Goal: Information Seeking & Learning: Find specific fact

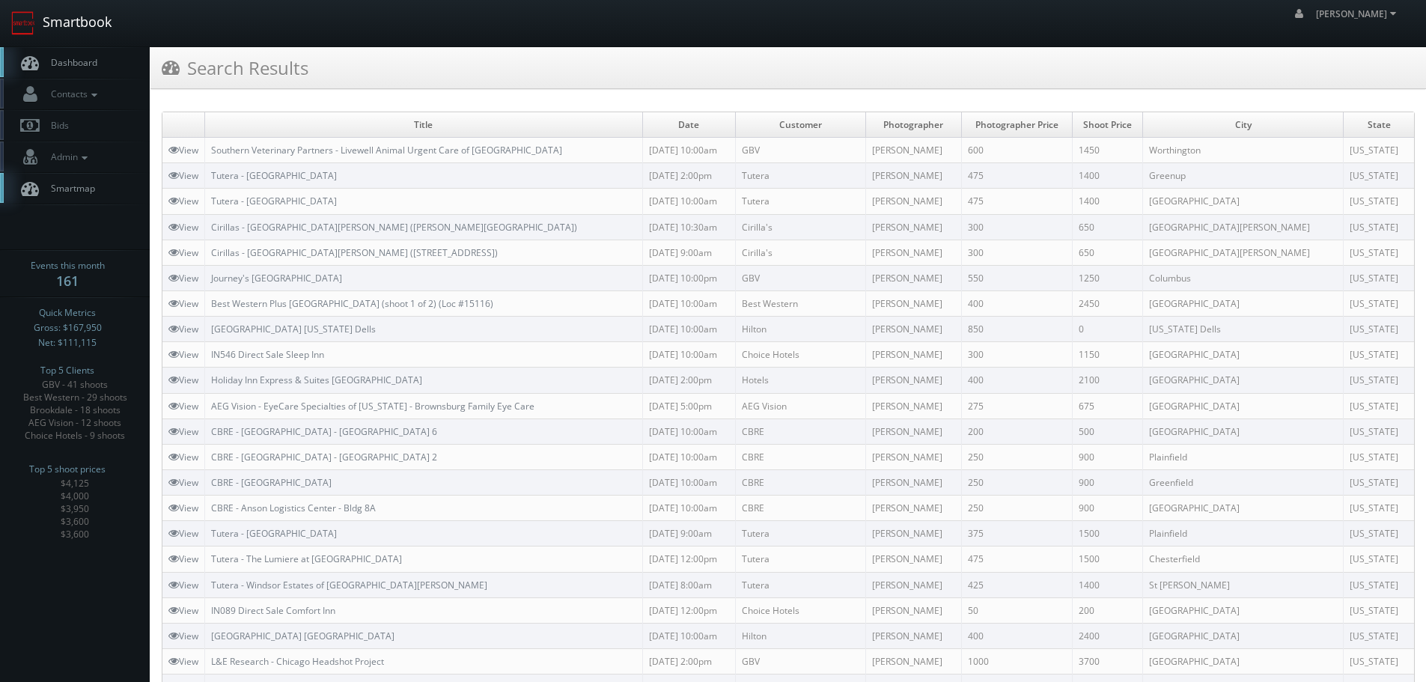
click at [97, 26] on link "Smartbook" at bounding box center [61, 23] width 123 height 46
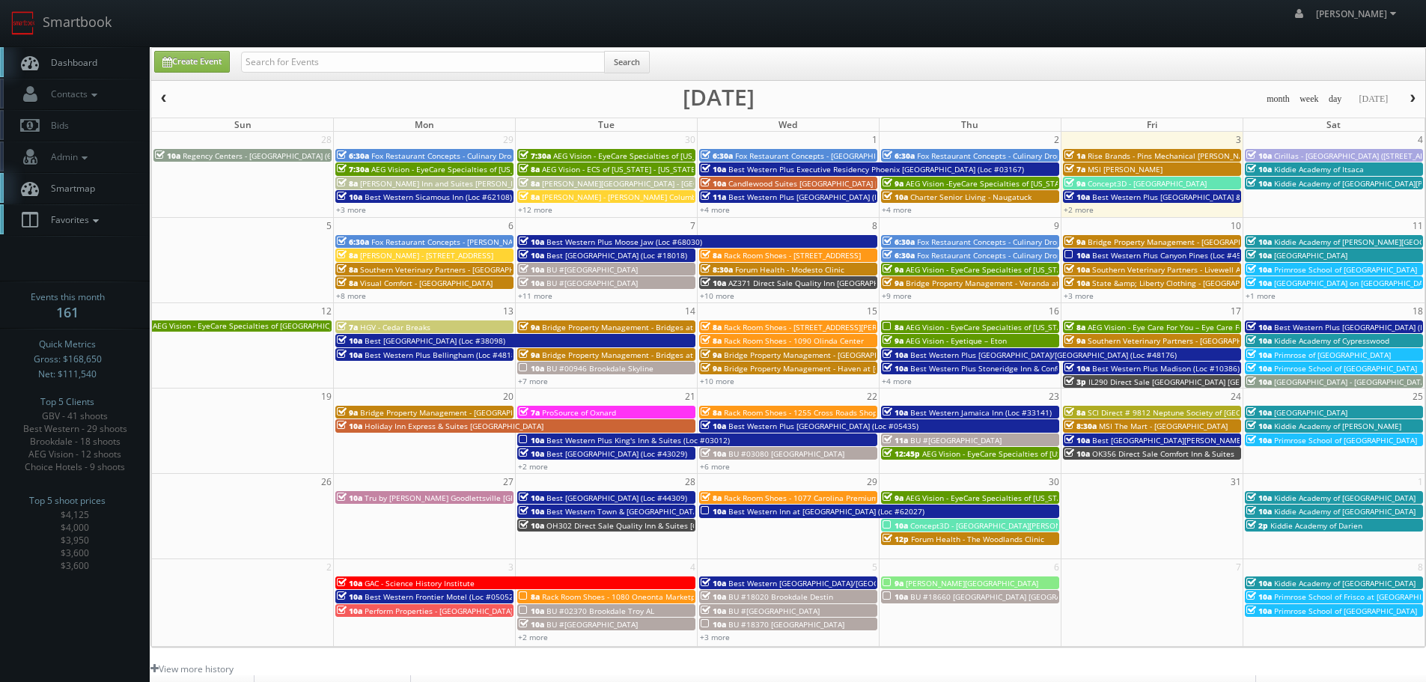
click at [98, 220] on icon at bounding box center [95, 221] width 13 height 10
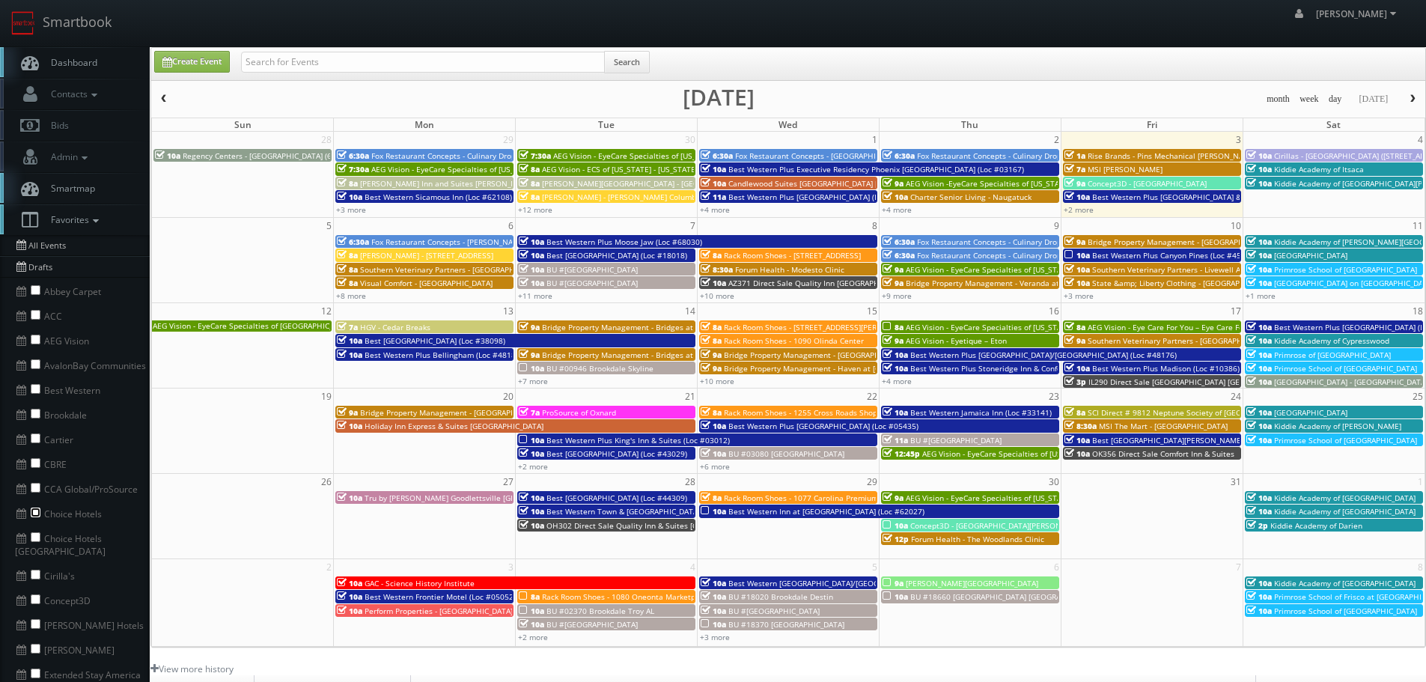
click at [37, 511] on input "checkbox" at bounding box center [36, 513] width 10 height 10
checkbox input "true"
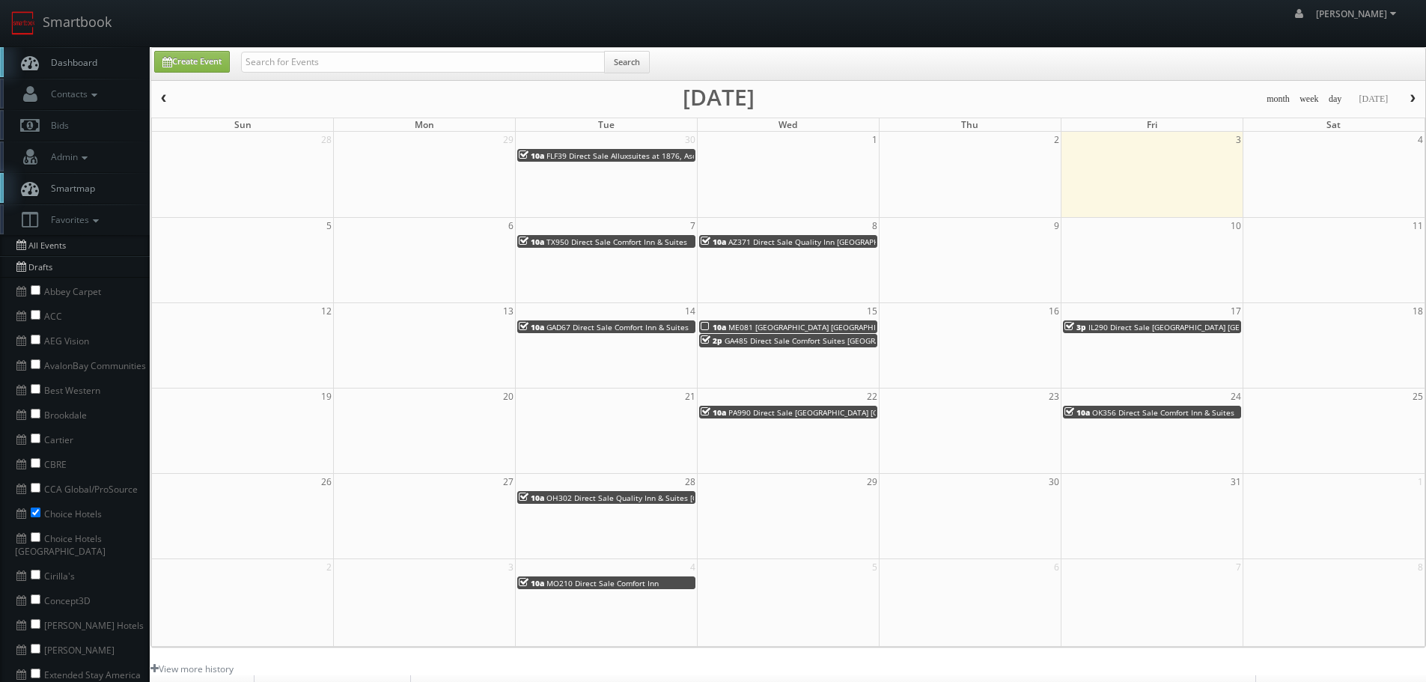
click at [162, 97] on span "button" at bounding box center [164, 98] width 10 height 9
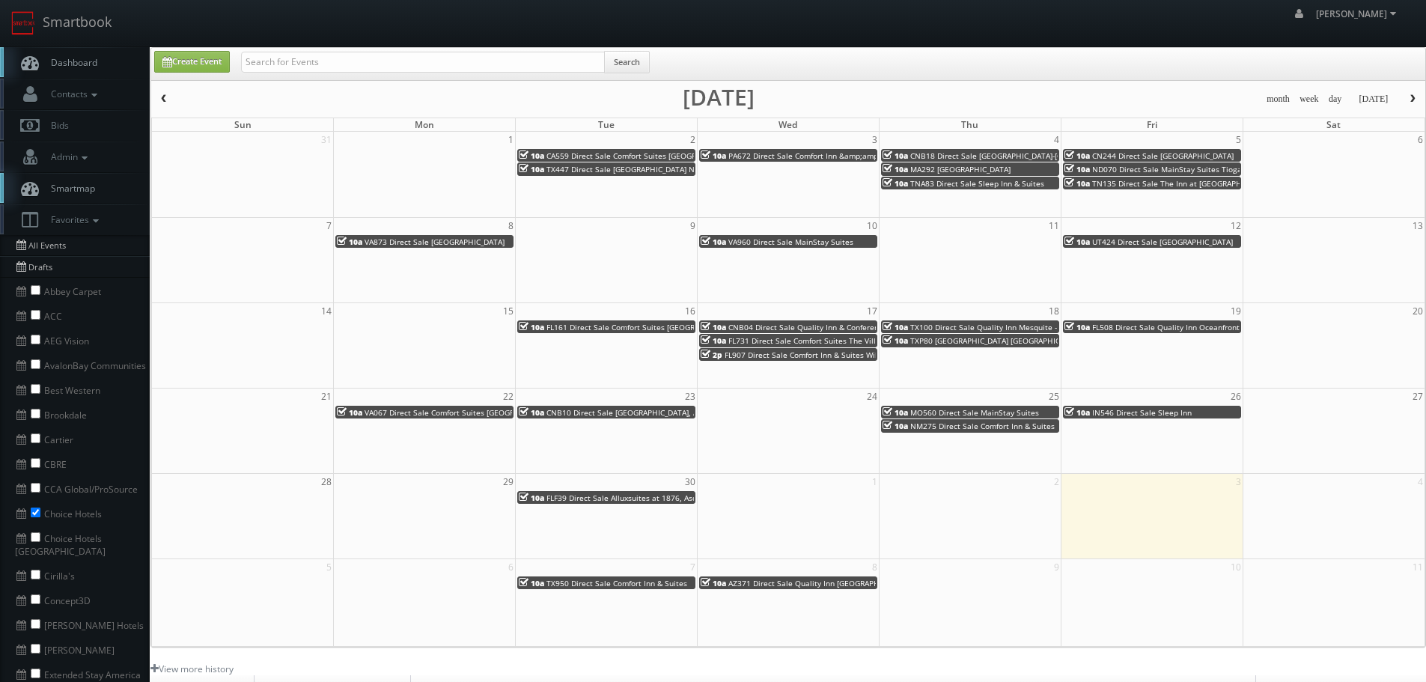
click at [612, 159] on span "CA559 Direct Sale Comfort Suites Downtown Sacramento" at bounding box center [643, 155] width 195 height 10
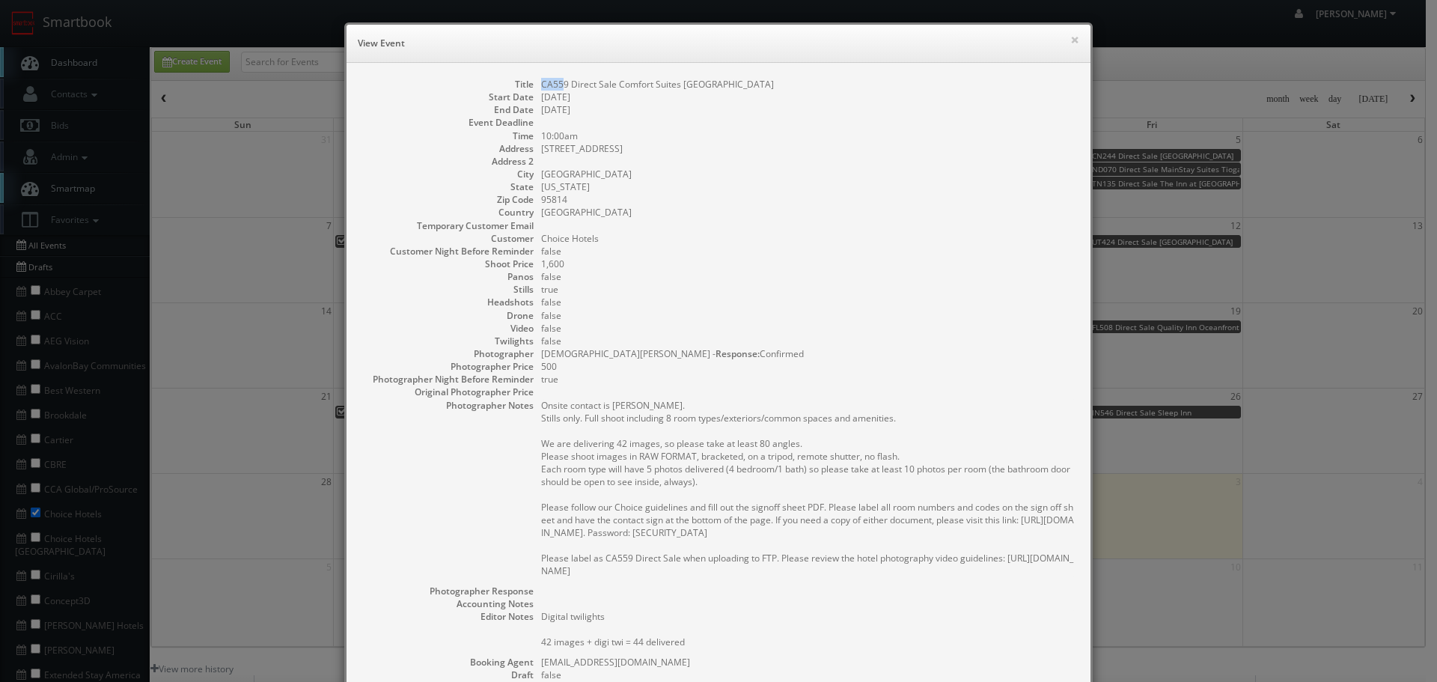
copy dd "CA55"
copy dd "CA559"
drag, startPoint x: 537, startPoint y: 83, endPoint x: 561, endPoint y: 83, distance: 24.0
click at [561, 83] on dd "CA559 Direct Sale Comfort Suites Downtown Sacramento" at bounding box center [808, 84] width 534 height 13
drag, startPoint x: 734, startPoint y: 203, endPoint x: 743, endPoint y: 134, distance: 69.5
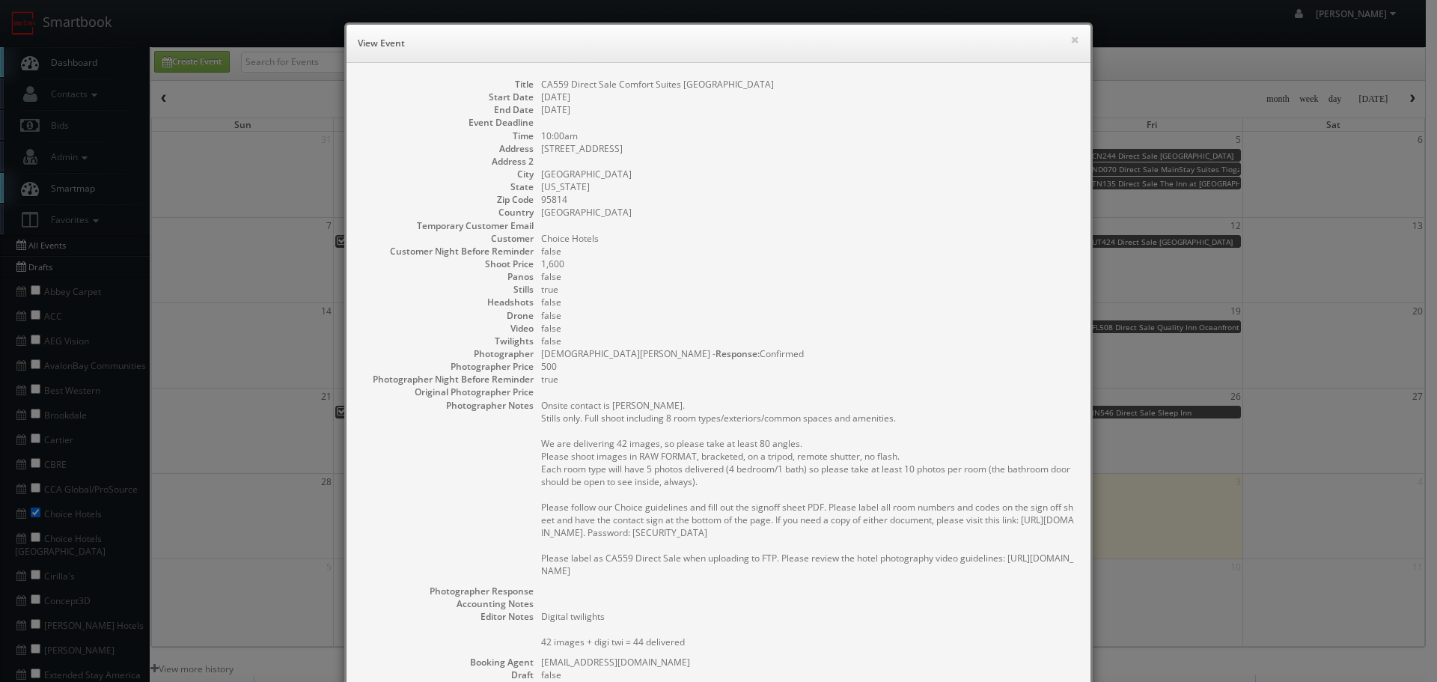
click at [733, 196] on dd "95814" at bounding box center [808, 199] width 534 height 13
copy dd "Comfort Suites"
drag, startPoint x: 673, startPoint y: 84, endPoint x: 613, endPoint y: 89, distance: 60.1
click at [613, 89] on dd "CA559 Direct Sale Comfort Suites Downtown Sacramento" at bounding box center [808, 84] width 534 height 13
click at [1070, 40] on button "×" at bounding box center [1074, 39] width 9 height 10
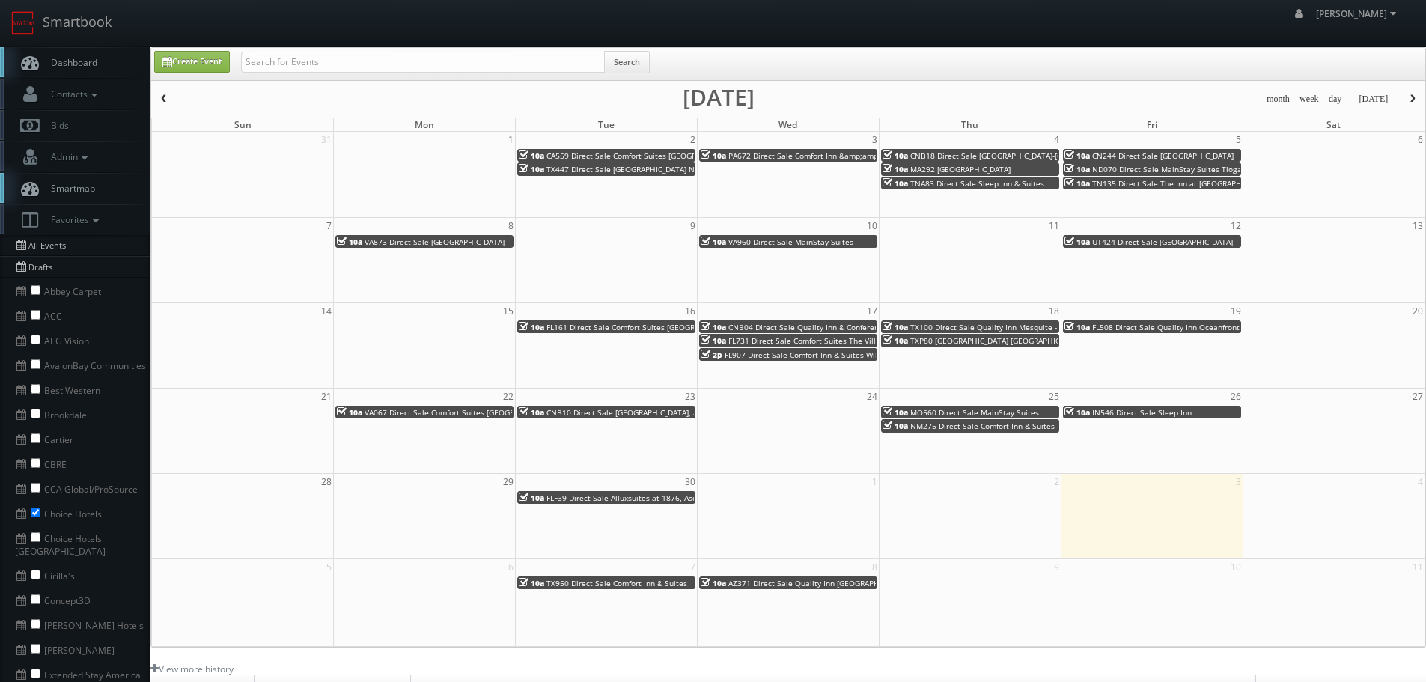
click at [603, 168] on span "TX447 Direct Sale Quality Inn Near Lake Marble Falls" at bounding box center [664, 169] width 236 height 10
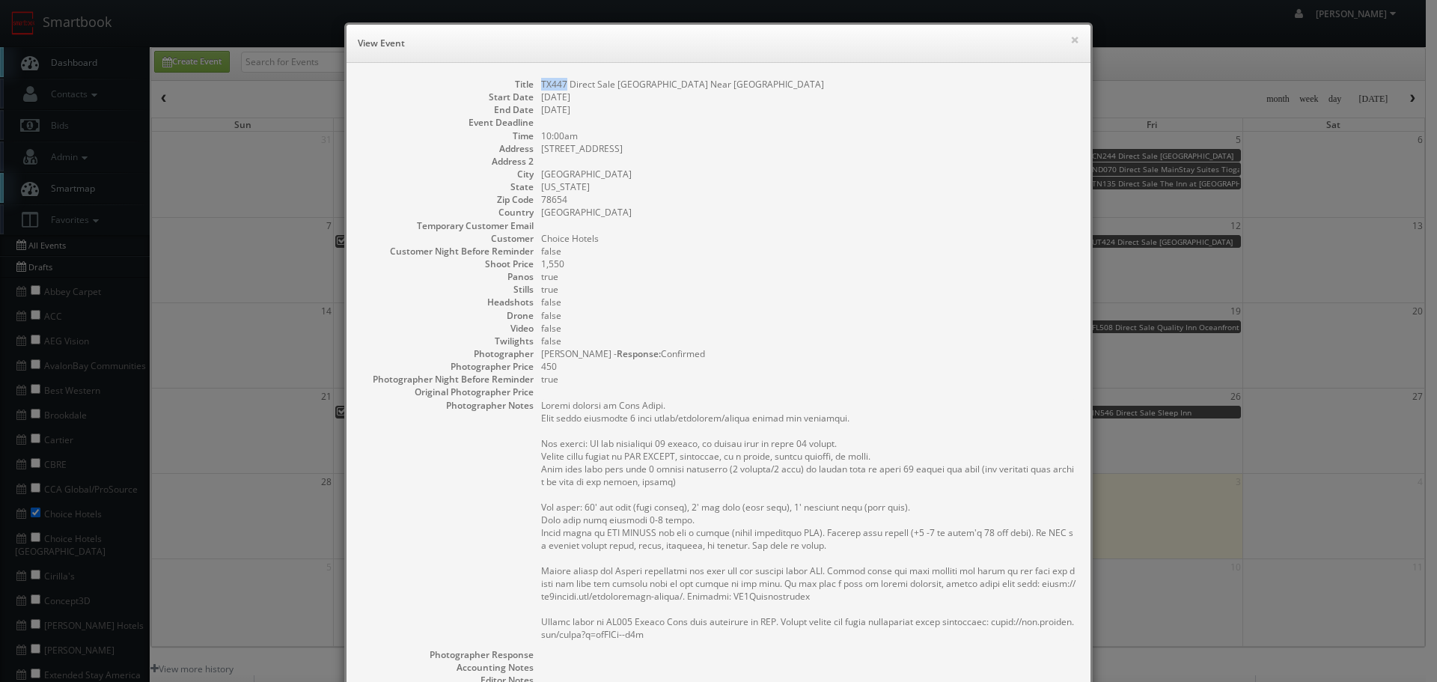
drag, startPoint x: 561, startPoint y: 86, endPoint x: 534, endPoint y: 81, distance: 28.2
click at [534, 81] on dl "Title TX447 Direct Sale Quality Inn Near Lake Marble Falls Start Date 09/02/202…" at bounding box center [719, 466] width 714 height 776
copy dd "TX447"
copy dd "Quality Inn"
drag, startPoint x: 657, startPoint y: 85, endPoint x: 612, endPoint y: 85, distance: 44.2
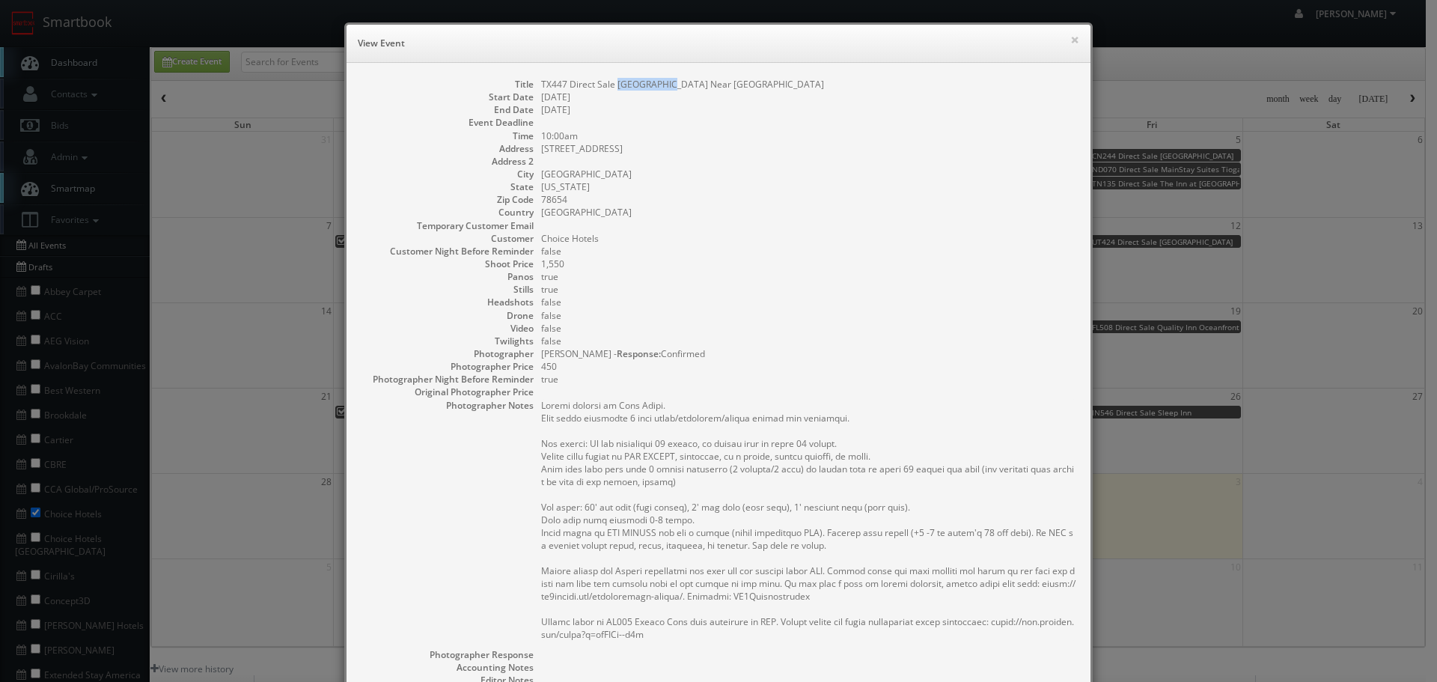
click at [612, 85] on dd "TX447 Direct Sale Quality Inn Near Lake Marble Falls" at bounding box center [808, 84] width 534 height 13
click at [1070, 38] on button "×" at bounding box center [1074, 39] width 9 height 10
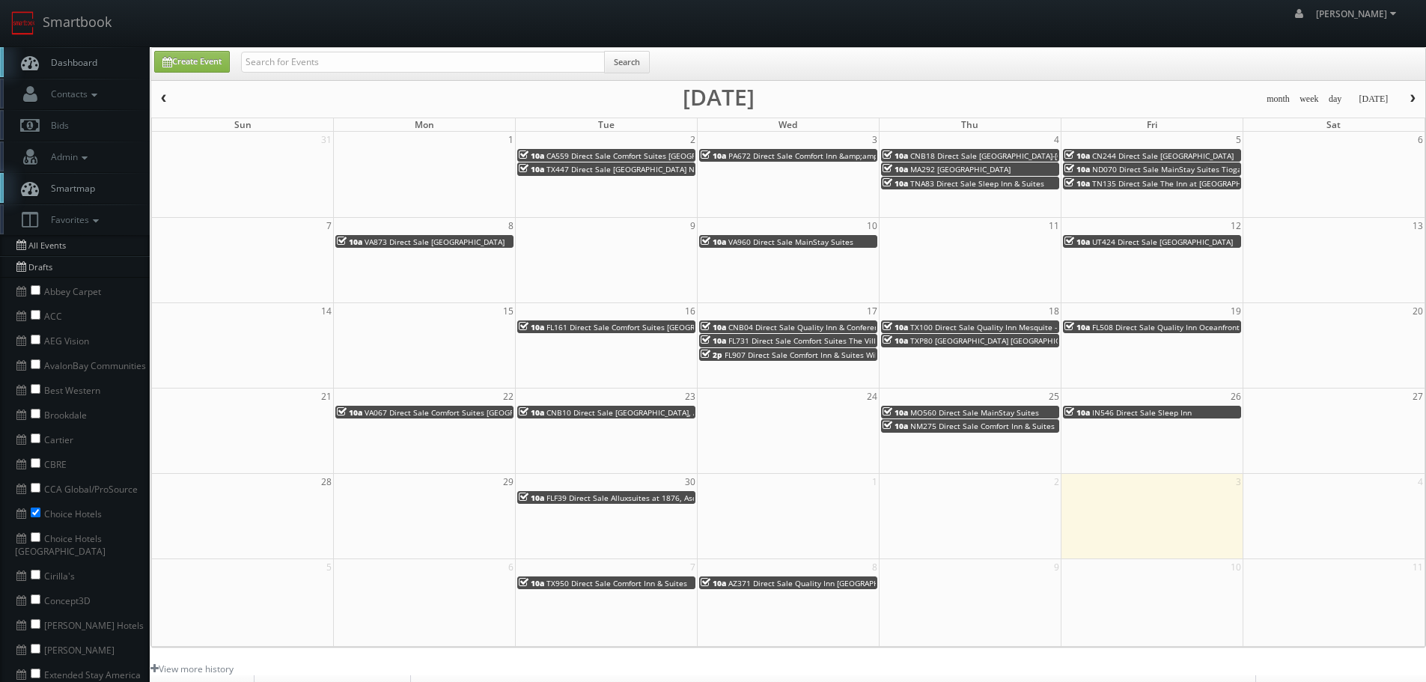
click at [778, 156] on span "PA672 Direct Sale Comfort Inn &amp;amp; Suites Pottstown Eastern" at bounding box center [851, 155] width 246 height 10
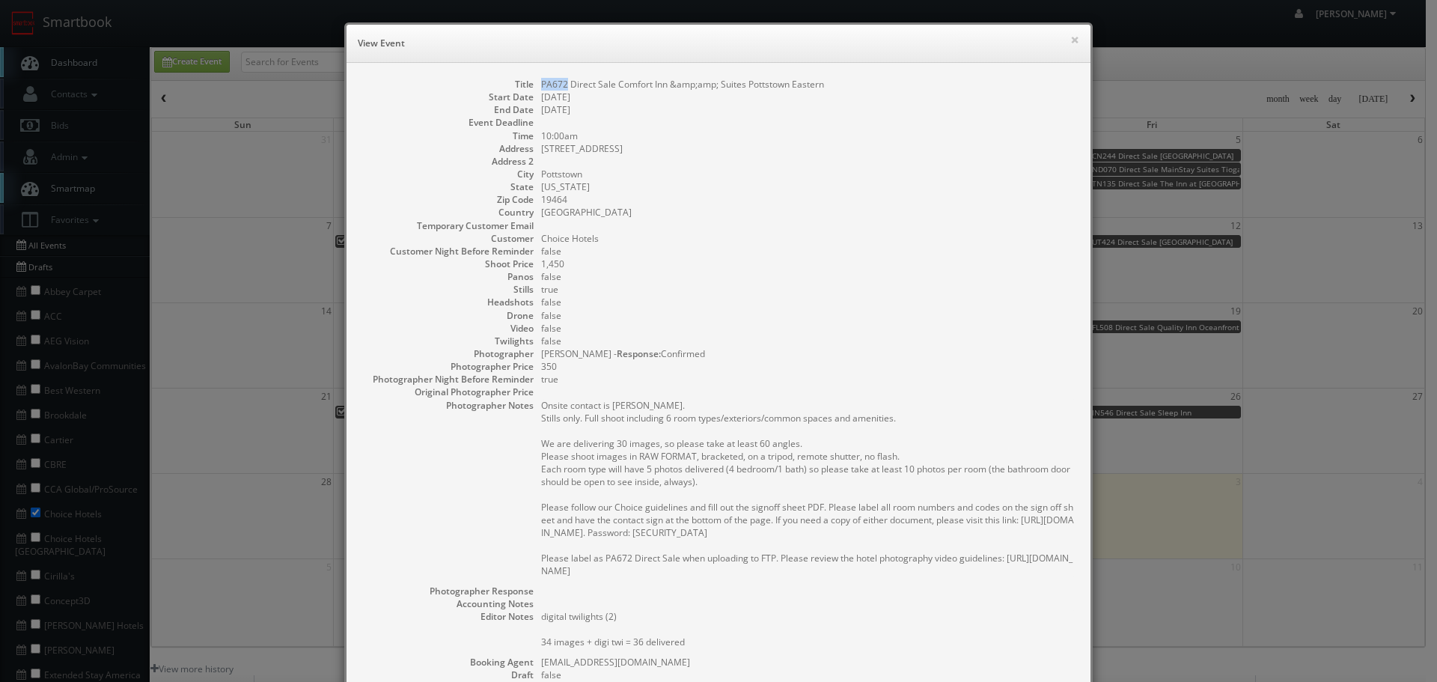
copy dd "PA672"
drag, startPoint x: 560, startPoint y: 81, endPoint x: 536, endPoint y: 82, distance: 24.0
click at [541, 82] on dd "PA672 Direct Sale Comfort Inn &amp;amp; Suites Pottstown Eastern" at bounding box center [808, 84] width 534 height 13
click at [1070, 41] on button "×" at bounding box center [1074, 39] width 9 height 10
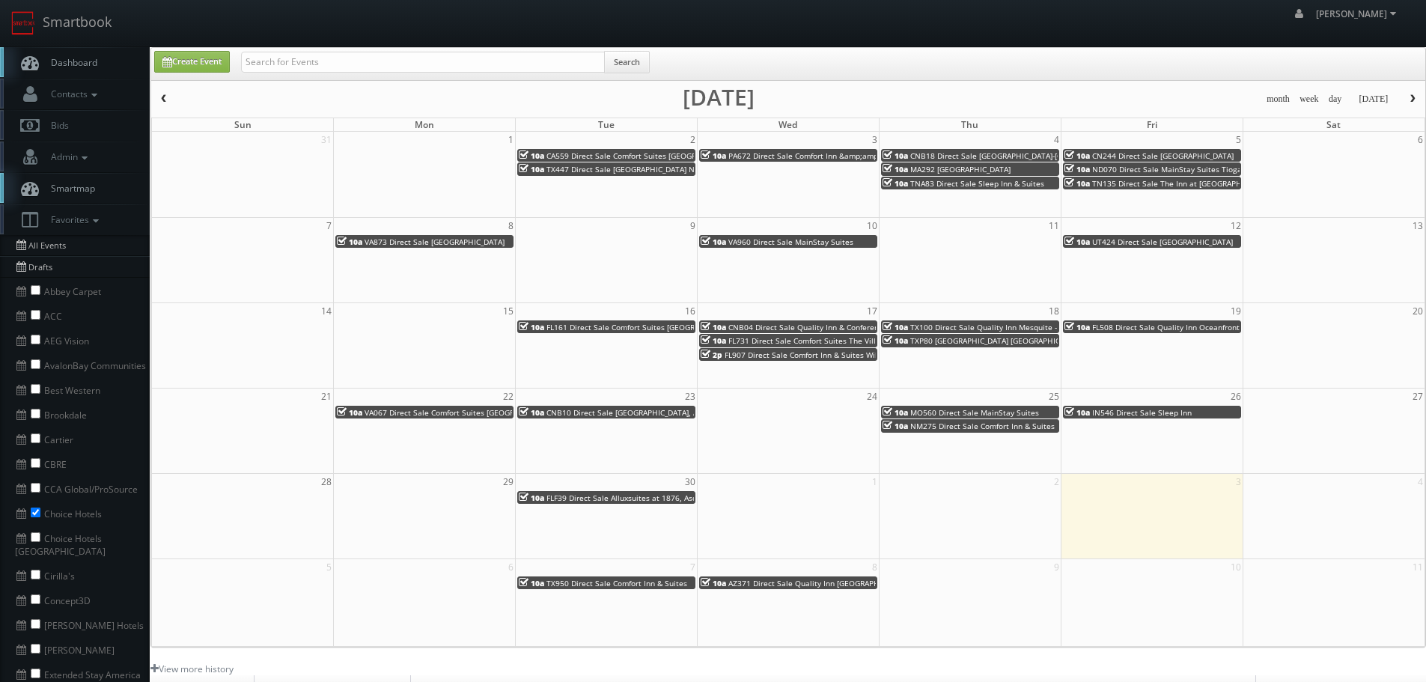
click at [936, 169] on span "MA292 Cambria Hotel Plymouth" at bounding box center [960, 169] width 100 height 10
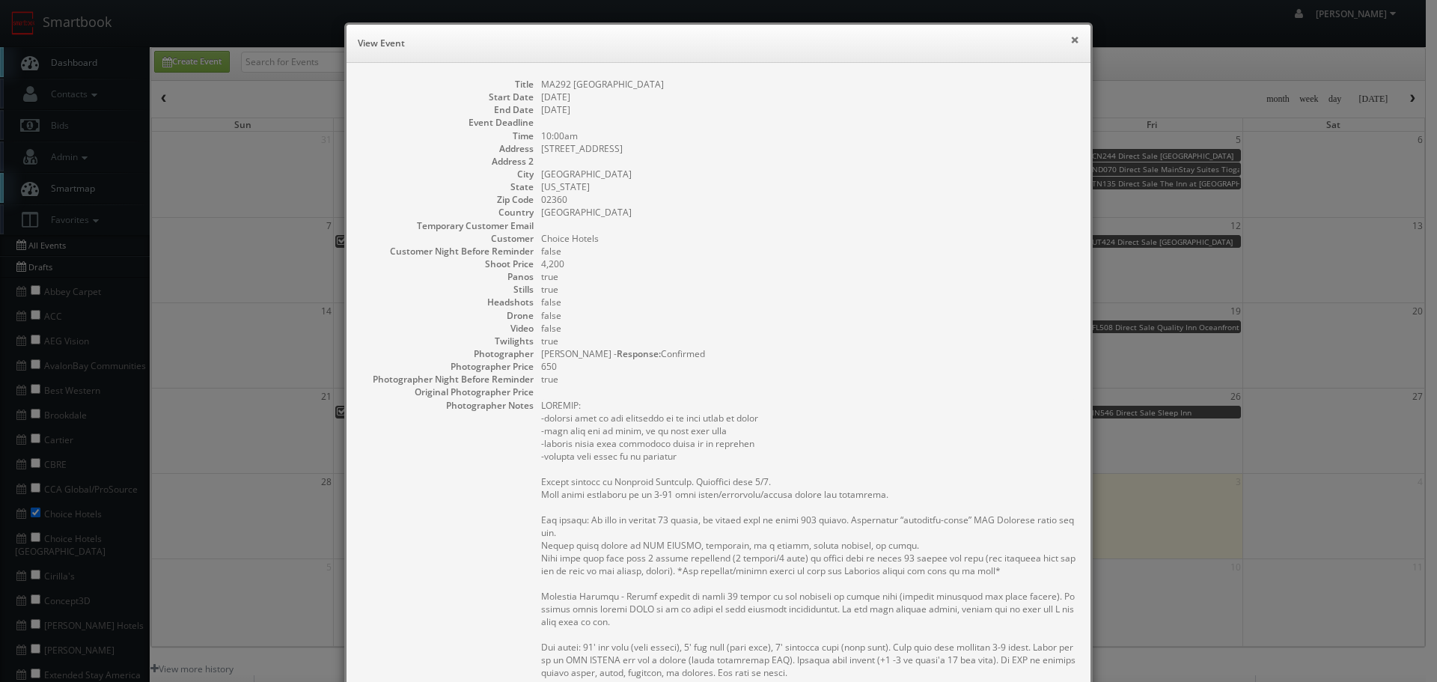
click at [1072, 40] on button "×" at bounding box center [1074, 39] width 9 height 10
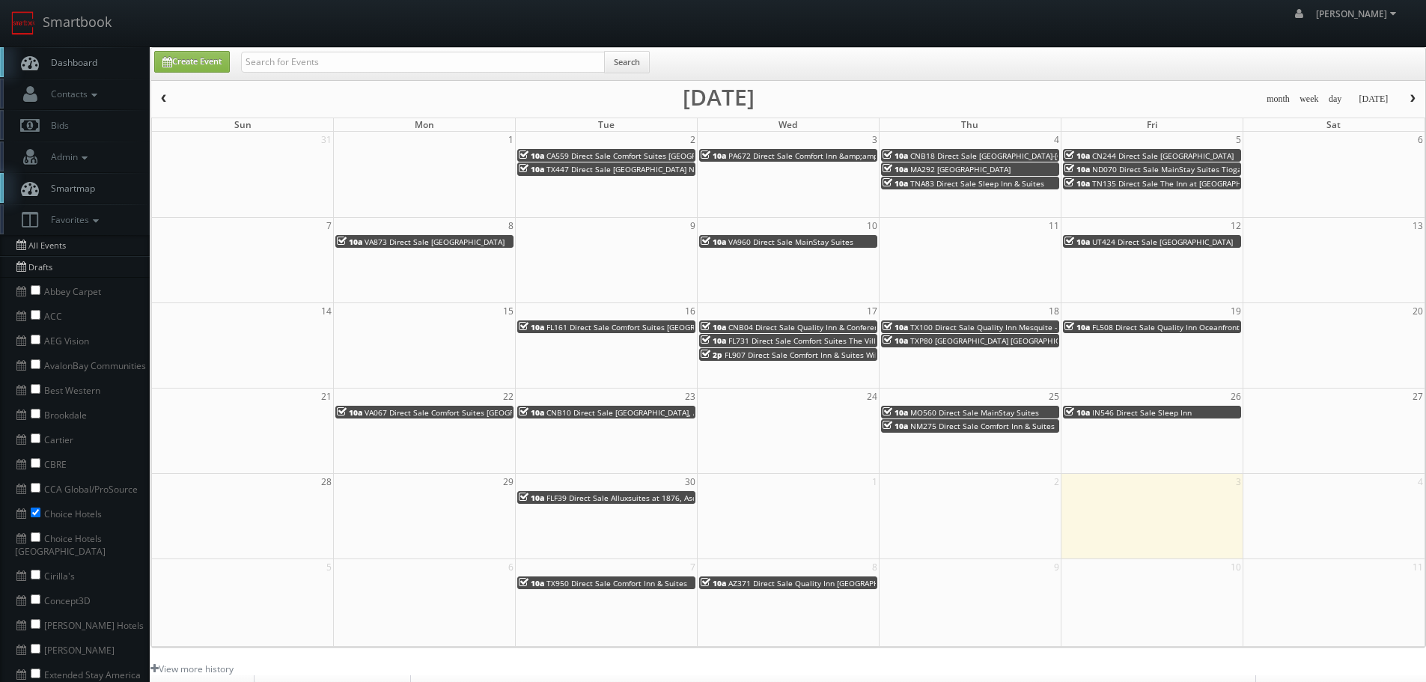
click at [925, 186] on span "TNA83 Direct Sale Sleep Inn & Suites" at bounding box center [977, 183] width 134 height 10
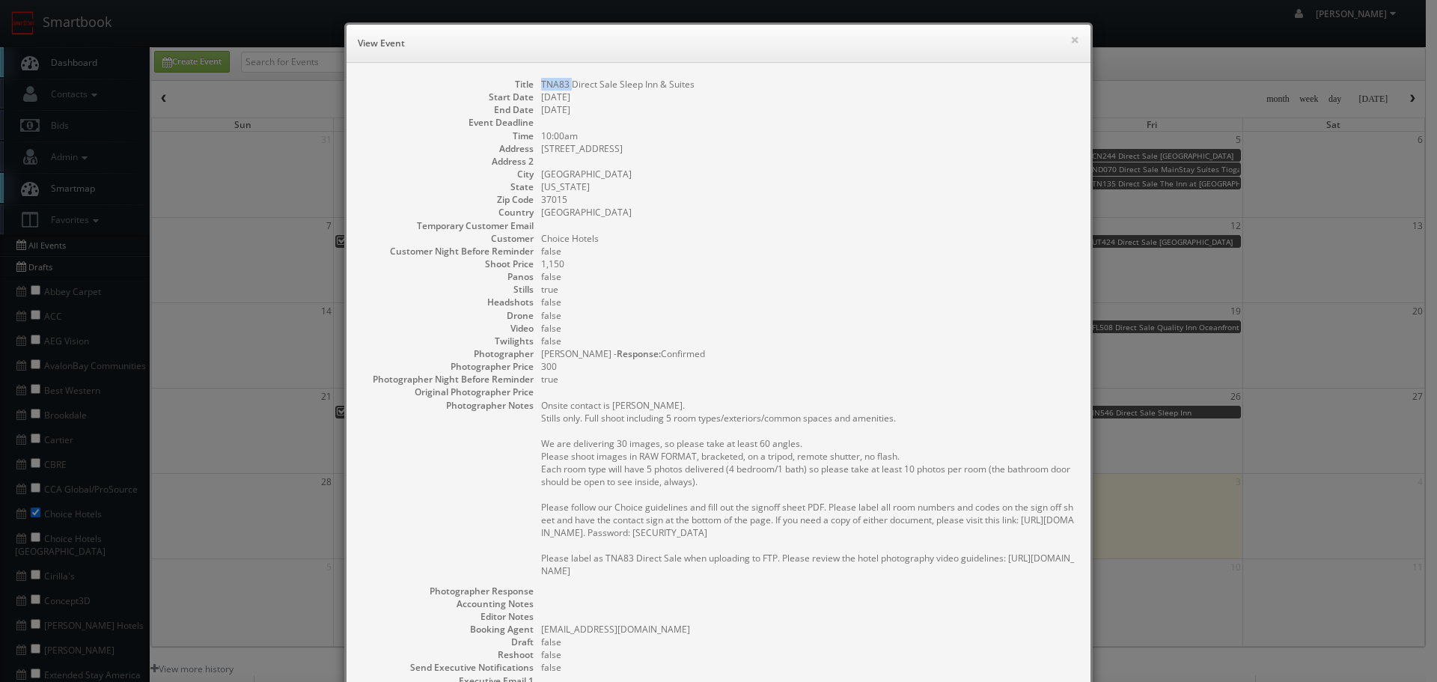
copy dd "TNA83"
drag, startPoint x: 566, startPoint y: 84, endPoint x: 533, endPoint y: 84, distance: 32.9
click at [533, 84] on dl "Title TNA83 Direct Sale Sleep Inn & Suites Start Date 09/04/2025 End Date 09/04…" at bounding box center [719, 434] width 714 height 712
click at [1070, 37] on button "×" at bounding box center [1074, 39] width 9 height 10
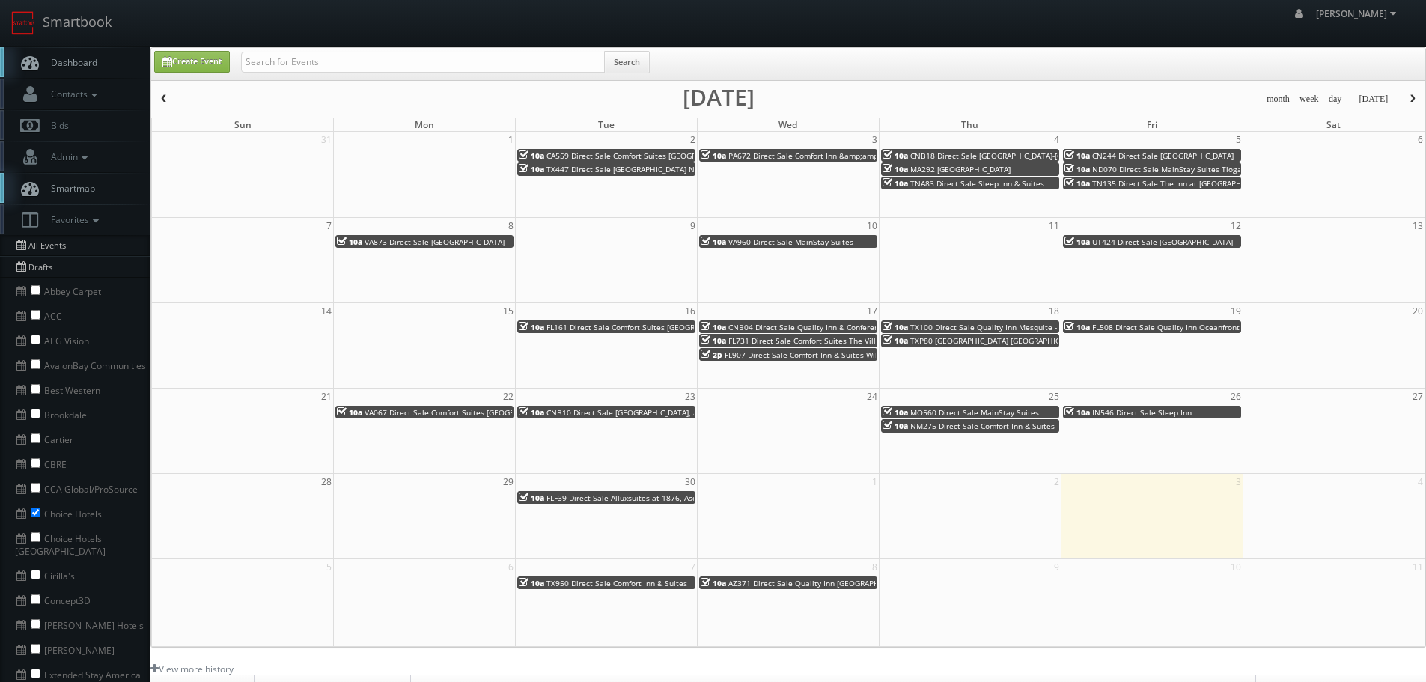
click at [986, 185] on span "TNA83 Direct Sale Sleep Inn & Suites" at bounding box center [977, 183] width 134 height 10
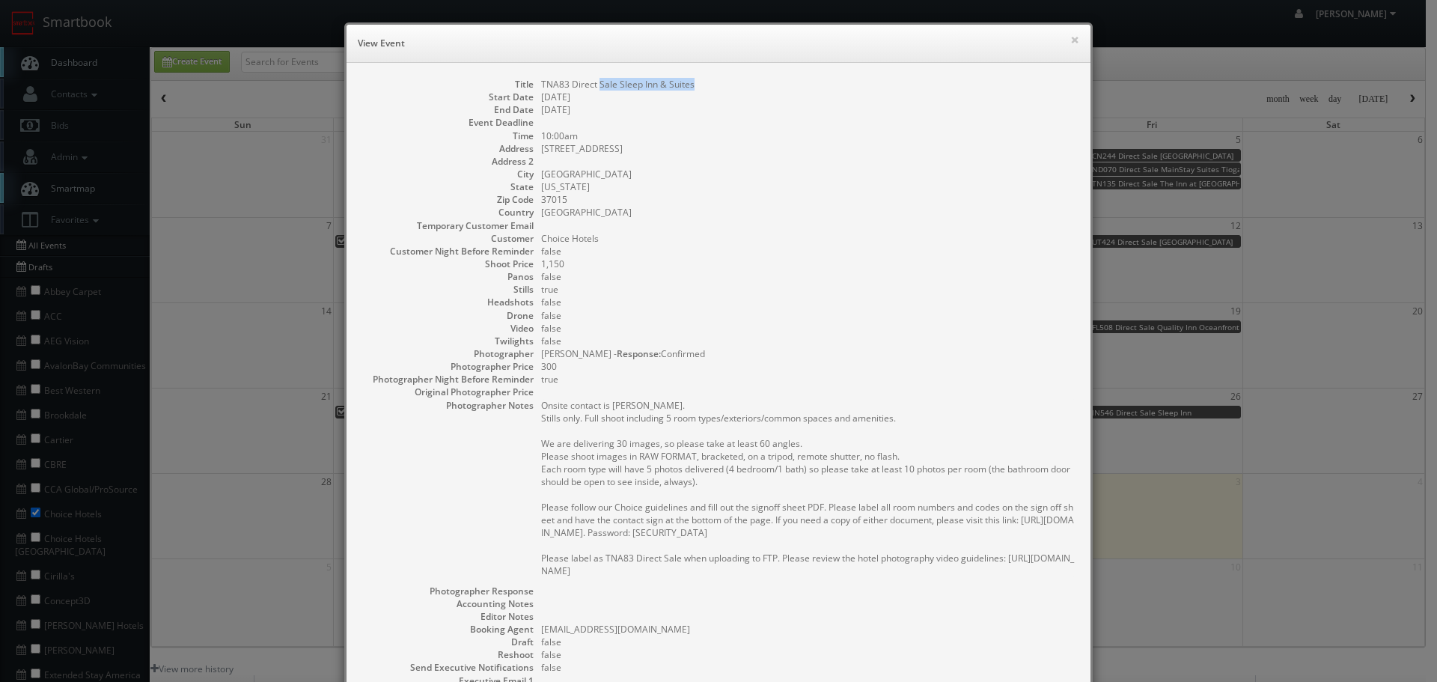
drag, startPoint x: 696, startPoint y: 79, endPoint x: 595, endPoint y: 77, distance: 101.1
click at [595, 77] on div "Title TNA83 Direct Sale Sleep Inn & Suites Start Date 09/04/2025 End Date 09/04…" at bounding box center [719, 441] width 744 height 757
copy dd "Sale Sleep Inn & Suites"
click at [1070, 37] on button "×" at bounding box center [1074, 39] width 9 height 10
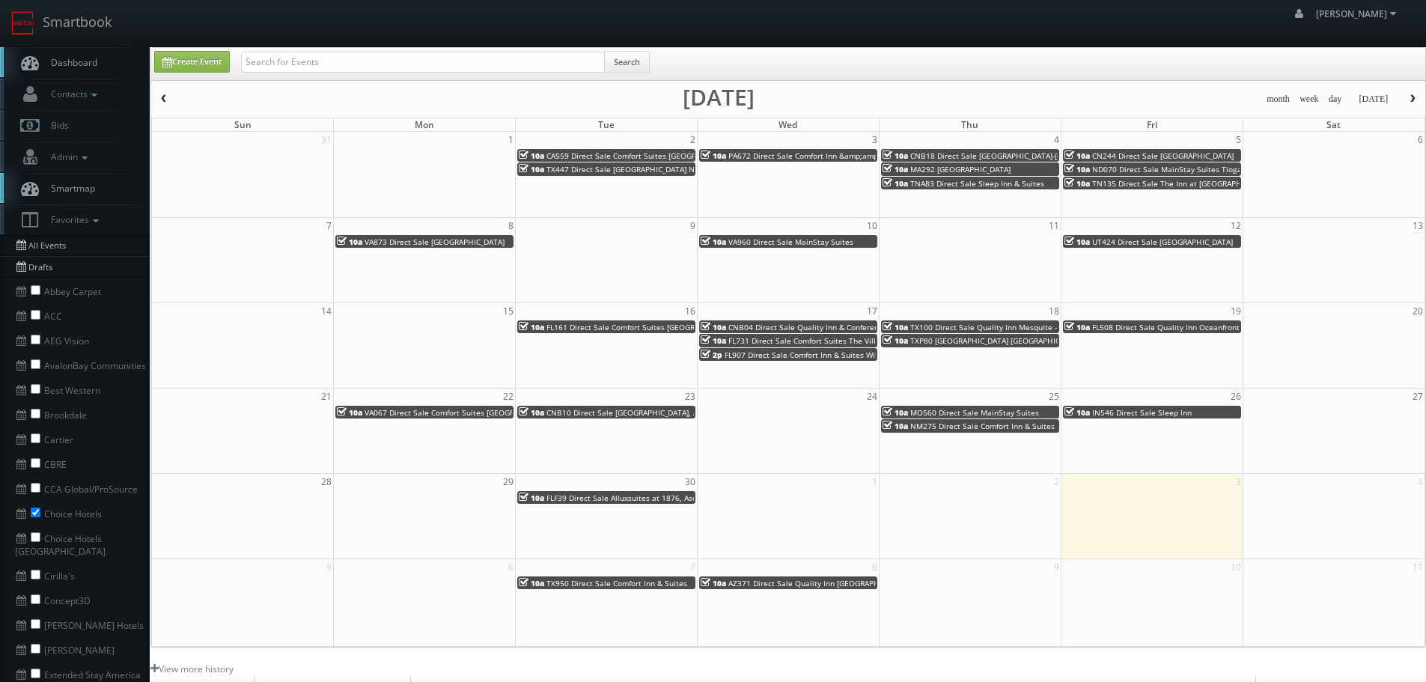
click at [1113, 166] on span "ND070 Direct Sale MainStay Suites Tioga" at bounding box center [1167, 169] width 150 height 10
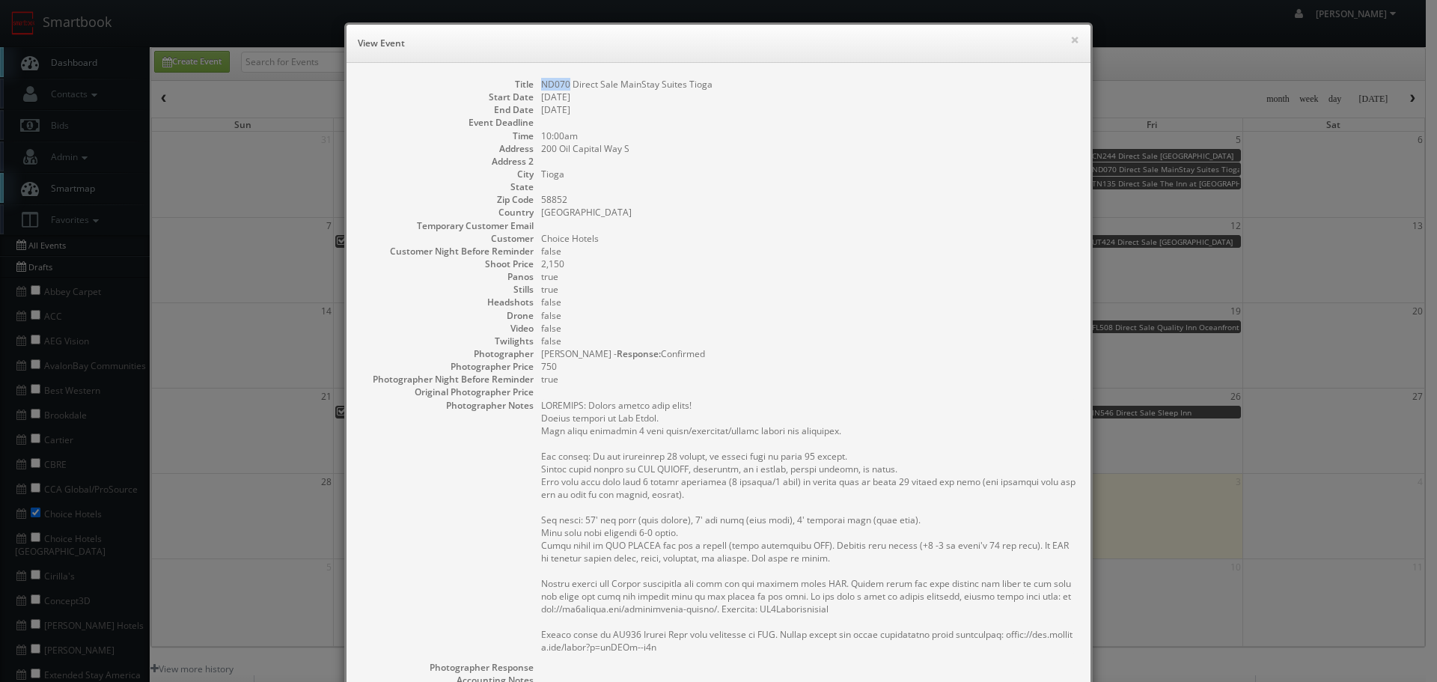
copy dd "ND070"
drag, startPoint x: 563, startPoint y: 84, endPoint x: 537, endPoint y: 85, distance: 26.2
click at [541, 85] on dd "ND070 Direct Sale MainStay Suites Tioga" at bounding box center [808, 84] width 534 height 13
copy dd "MainStay Suites"
drag, startPoint x: 680, startPoint y: 82, endPoint x: 615, endPoint y: 86, distance: 66.0
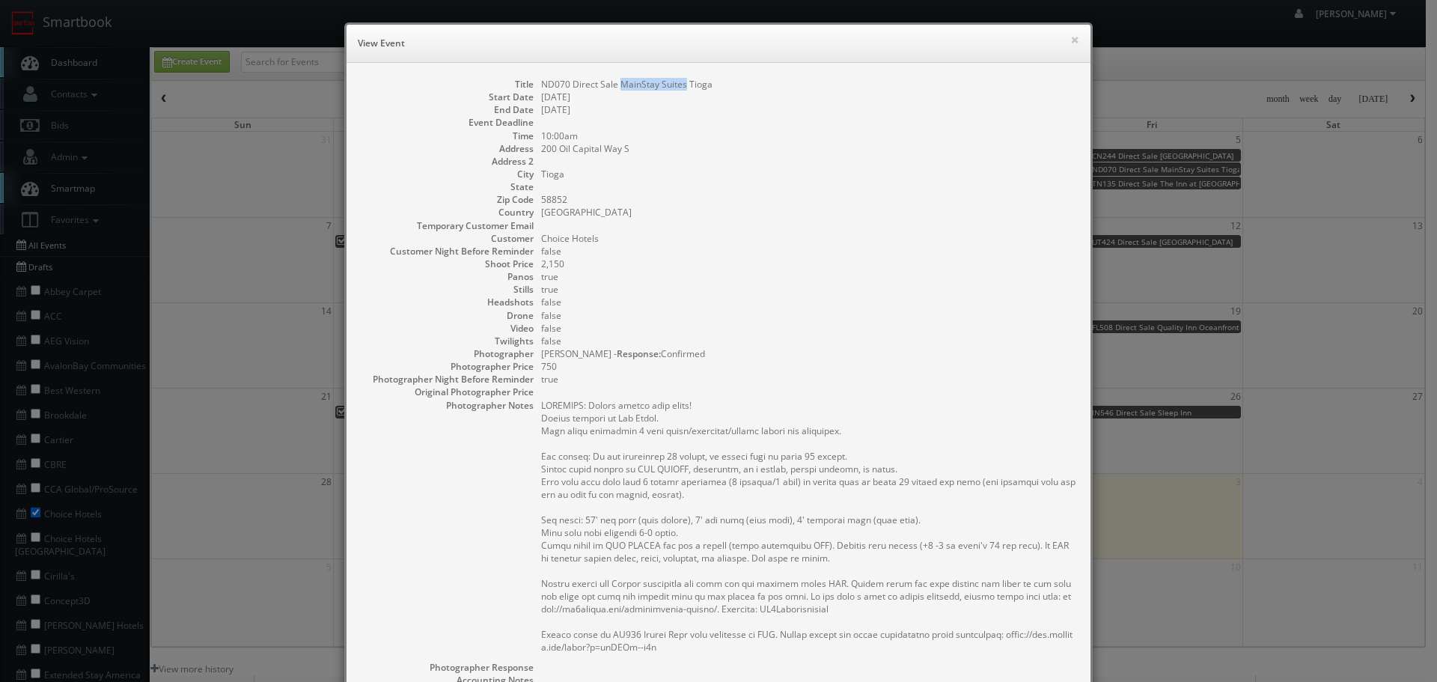
click at [615, 86] on dd "ND070 Direct Sale MainStay Suites Tioga" at bounding box center [808, 84] width 534 height 13
click at [1071, 40] on button "×" at bounding box center [1074, 39] width 9 height 10
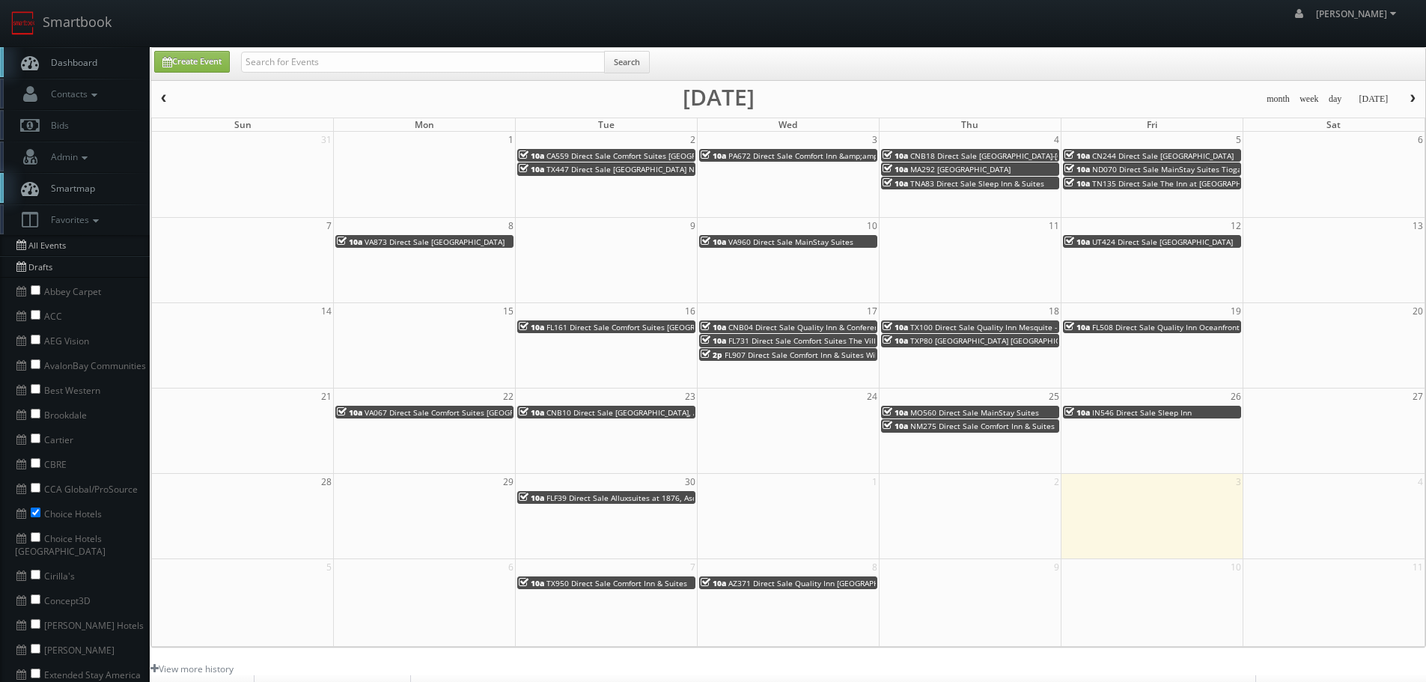
click at [1131, 183] on span "TN135 Direct Sale The Inn at Apple Valley, Ascend Hotel Collection" at bounding box center [1227, 183] width 271 height 10
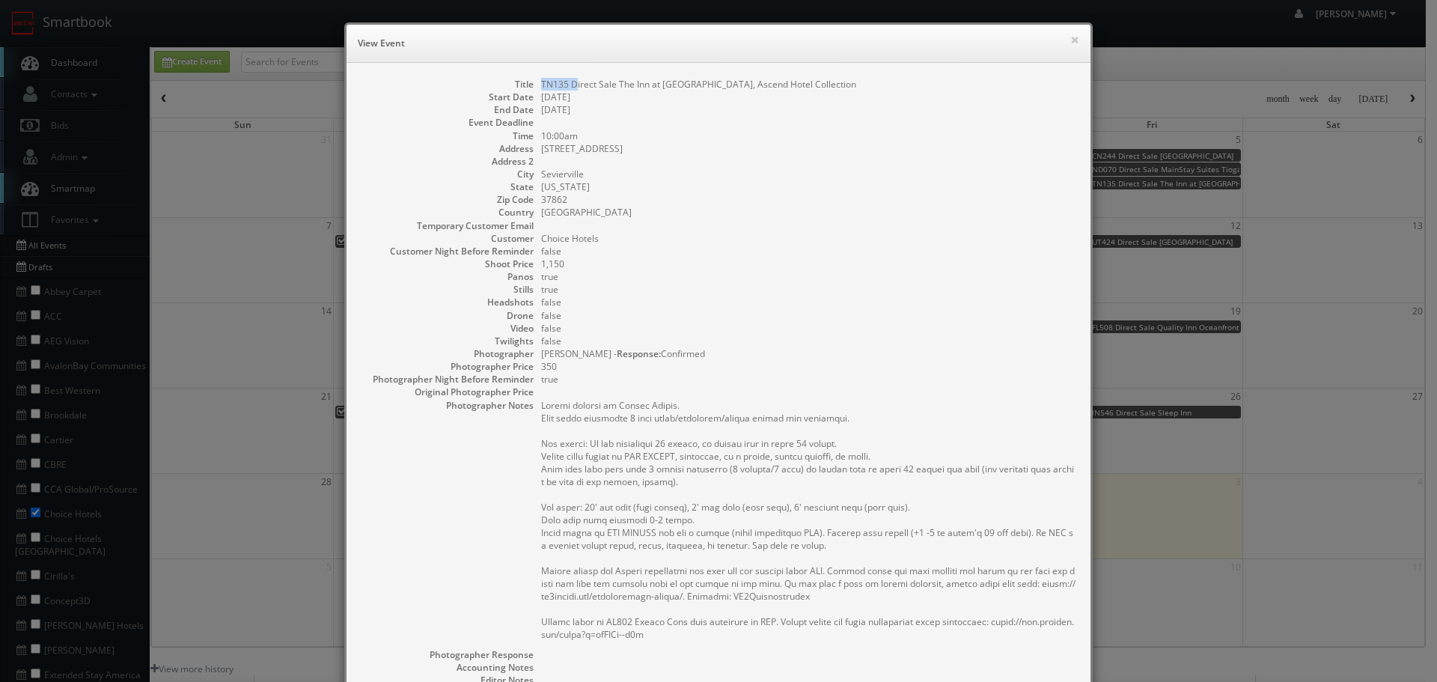
drag, startPoint x: 569, startPoint y: 84, endPoint x: 537, endPoint y: 83, distance: 31.4
click at [541, 83] on dd "TN135 Direct Sale The Inn at Apple Valley, Ascend Hotel Collection" at bounding box center [808, 84] width 534 height 13
drag, startPoint x: 740, startPoint y: 82, endPoint x: 713, endPoint y: 83, distance: 27.0
click at [713, 83] on dd "TN135 Direct Sale The Inn at Apple Valley, Ascend Hotel Collection" at bounding box center [808, 84] width 534 height 13
click at [1070, 34] on button "×" at bounding box center [1074, 39] width 9 height 10
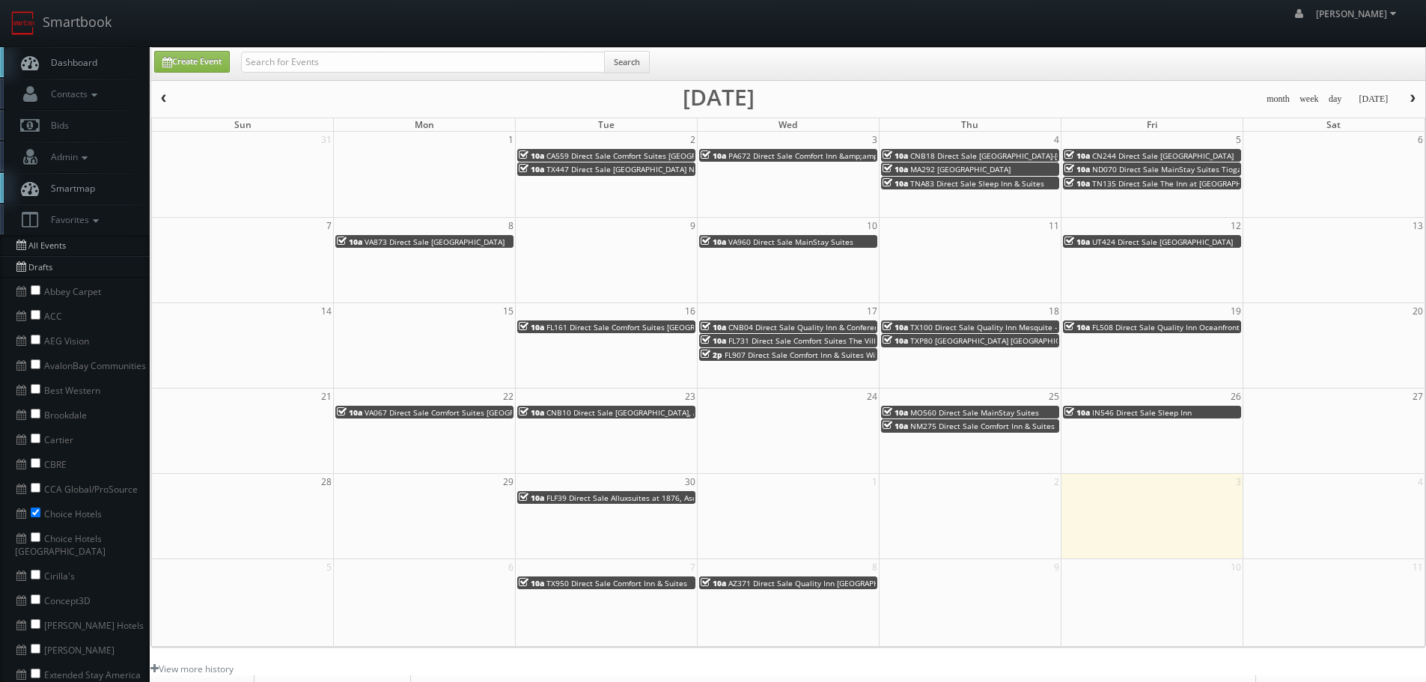
click at [448, 237] on span "VA873 Direct Sale Yorkshire Inn" at bounding box center [435, 242] width 140 height 10
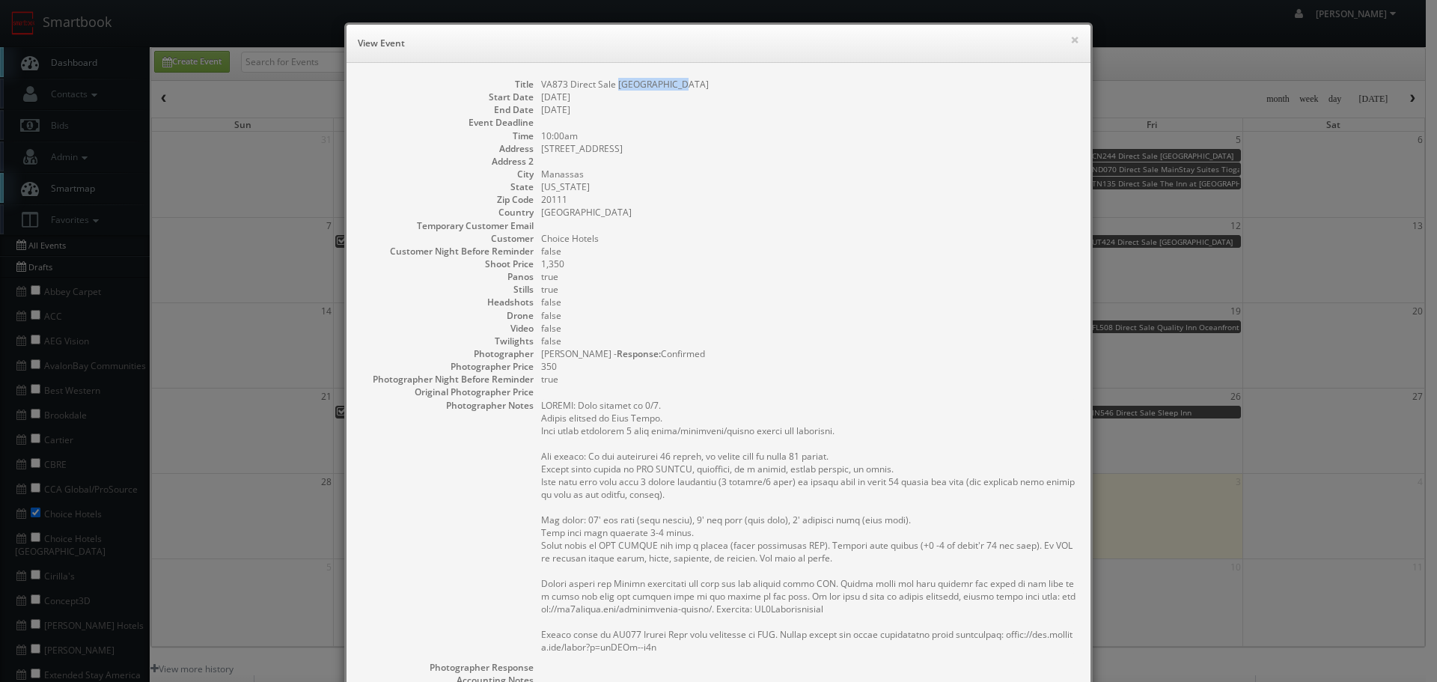
drag, startPoint x: 650, startPoint y: 84, endPoint x: 613, endPoint y: 84, distance: 36.7
click at [613, 84] on dd "VA873 Direct Sale Yorkshire Inn" at bounding box center [808, 84] width 534 height 13
click at [1070, 45] on button "×" at bounding box center [1074, 39] width 9 height 10
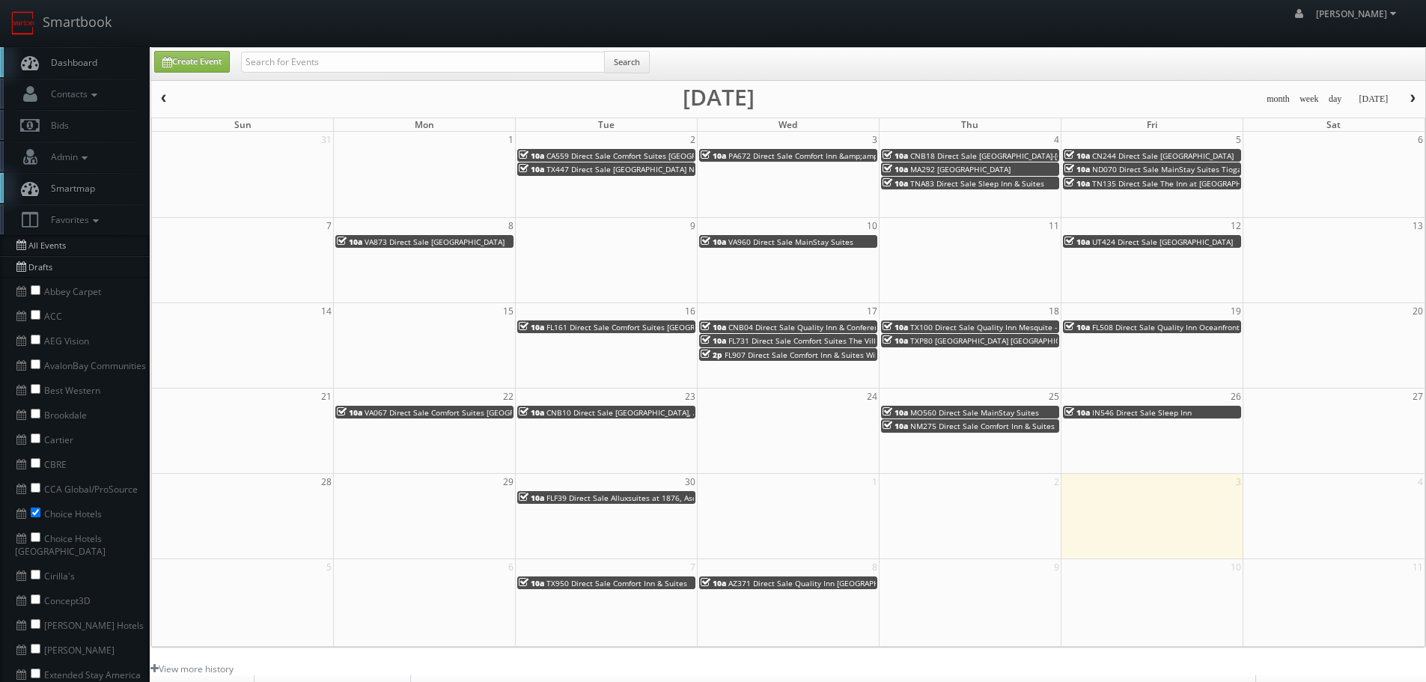
click at [806, 239] on span "VA960 Direct Sale MainStay Suites" at bounding box center [790, 242] width 125 height 10
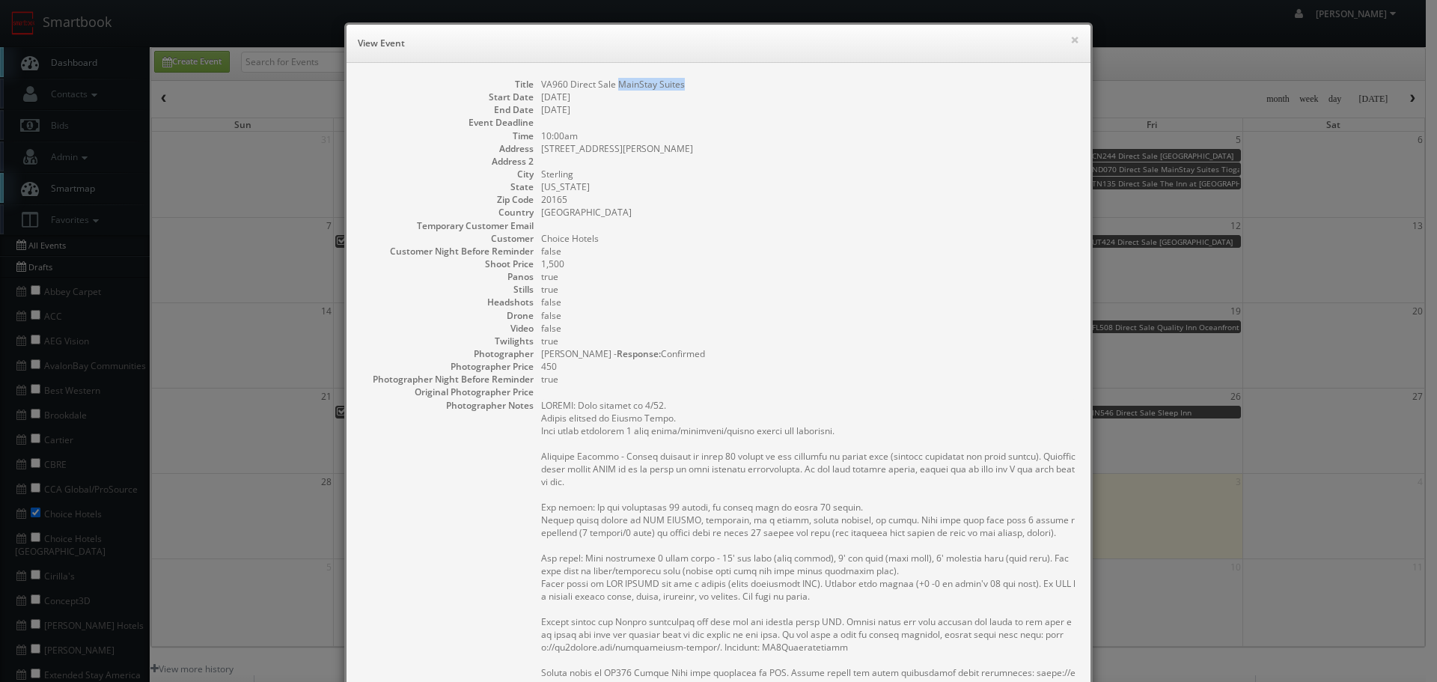
drag, startPoint x: 700, startPoint y: 78, endPoint x: 616, endPoint y: 97, distance: 85.9
click at [612, 83] on dd "VA960 Direct Sale MainStay Suites" at bounding box center [808, 84] width 534 height 13
click at [1070, 36] on button "×" at bounding box center [1074, 39] width 9 height 10
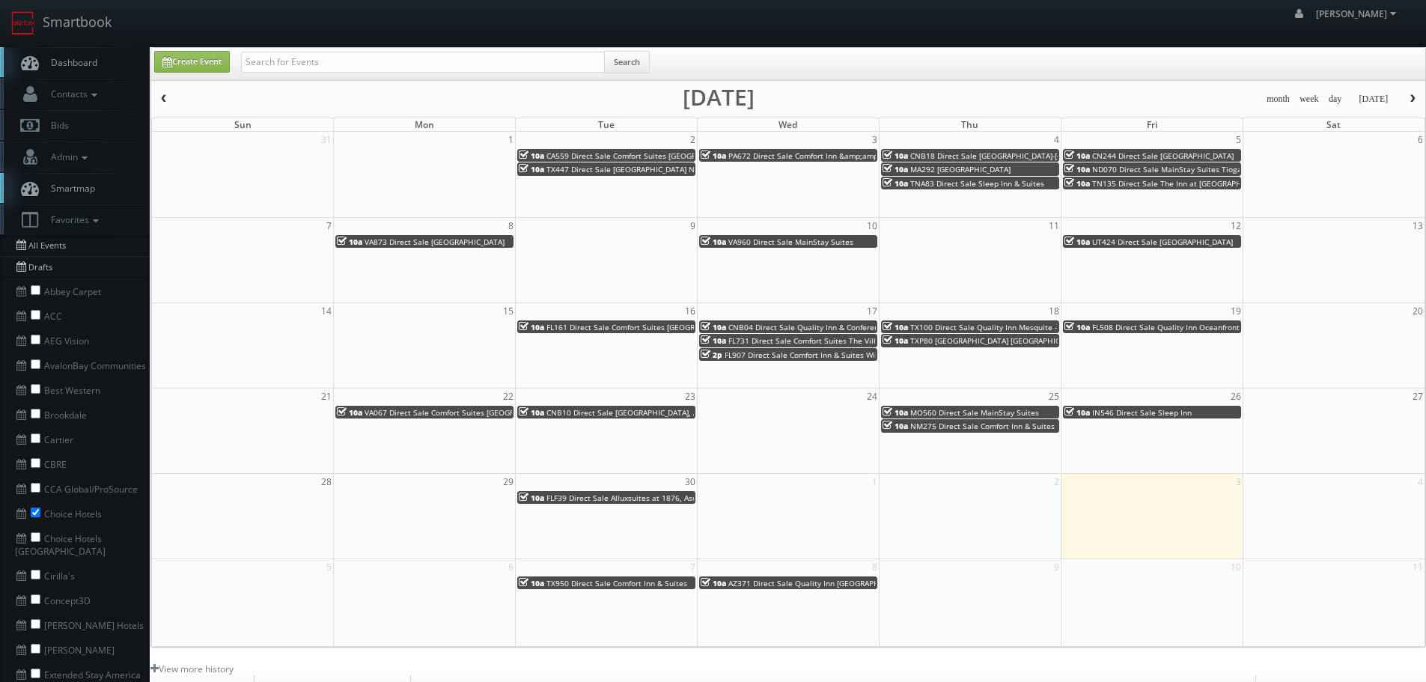
click at [1132, 239] on span "UT424 Direct Sale Comfort Inn Green River National Park Area" at bounding box center [1162, 242] width 141 height 10
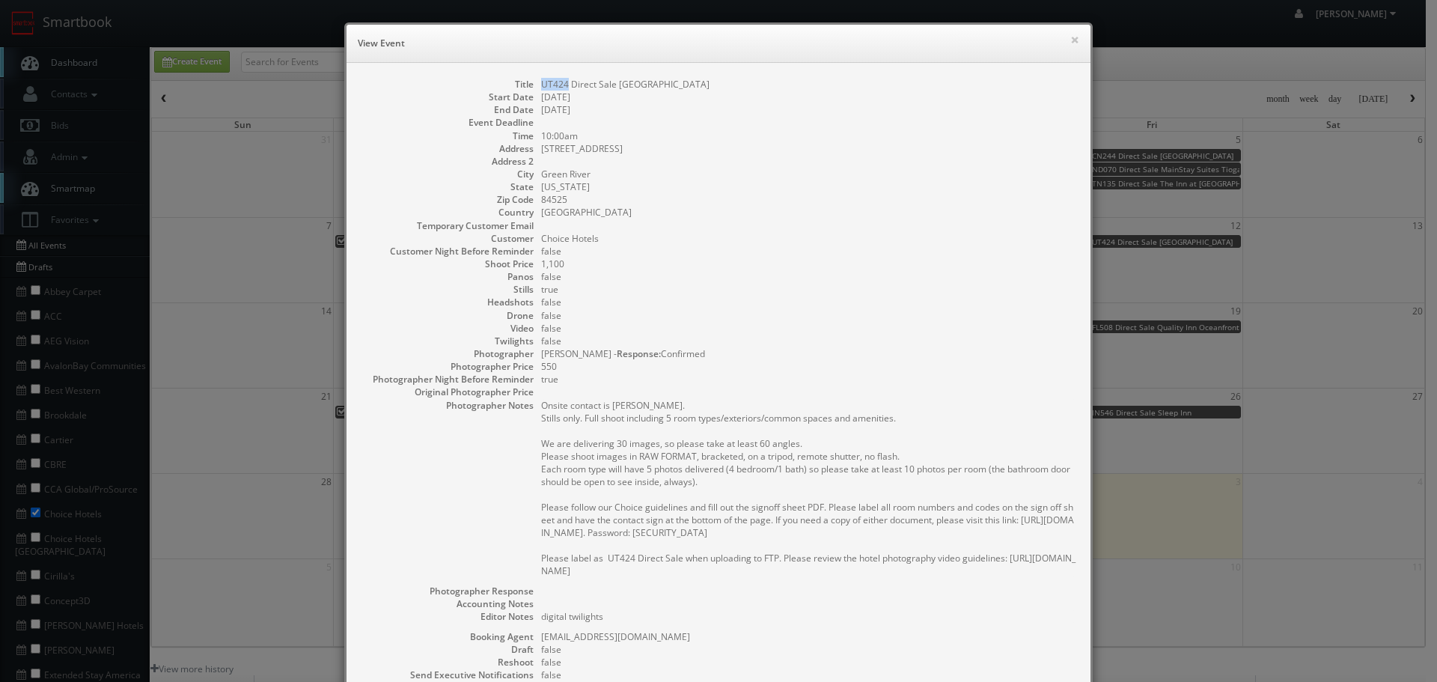
drag, startPoint x: 562, startPoint y: 81, endPoint x: 536, endPoint y: 81, distance: 26.2
click at [541, 81] on dd "UT424 Direct Sale Comfort Inn Green River National Park Area" at bounding box center [808, 84] width 534 height 13
click at [1073, 38] on button "×" at bounding box center [1074, 39] width 9 height 10
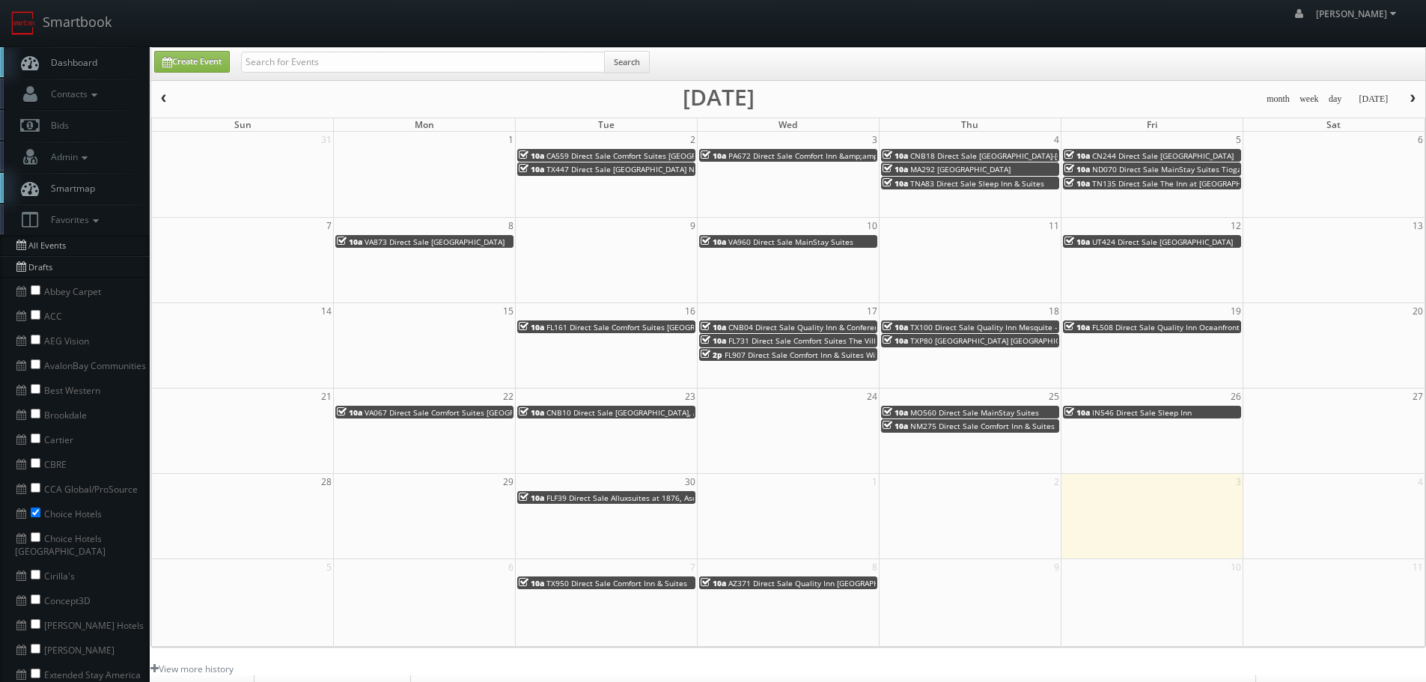
click at [639, 326] on span "FL161 Direct Sale Comfort Suites Tallahassee Downtown" at bounding box center [663, 327] width 234 height 10
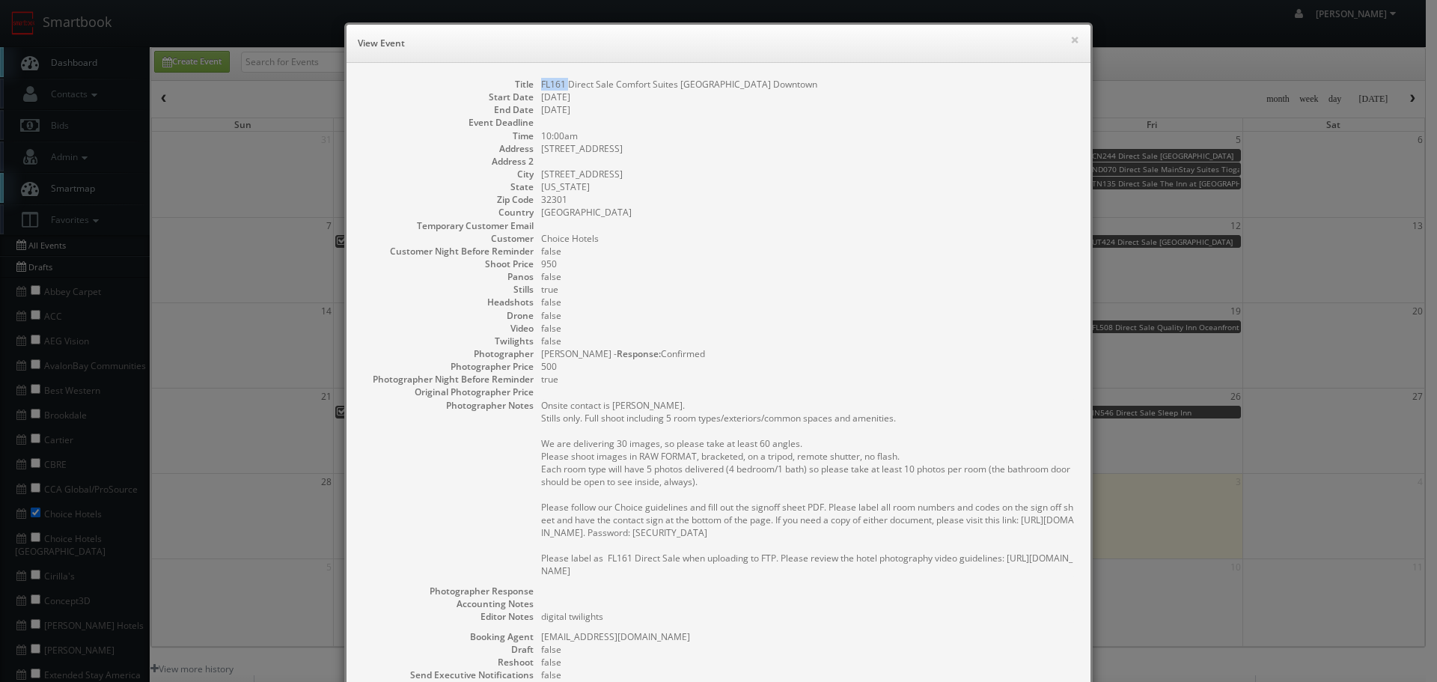
drag, startPoint x: 562, startPoint y: 84, endPoint x: 533, endPoint y: 82, distance: 29.2
click at [533, 82] on dl "Title FL161 Direct Sale Comfort Suites Tallahassee Downtown Start Date 09/16/20…" at bounding box center [719, 437] width 714 height 719
click at [1070, 40] on button "×" at bounding box center [1074, 39] width 9 height 10
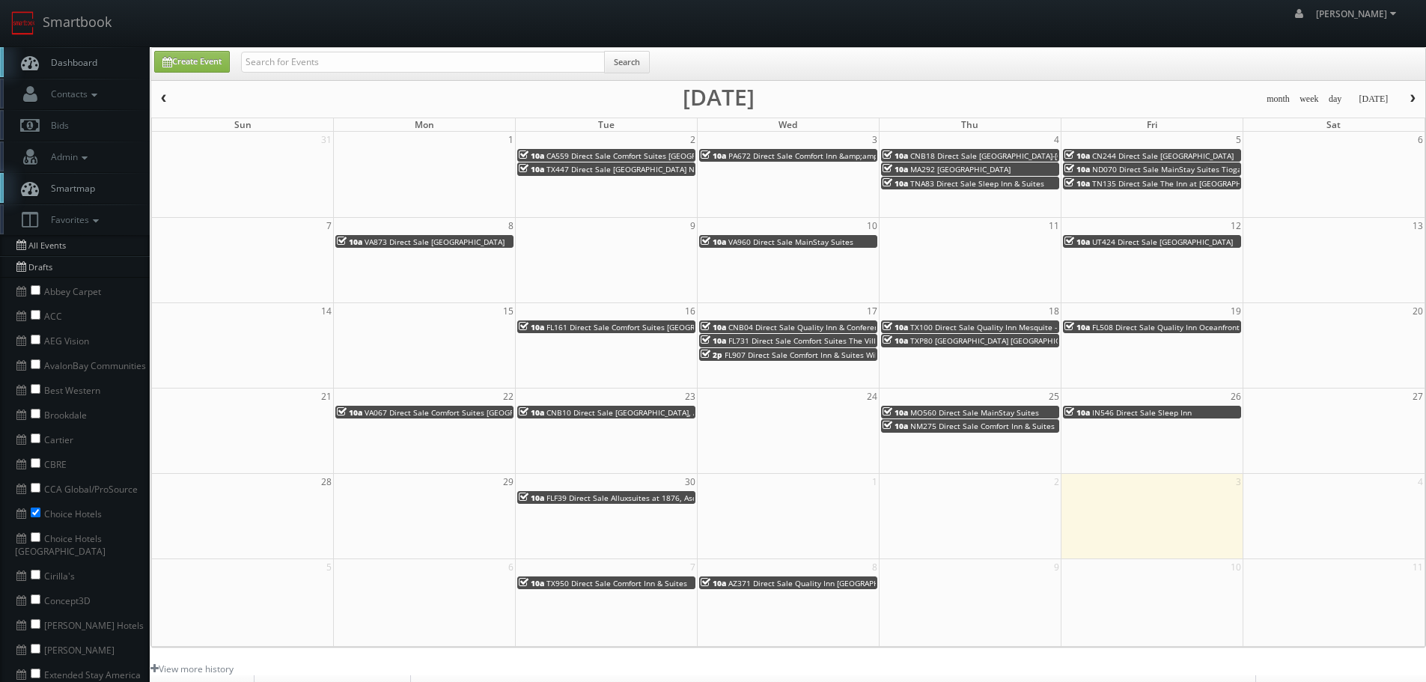
click at [786, 356] on span "FL907 Direct Sale Comfort Inn & Suites Wildwood - The Villages" at bounding box center [839, 355] width 228 height 10
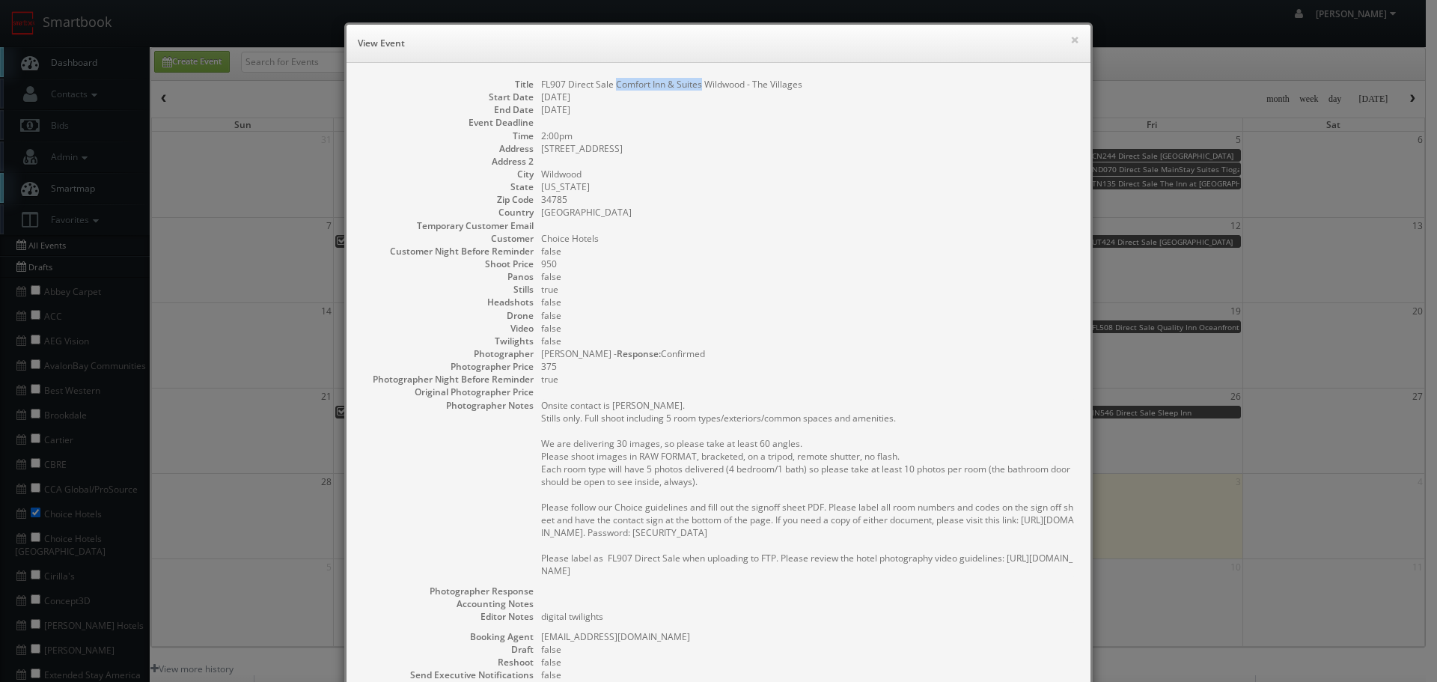
drag, startPoint x: 698, startPoint y: 83, endPoint x: 609, endPoint y: 81, distance: 89.1
click at [609, 81] on dd "FL907 Direct Sale Comfort Inn & Suites Wildwood - The Villages" at bounding box center [808, 84] width 534 height 13
click at [1075, 38] on div "× View Event" at bounding box center [719, 44] width 744 height 38
click at [1073, 37] on button "×" at bounding box center [1074, 39] width 9 height 10
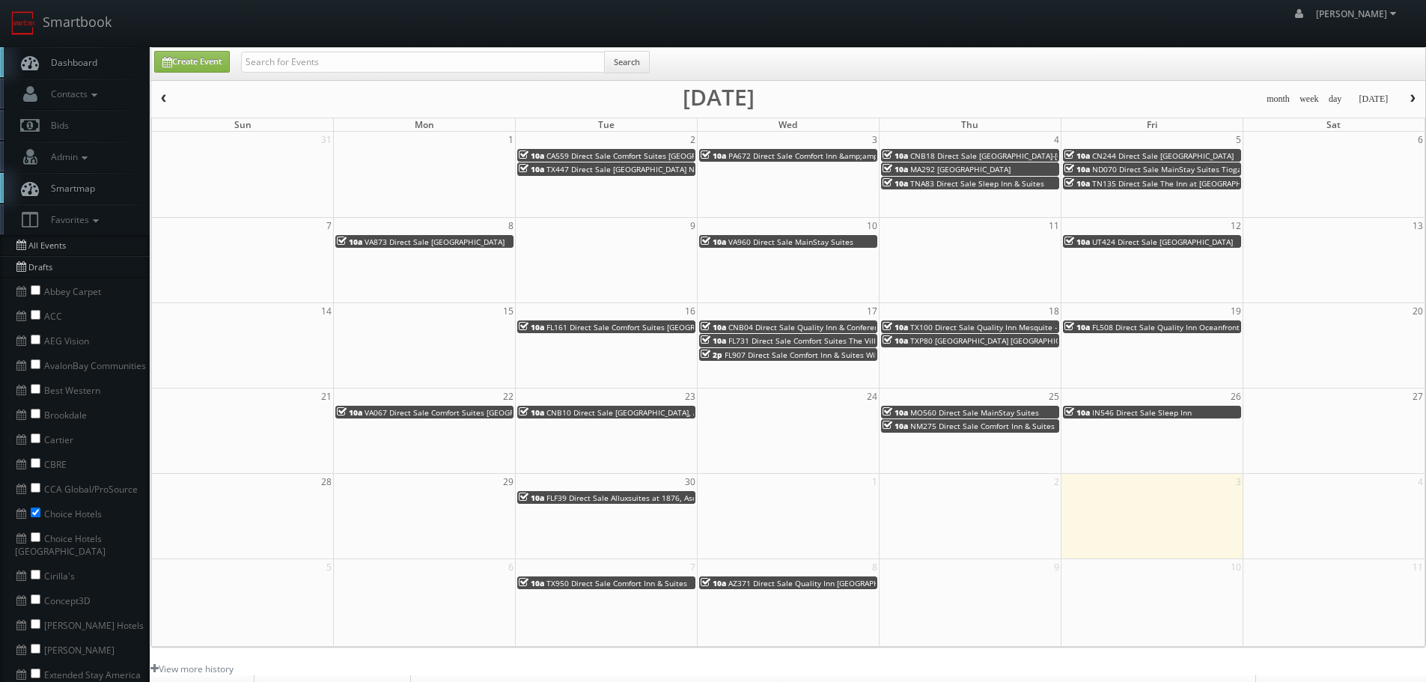
click at [975, 324] on span "TX100 Direct Sale Quality Inn Mesquite - Dallas East" at bounding box center [1021, 327] width 222 height 10
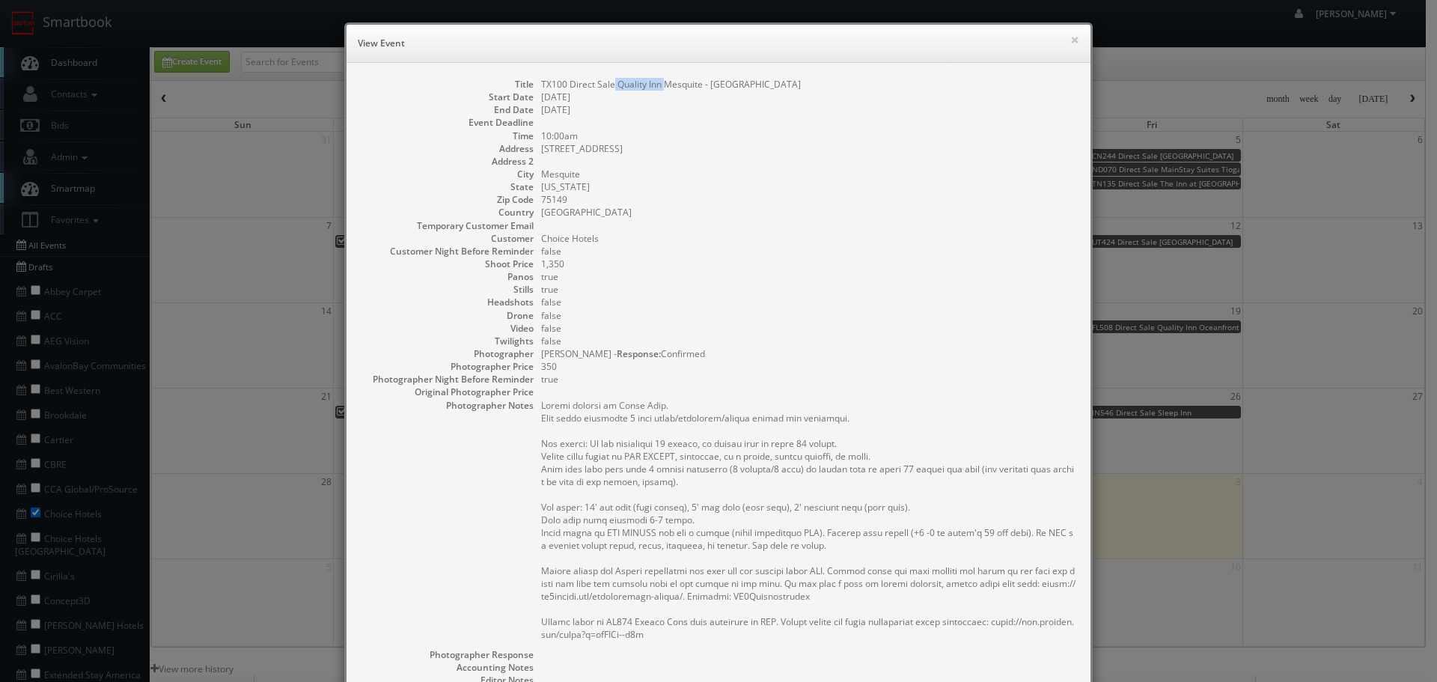
drag, startPoint x: 657, startPoint y: 84, endPoint x: 609, endPoint y: 91, distance: 49.1
click at [609, 91] on dd "TX100 Direct Sale Quality Inn Mesquite - Dallas East" at bounding box center [808, 84] width 534 height 13
click at [685, 100] on dd "09/18/2025" at bounding box center [808, 97] width 534 height 13
drag, startPoint x: 654, startPoint y: 86, endPoint x: 614, endPoint y: 80, distance: 40.9
click at [614, 80] on dd "TX100 Direct Sale Quality Inn Mesquite - Dallas East" at bounding box center [808, 84] width 534 height 13
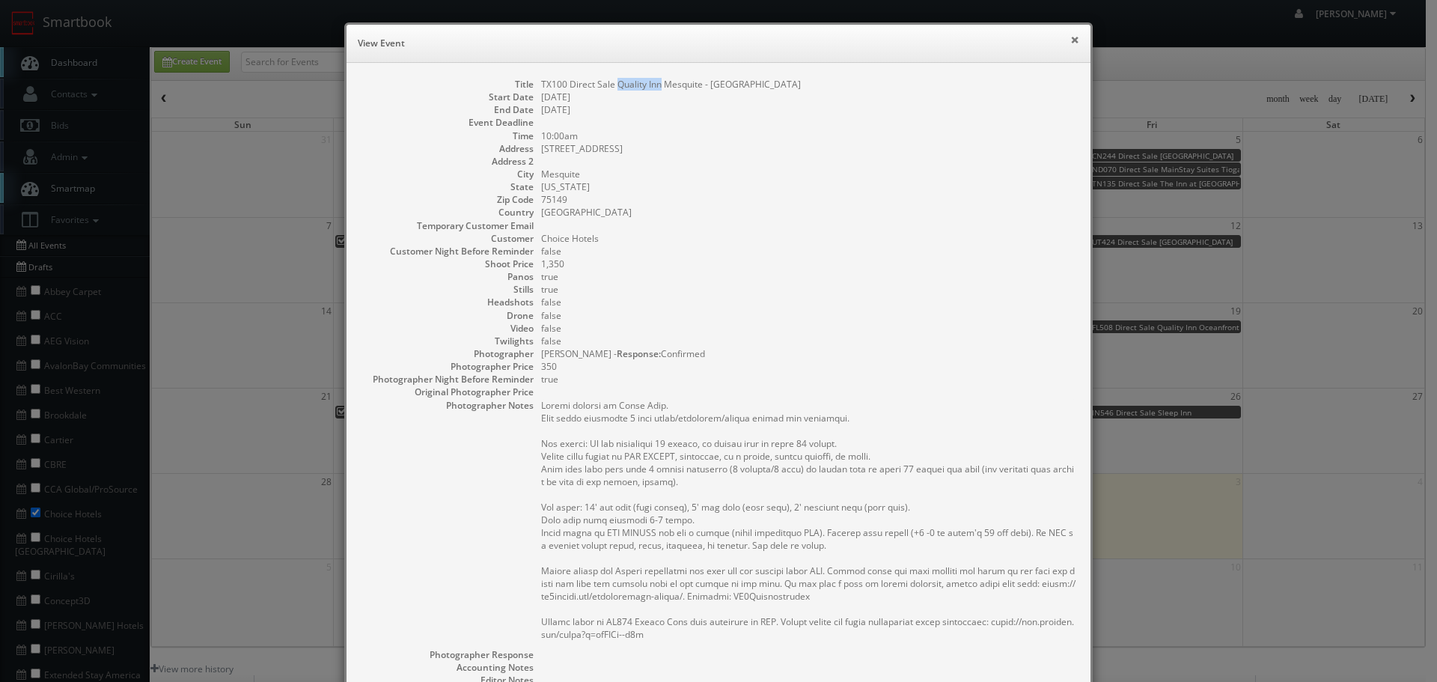
click at [1071, 40] on button "×" at bounding box center [1074, 39] width 9 height 10
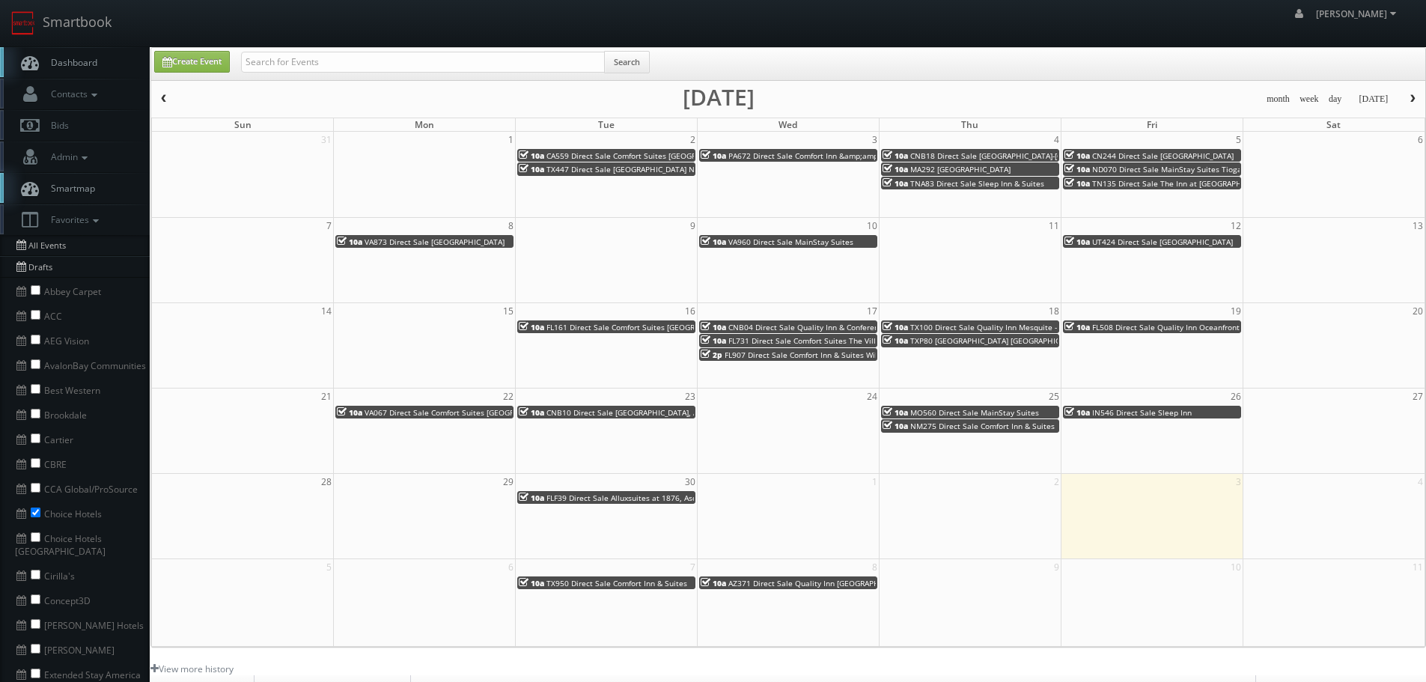
click at [944, 343] on span "TXP80 Cambria Hotel Fort Worth - Medical Center" at bounding box center [997, 340] width 174 height 10
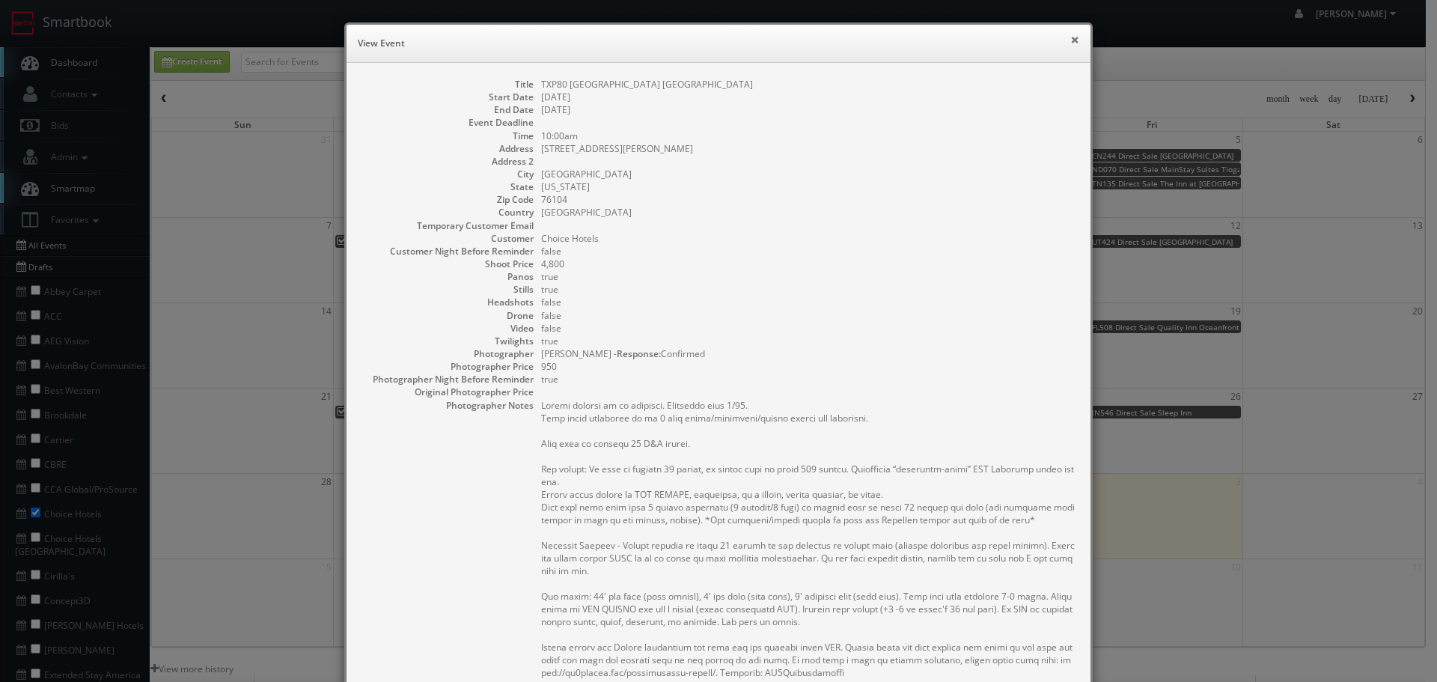
click at [1070, 43] on button "×" at bounding box center [1074, 39] width 9 height 10
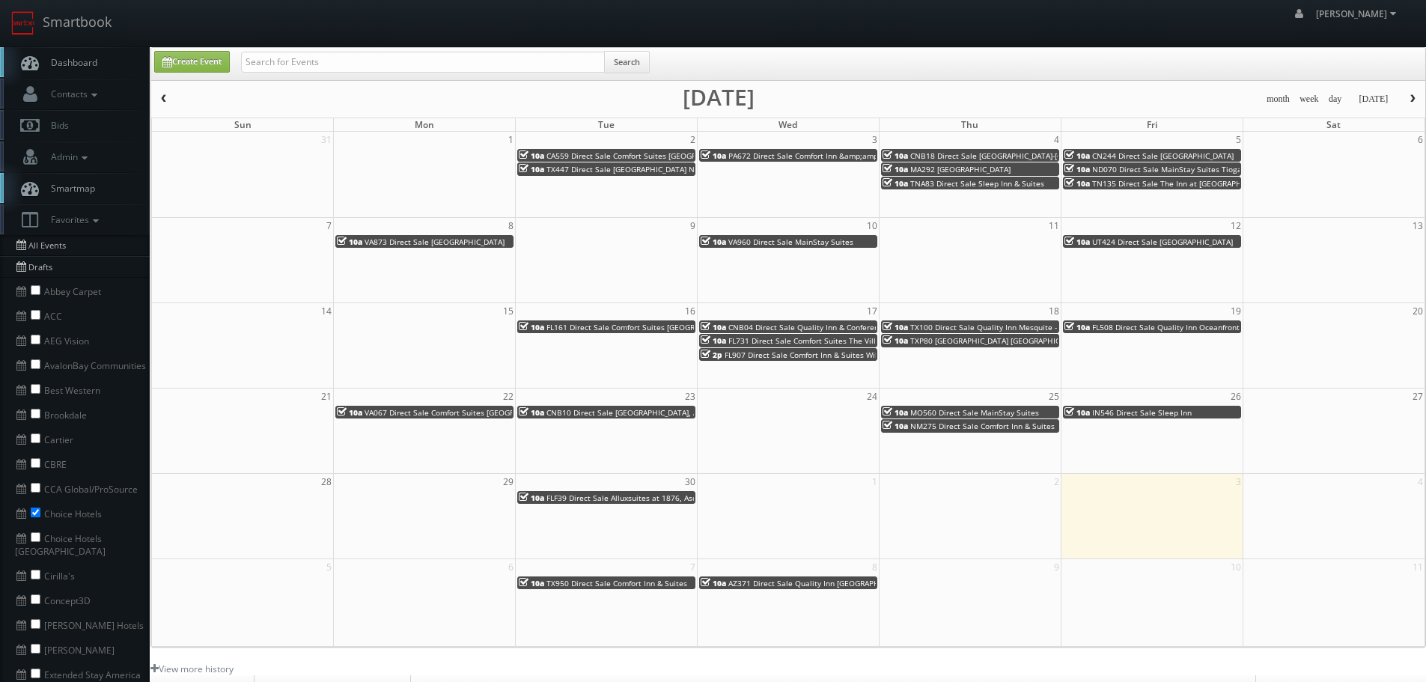
click at [1112, 324] on span "FL508 Direct Sale Quality Inn Oceanfront" at bounding box center [1165, 327] width 147 height 10
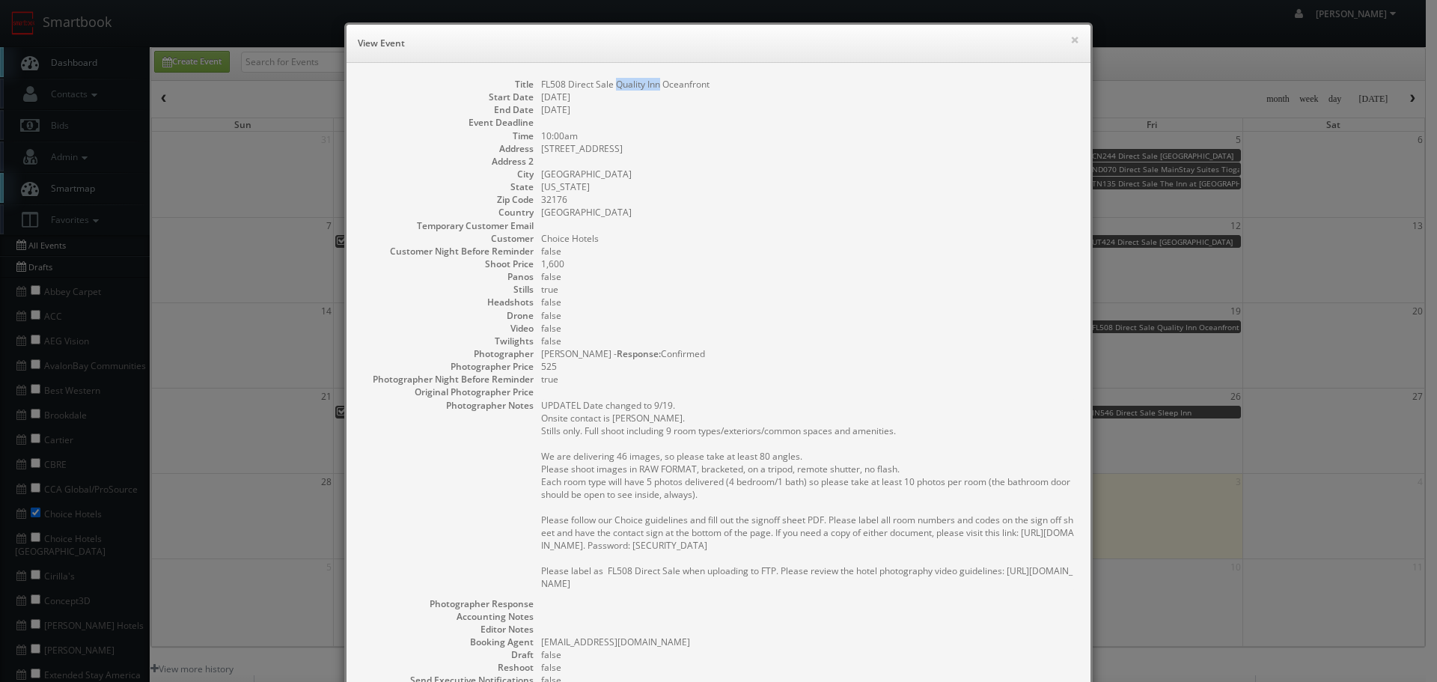
drag, startPoint x: 655, startPoint y: 85, endPoint x: 612, endPoint y: 86, distance: 43.4
click at [612, 86] on dd "FL508 Direct Sale Quality Inn Oceanfront" at bounding box center [808, 84] width 534 height 13
click at [1071, 41] on button "×" at bounding box center [1074, 39] width 9 height 10
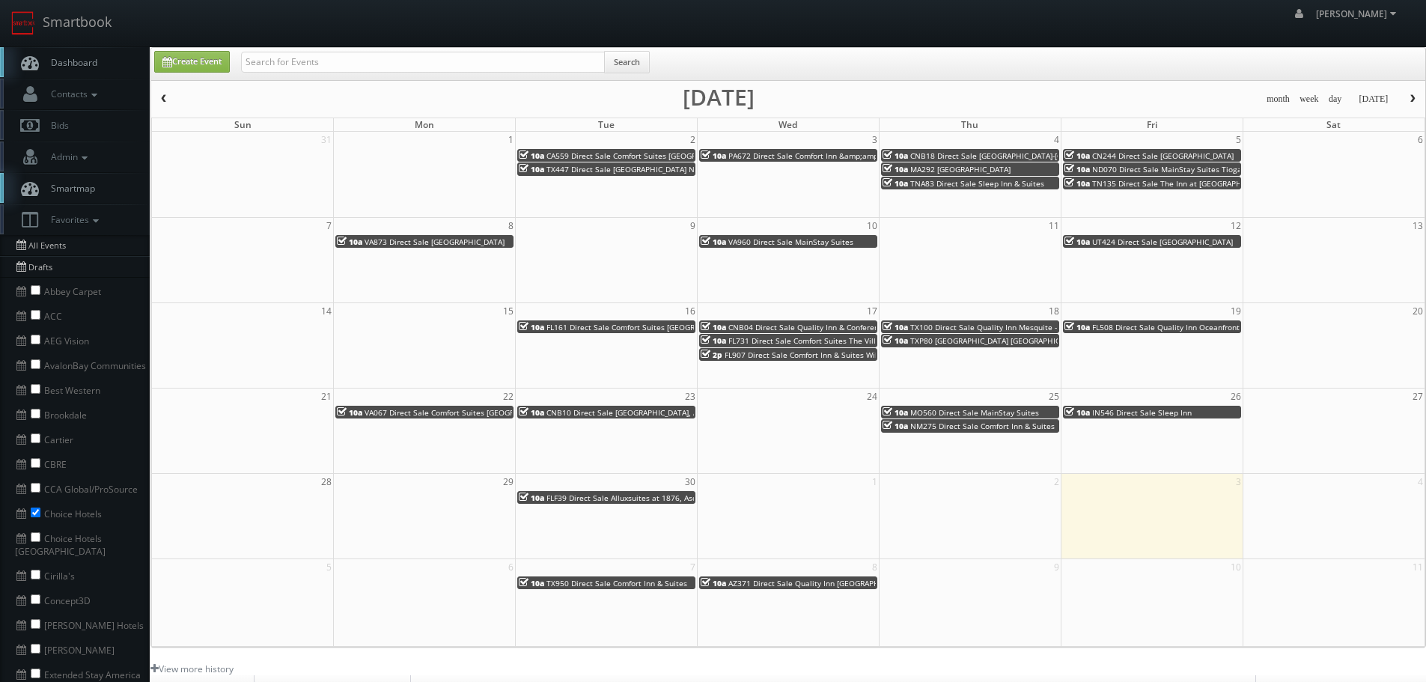
click at [920, 413] on span "MO560 Direct Sale MainStay Suites" at bounding box center [974, 412] width 129 height 10
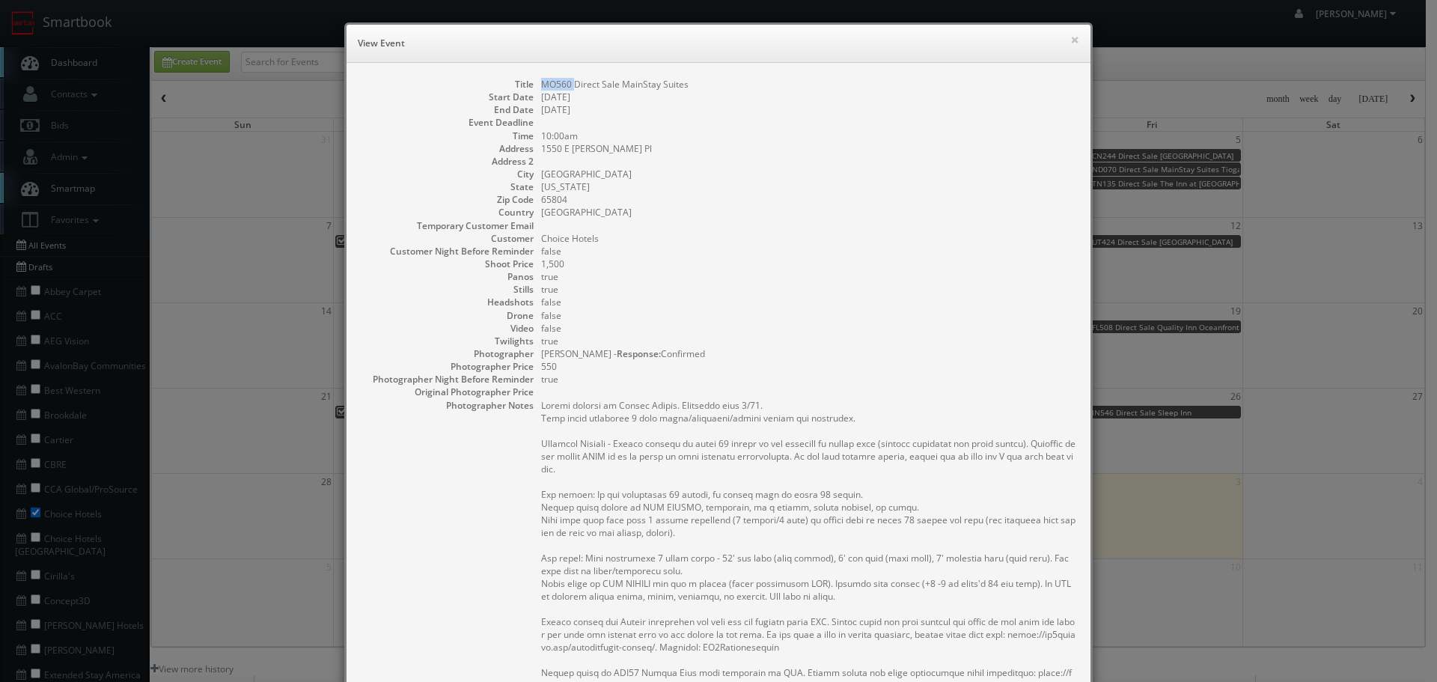
drag, startPoint x: 568, startPoint y: 78, endPoint x: 537, endPoint y: 82, distance: 31.0
click at [541, 82] on dd "MO560 Direct Sale MainStay Suites" at bounding box center [808, 84] width 534 height 13
drag, startPoint x: 674, startPoint y: 81, endPoint x: 478, endPoint y: 190, distance: 224.5
click at [618, 85] on dd "MO560 Direct Sale MainStay Suites" at bounding box center [808, 84] width 534 height 13
click at [1072, 38] on button "×" at bounding box center [1074, 39] width 9 height 10
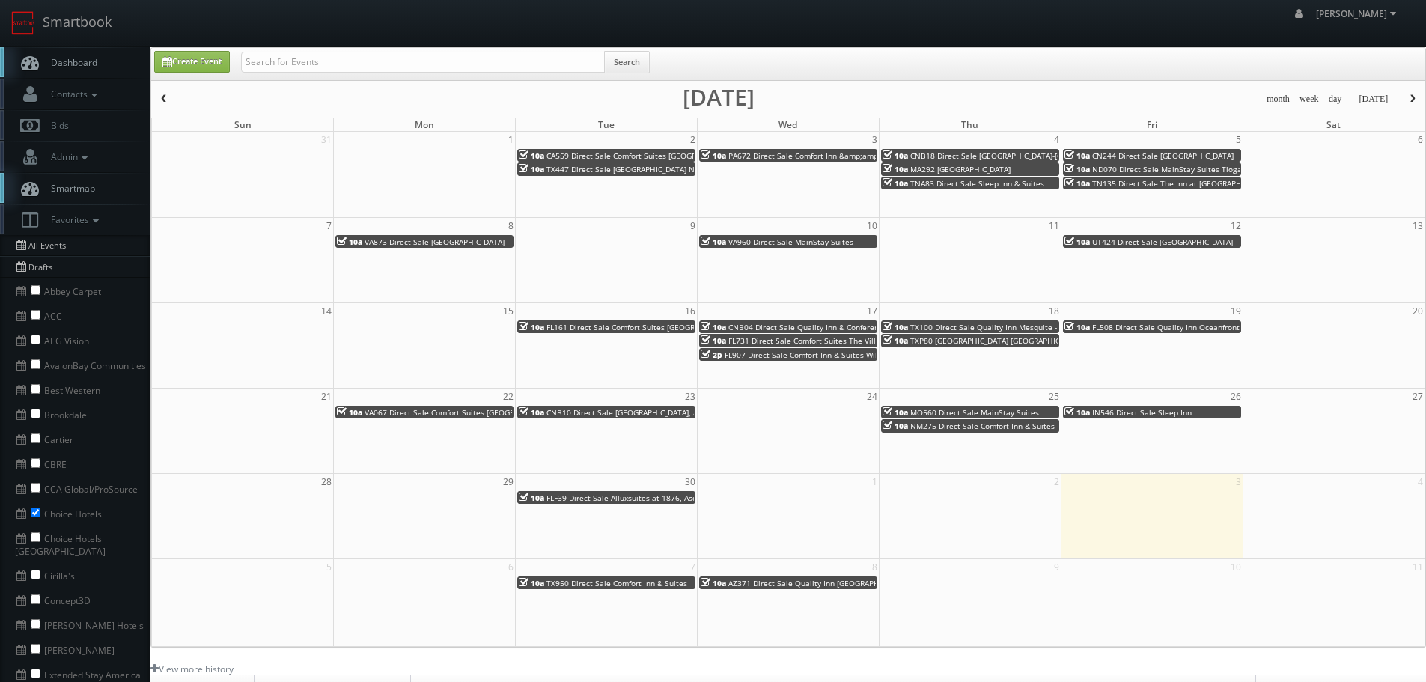
click at [962, 430] on span "NM275 Direct Sale Comfort Inn & Suites" at bounding box center [982, 426] width 144 height 10
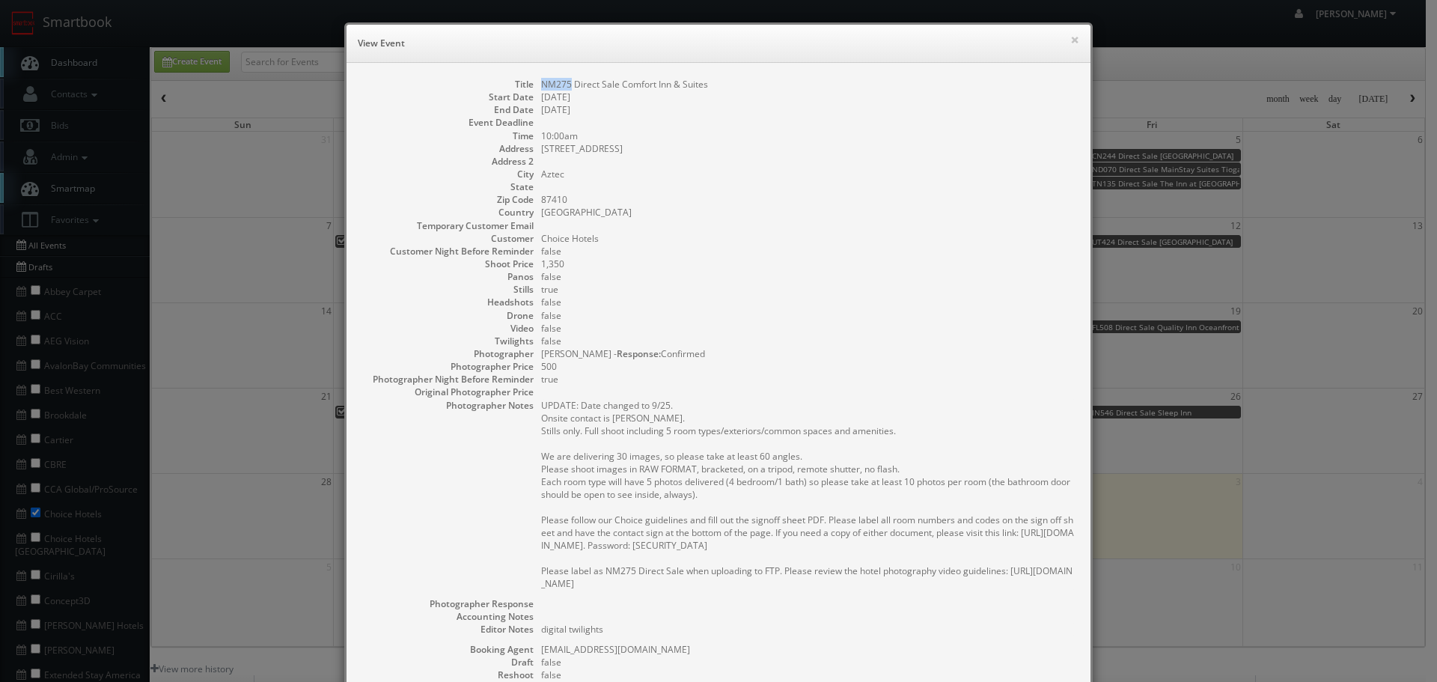
drag, startPoint x: 567, startPoint y: 79, endPoint x: 531, endPoint y: 103, distance: 43.2
click at [541, 82] on dd "NM275 Direct Sale Comfort Inn & Suites" at bounding box center [808, 84] width 534 height 13
drag, startPoint x: 702, startPoint y: 80, endPoint x: 616, endPoint y: 84, distance: 86.2
click at [616, 84] on dd "NM275 Direct Sale Comfort Inn & Suites" at bounding box center [808, 84] width 534 height 13
click at [1070, 40] on button "×" at bounding box center [1074, 39] width 9 height 10
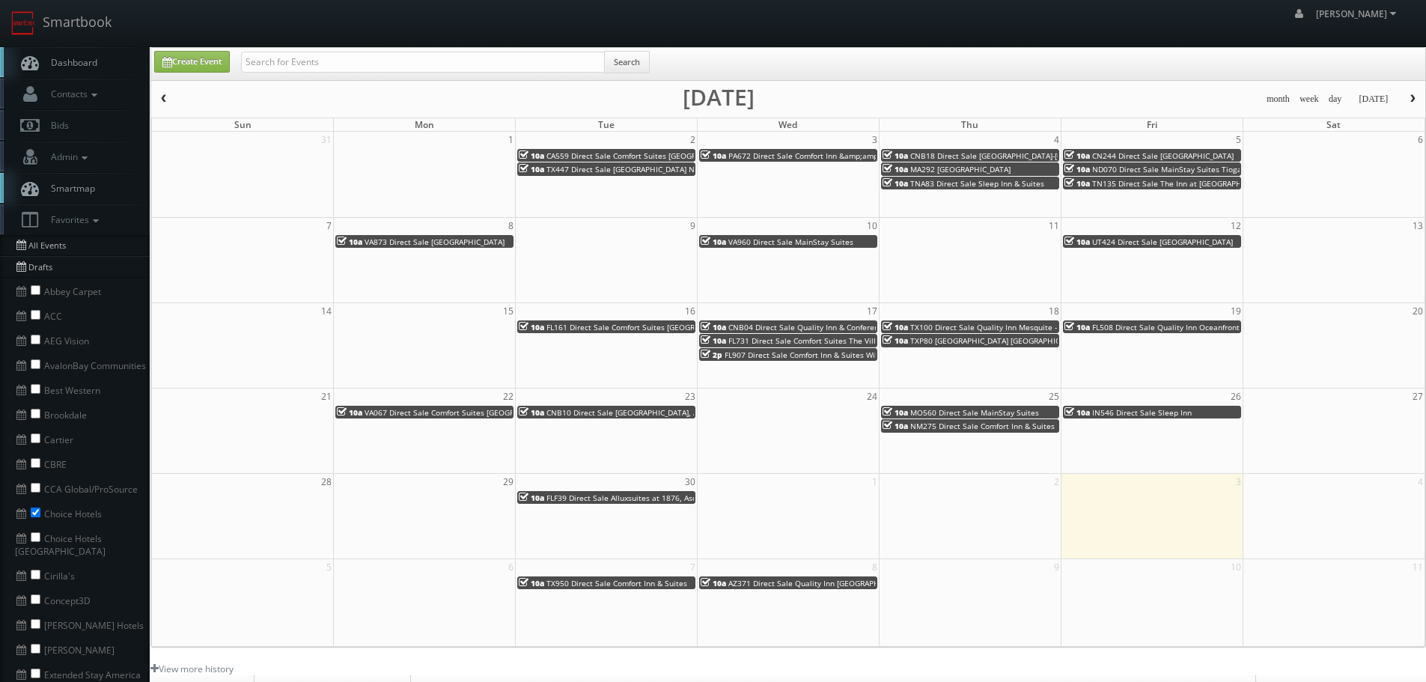
click at [1168, 412] on span "IN546 Direct Sale Sleep Inn" at bounding box center [1142, 412] width 100 height 10
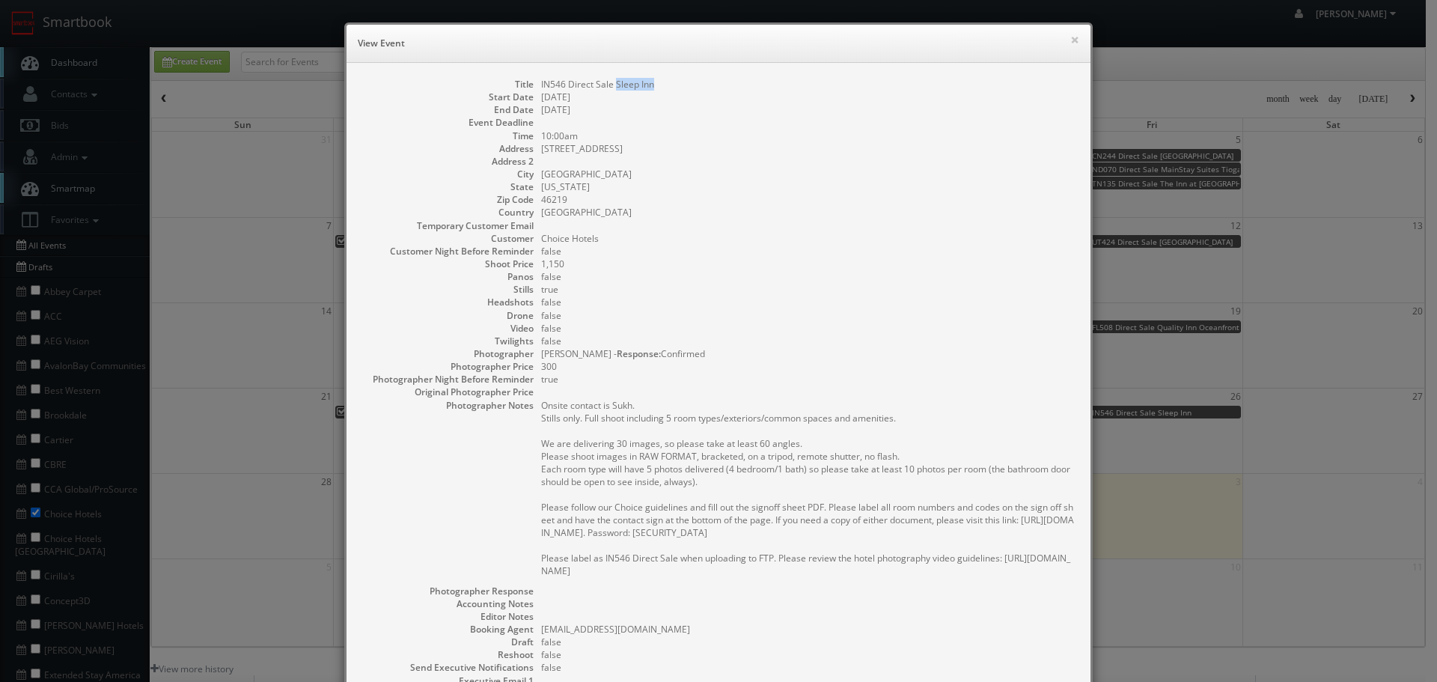
drag, startPoint x: 677, startPoint y: 82, endPoint x: 610, endPoint y: 84, distance: 66.6
click at [610, 84] on dd "IN546 Direct Sale Sleep Inn" at bounding box center [808, 84] width 534 height 13
click at [1070, 37] on button "×" at bounding box center [1074, 39] width 9 height 10
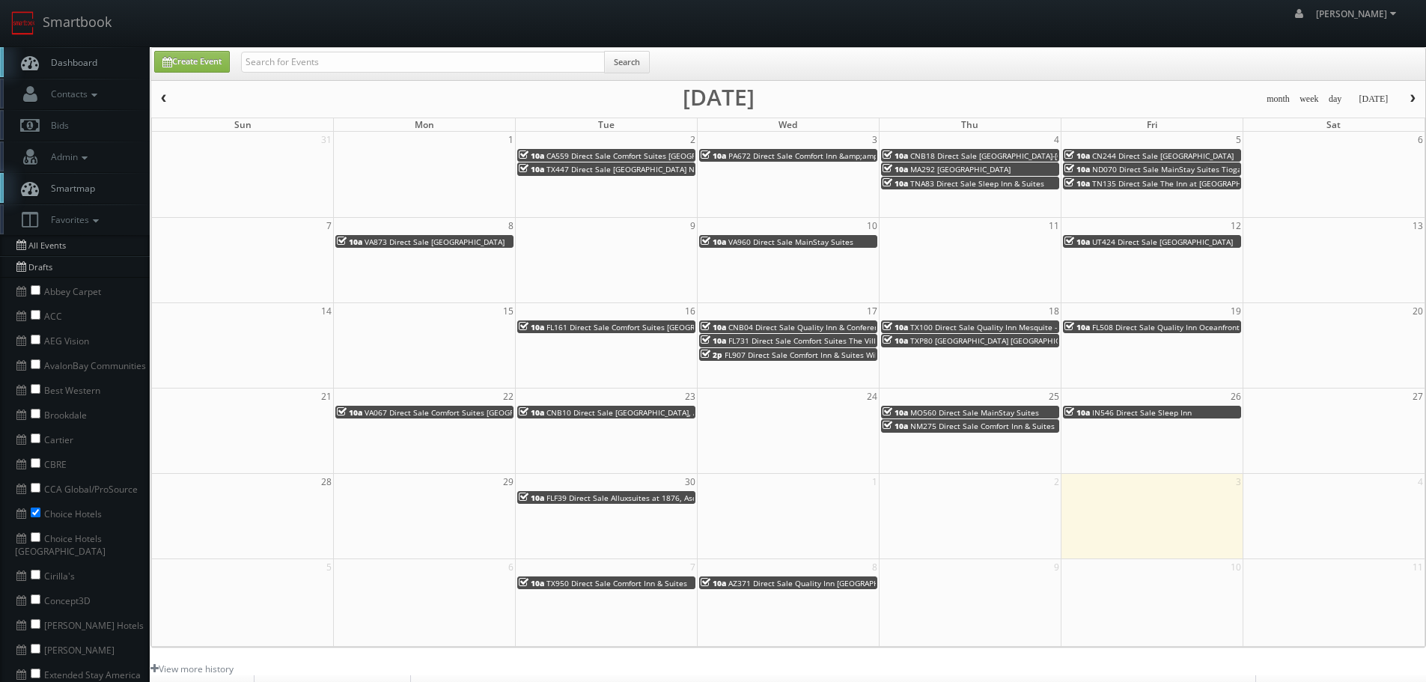
click at [618, 498] on span "FLF39 Direct Sale Alluxsuites at 1876, Ascend Hotel Collection" at bounding box center [658, 498] width 224 height 10
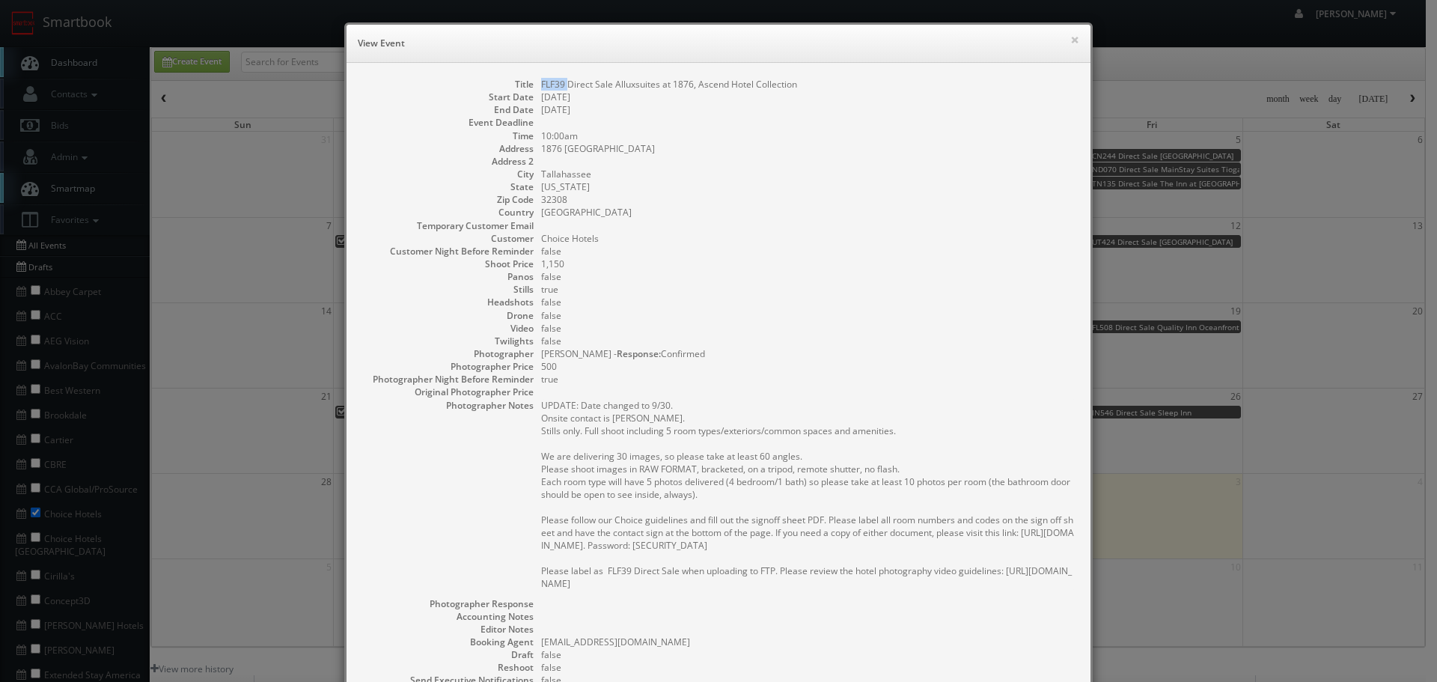
drag, startPoint x: 561, startPoint y: 85, endPoint x: 533, endPoint y: 85, distance: 28.5
click at [533, 85] on dl "Title FLF39 Direct Sale Alluxsuites at 1876, Ascend Hotel Collection Start Date…" at bounding box center [719, 440] width 714 height 725
drag, startPoint x: 704, startPoint y: 85, endPoint x: 694, endPoint y: 87, distance: 9.8
click at [694, 87] on dd "FLF39 Direct Sale Alluxsuites at 1876, Ascend Hotel Collection" at bounding box center [808, 84] width 534 height 13
click at [1070, 44] on button "×" at bounding box center [1074, 39] width 9 height 10
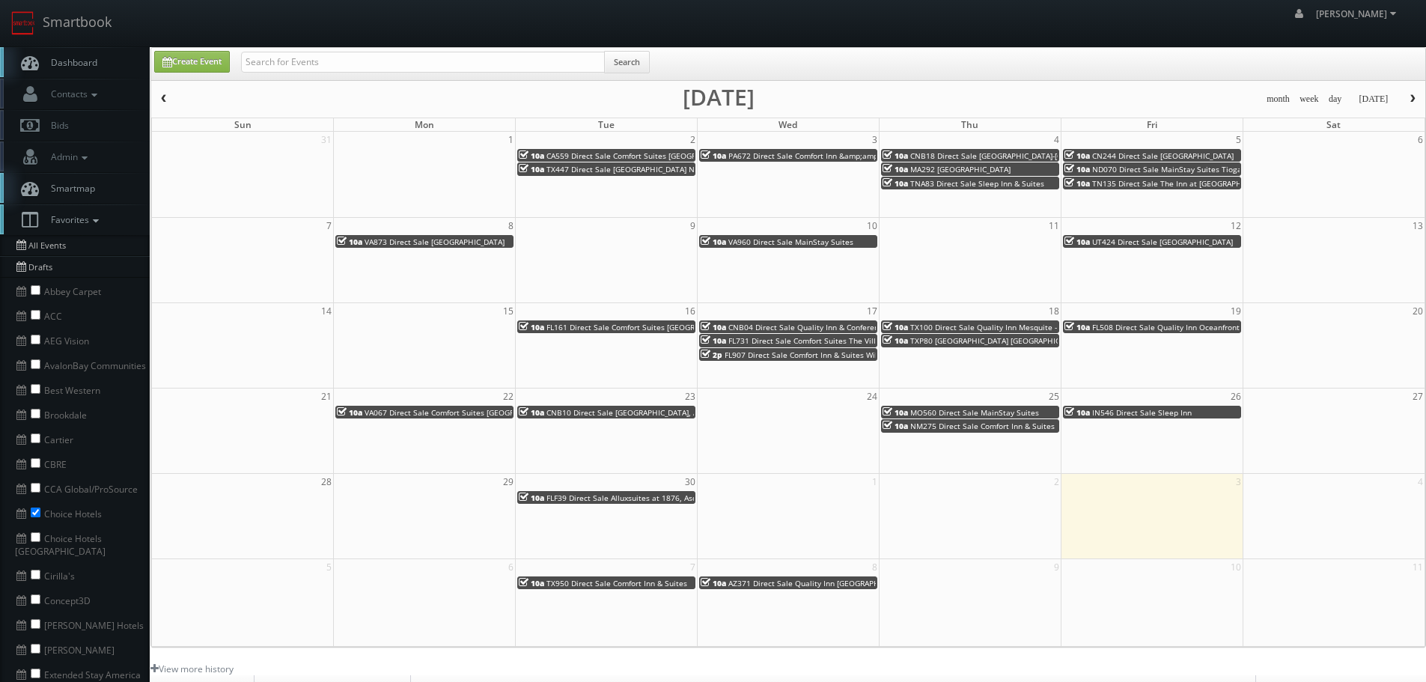
click at [19, 532] on li "Choice Hotels [GEOGRAPHIC_DATA]" at bounding box center [75, 543] width 150 height 37
click at [314, 55] on input "text" at bounding box center [423, 62] width 364 height 21
type input "ma292"
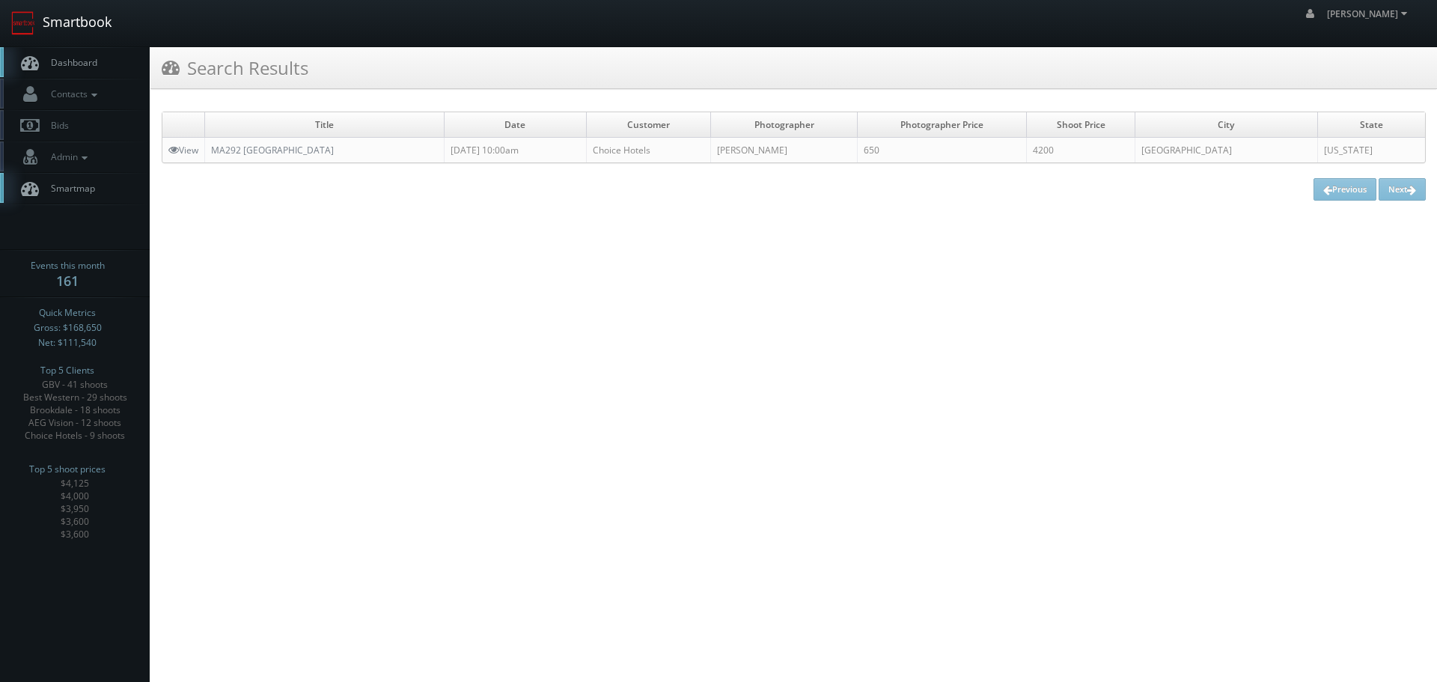
click at [108, 26] on link "Smartbook" at bounding box center [61, 23] width 123 height 46
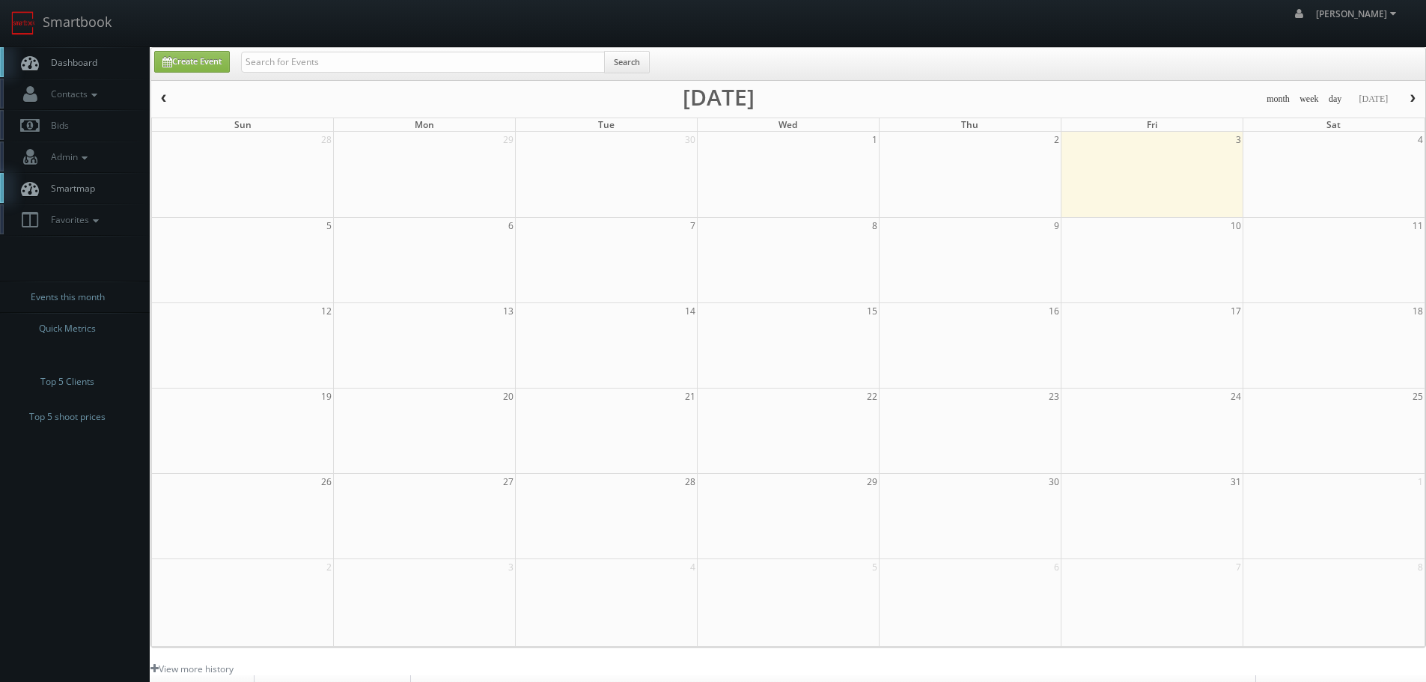
click at [302, 73] on div "Search" at bounding box center [445, 65] width 409 height 29
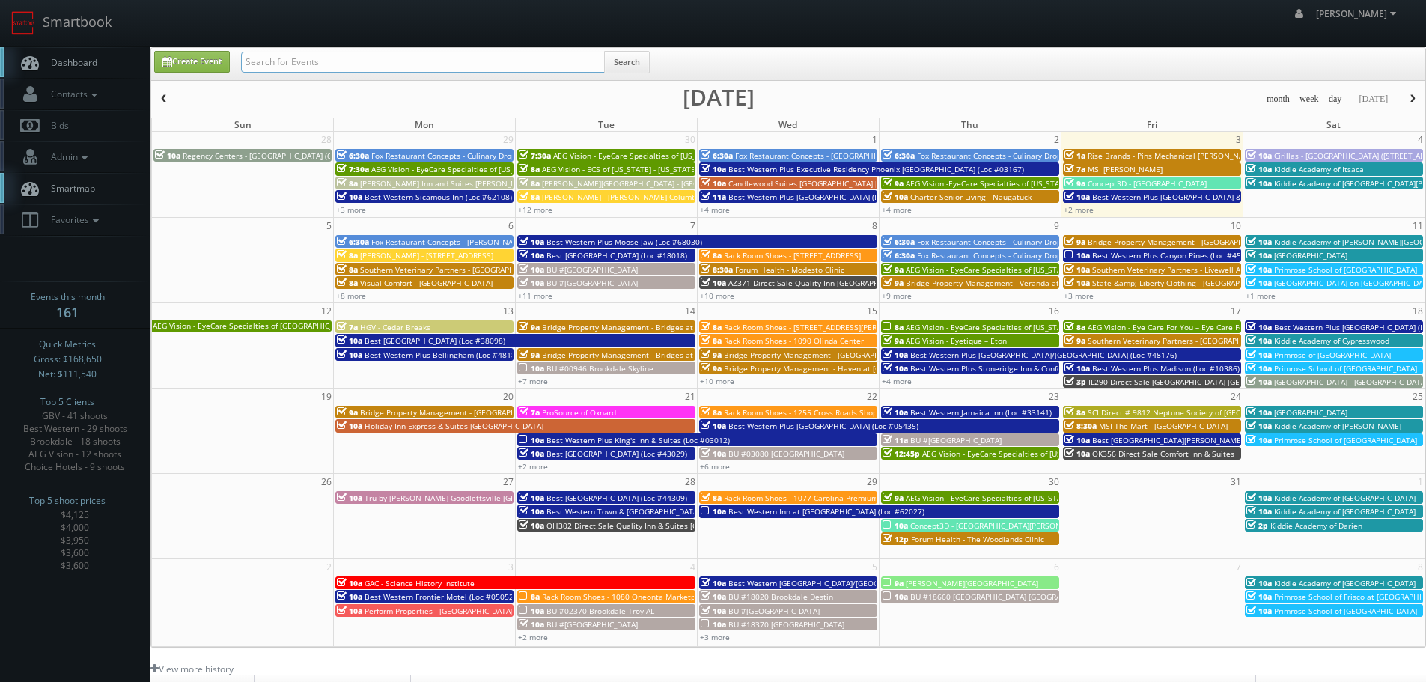
click at [298, 63] on input "text" at bounding box center [423, 62] width 364 height 21
type input "ma172"
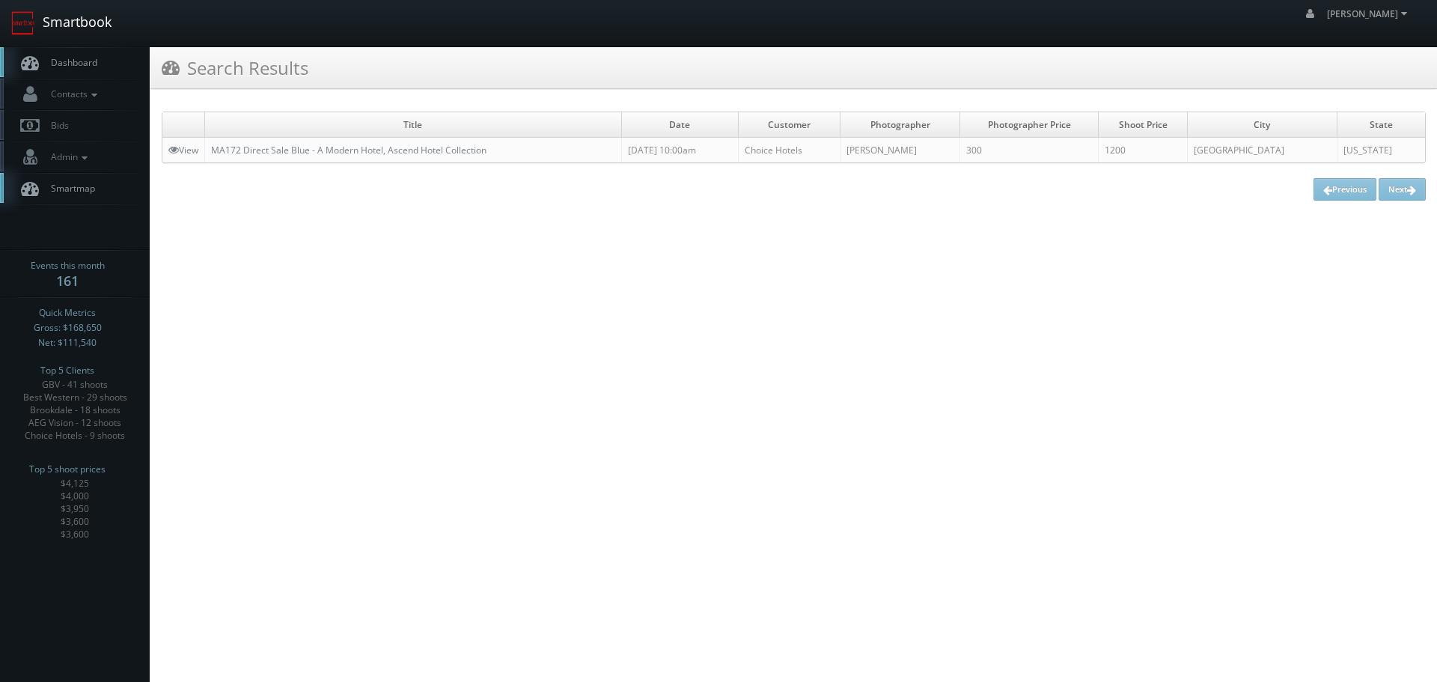
click at [93, 10] on link "Smartbook" at bounding box center [61, 23] width 123 height 46
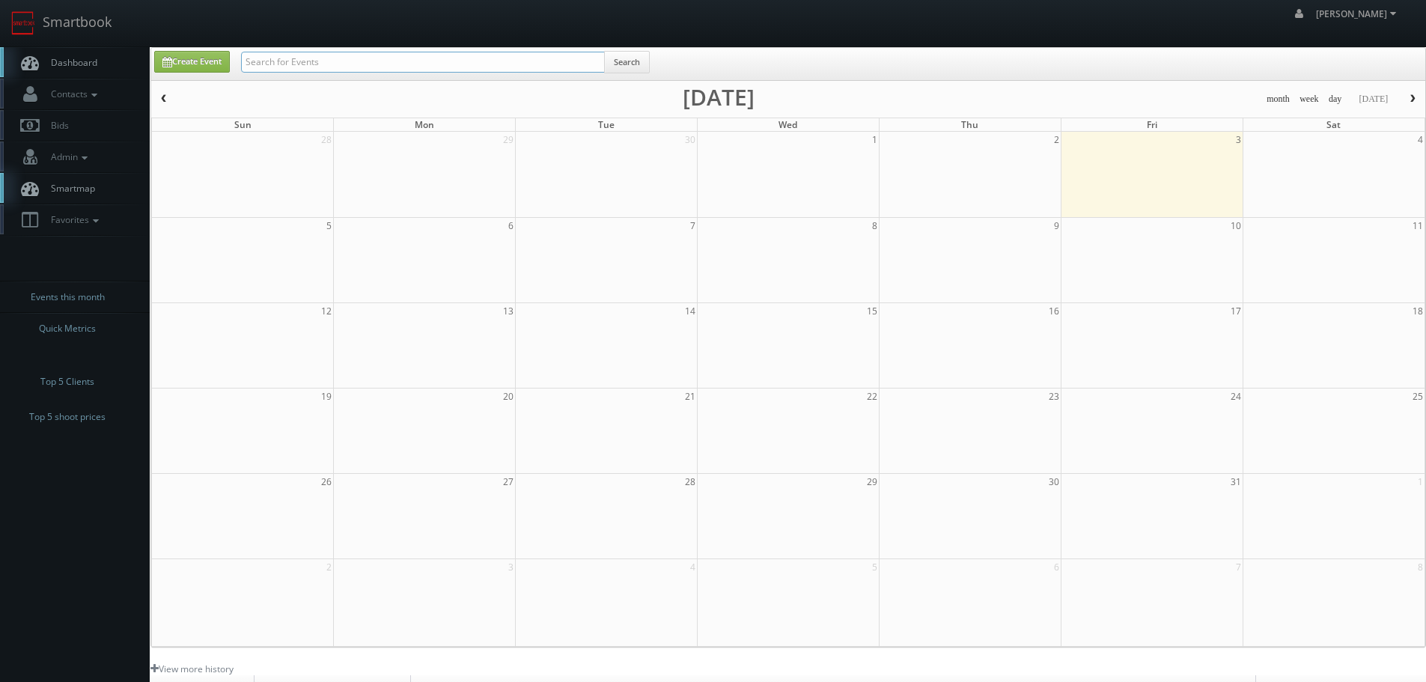
click at [314, 67] on input "text" at bounding box center [423, 62] width 364 height 21
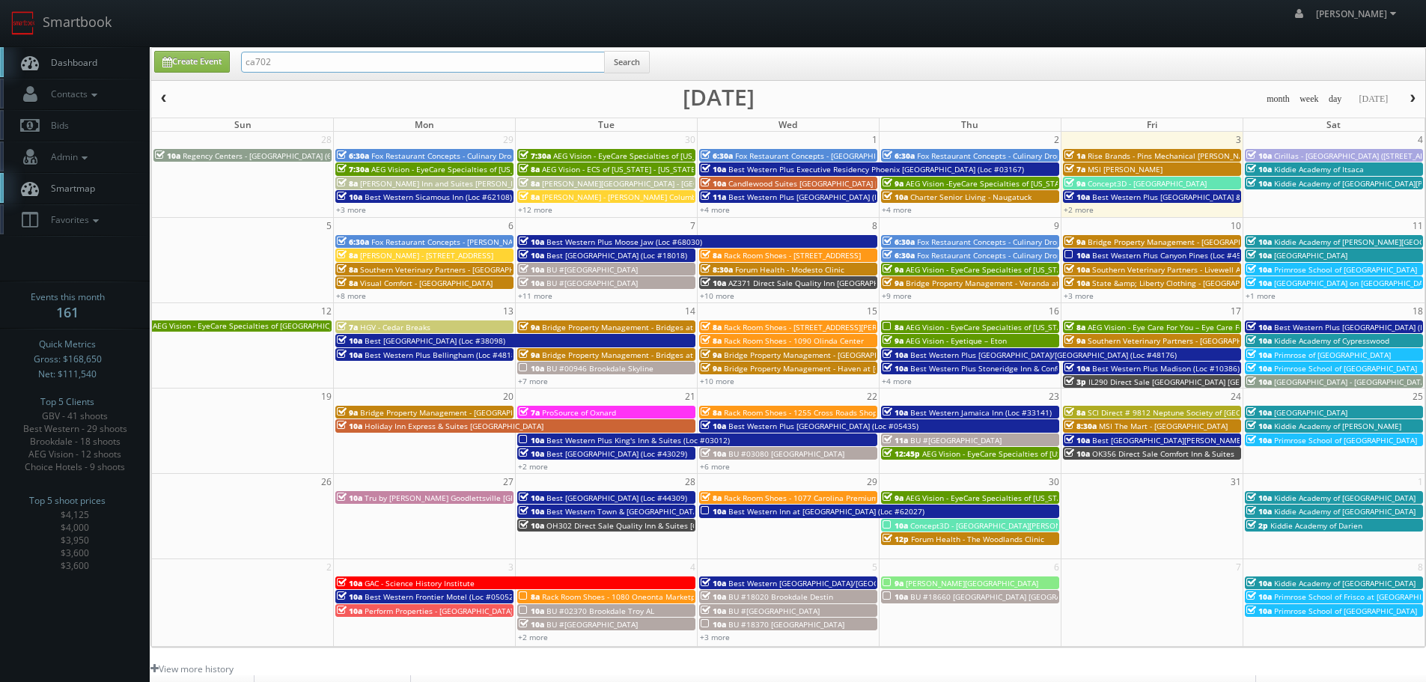
type input "ca702"
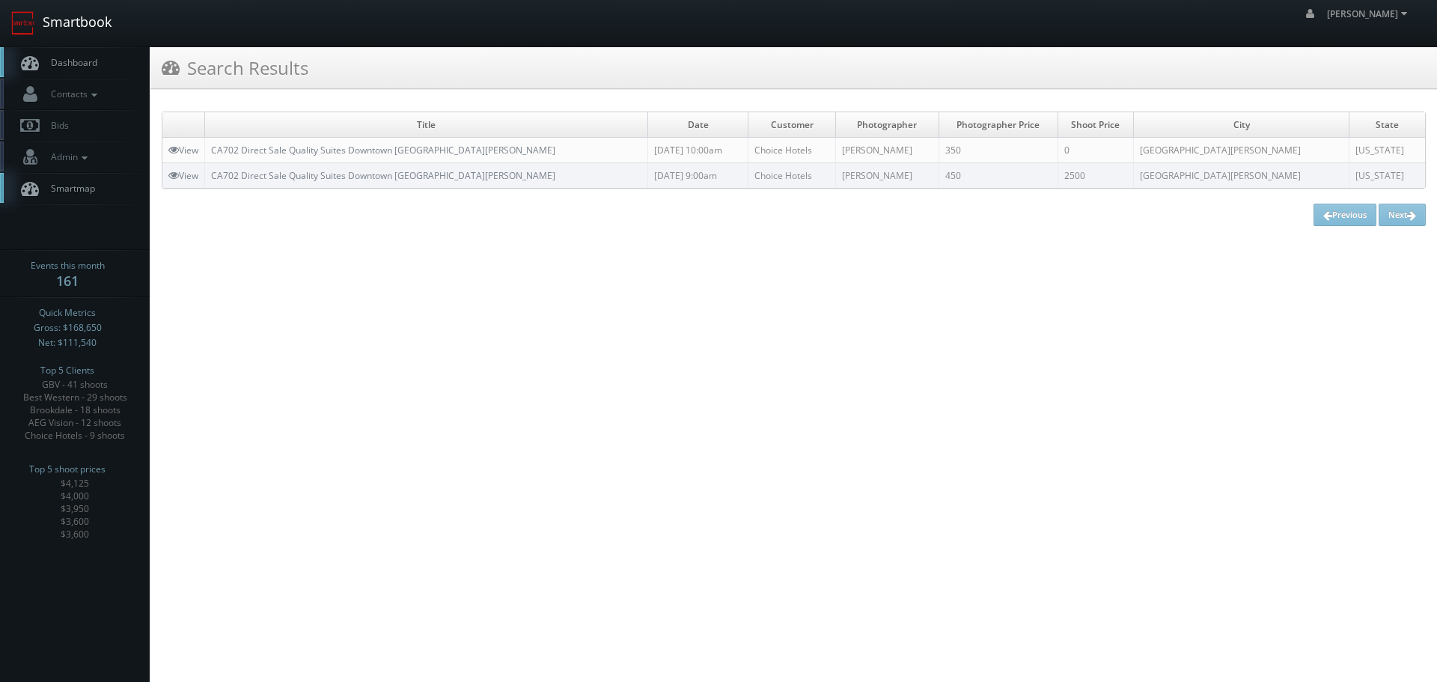
click at [81, 17] on link "Smartbook" at bounding box center [61, 23] width 123 height 46
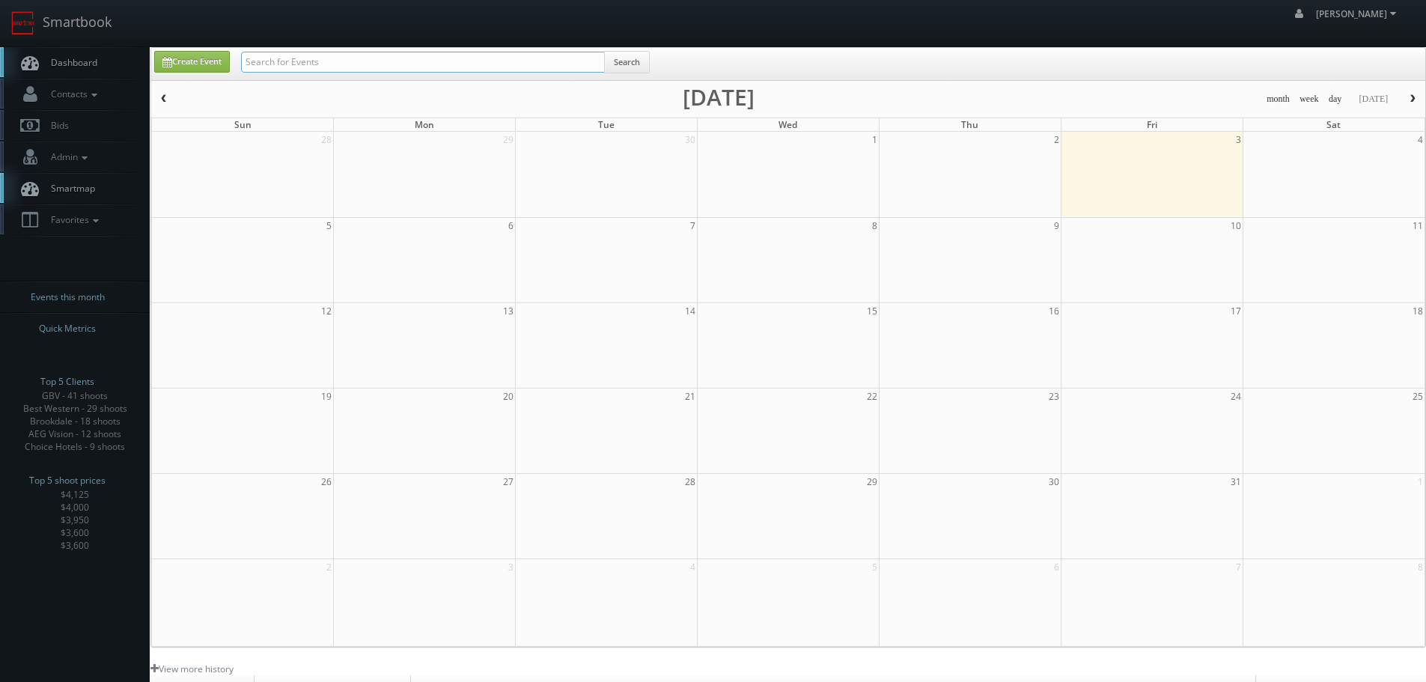
click at [321, 64] on input "text" at bounding box center [423, 62] width 364 height 21
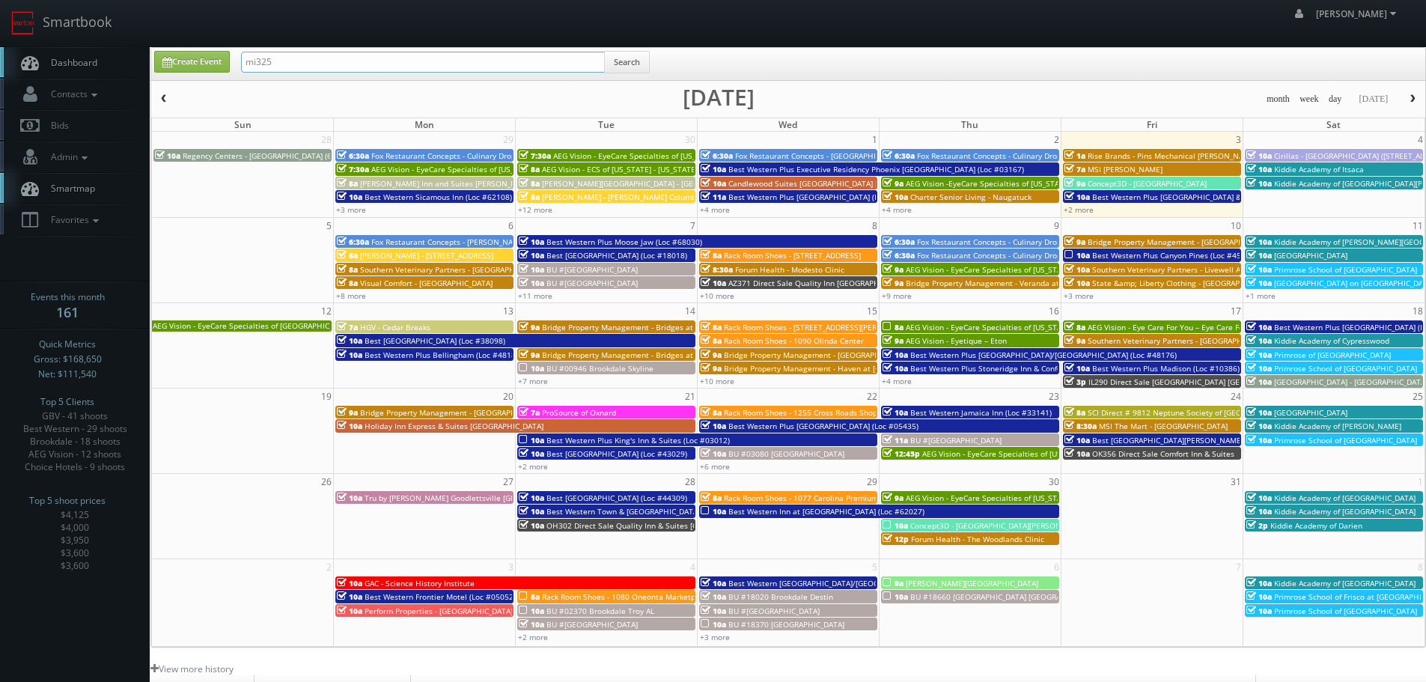
type input "mi325"
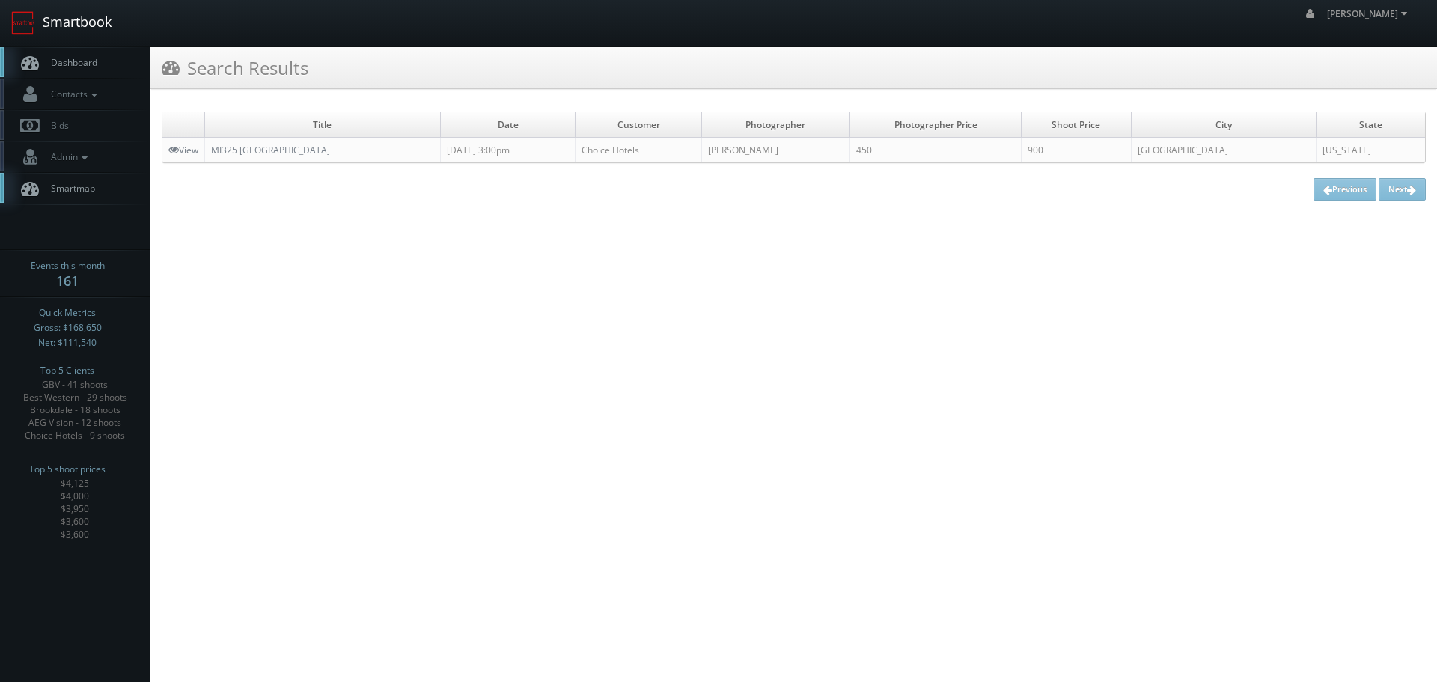
click at [78, 14] on link "Smartbook" at bounding box center [61, 23] width 123 height 46
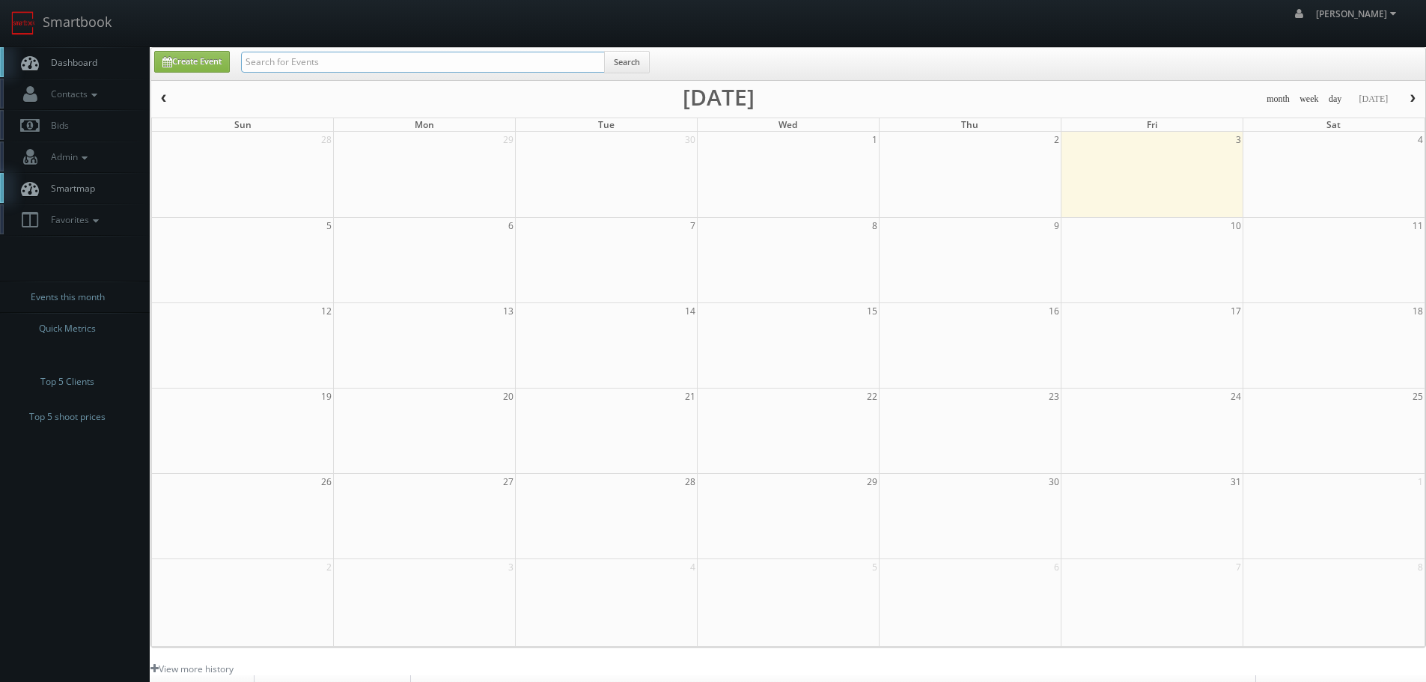
click at [298, 61] on input "text" at bounding box center [423, 62] width 364 height 21
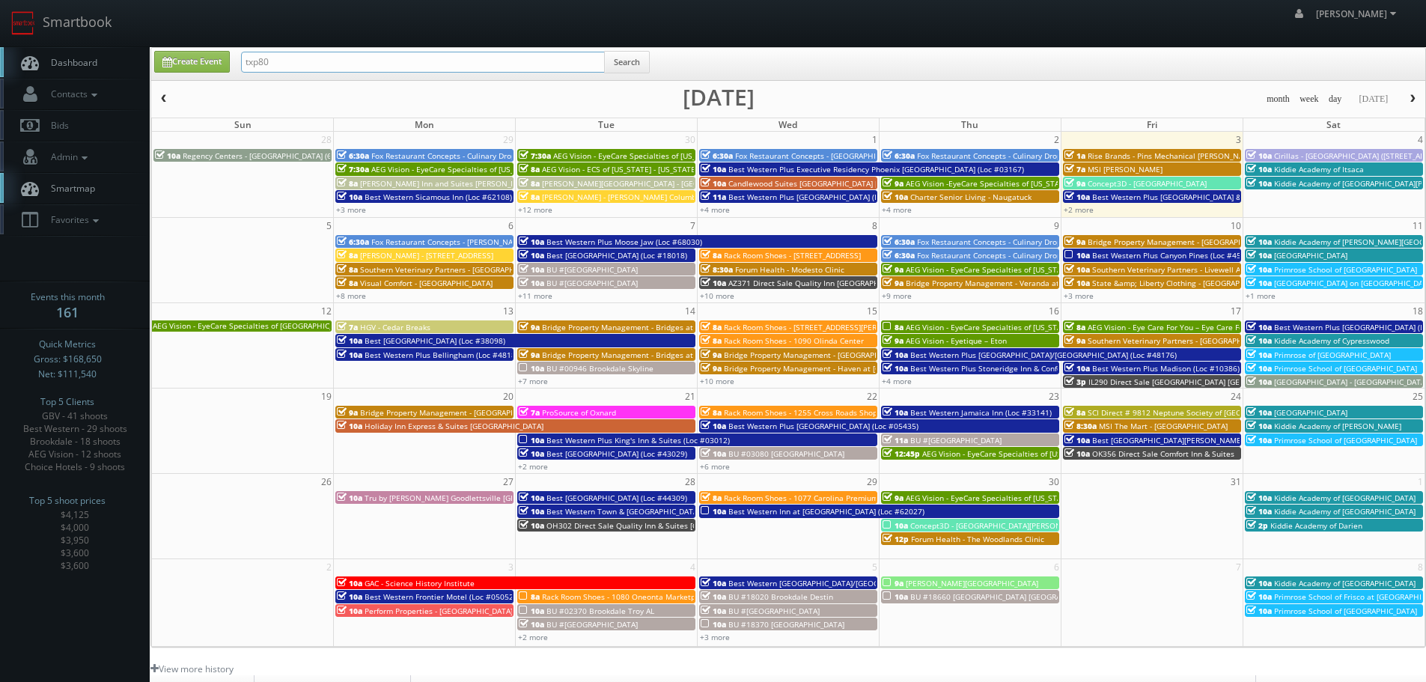
type input "txp80"
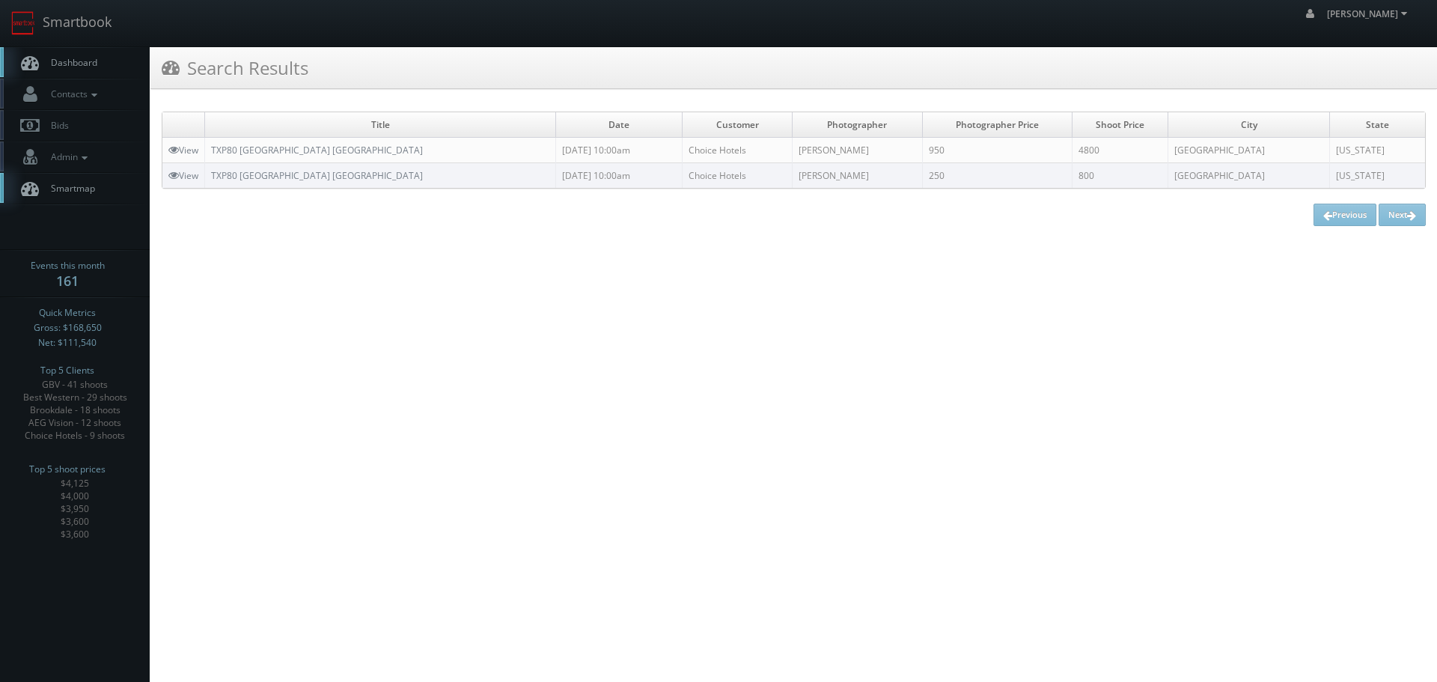
click at [847, 615] on html "Smartbook Toggle Side Navigation Toggle Top Navigation [PERSON_NAME] [PERSON_NA…" at bounding box center [718, 341] width 1437 height 682
click at [104, 13] on link "Smartbook" at bounding box center [61, 23] width 123 height 46
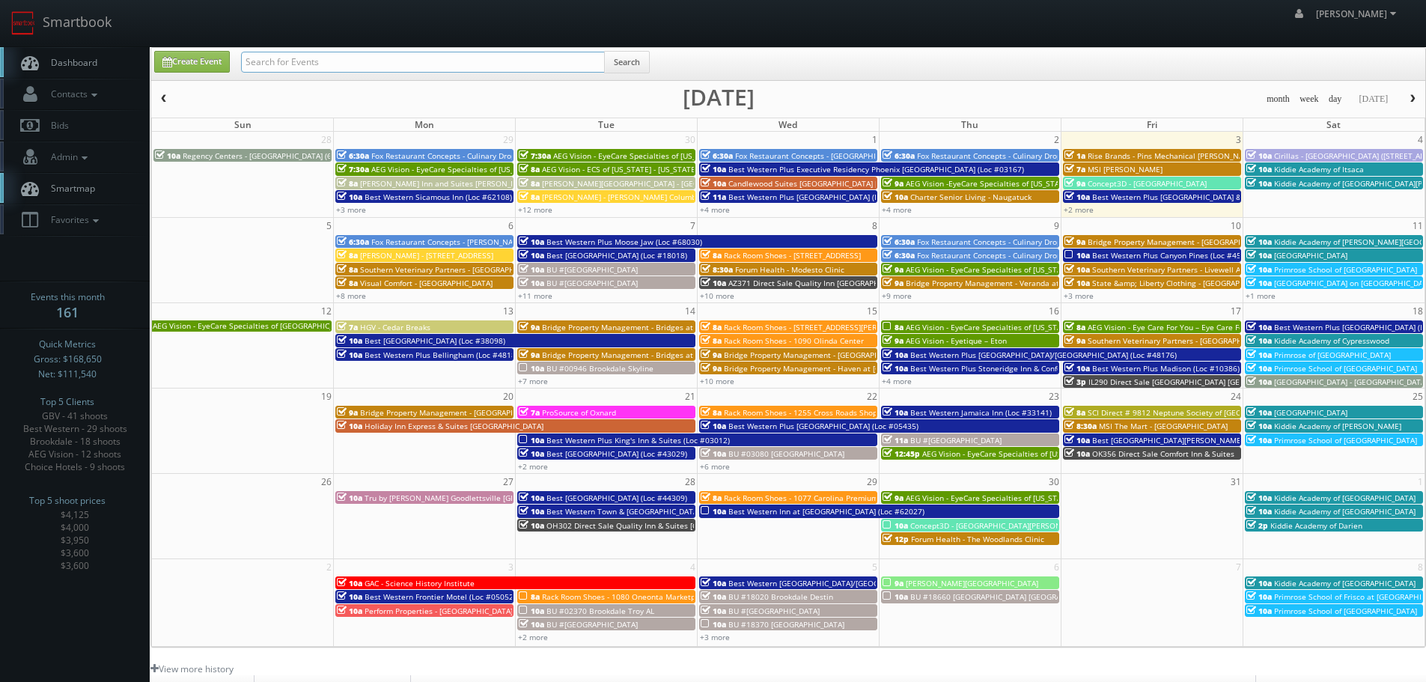
click at [421, 62] on input "text" at bounding box center [423, 62] width 364 height 21
type input "regency"
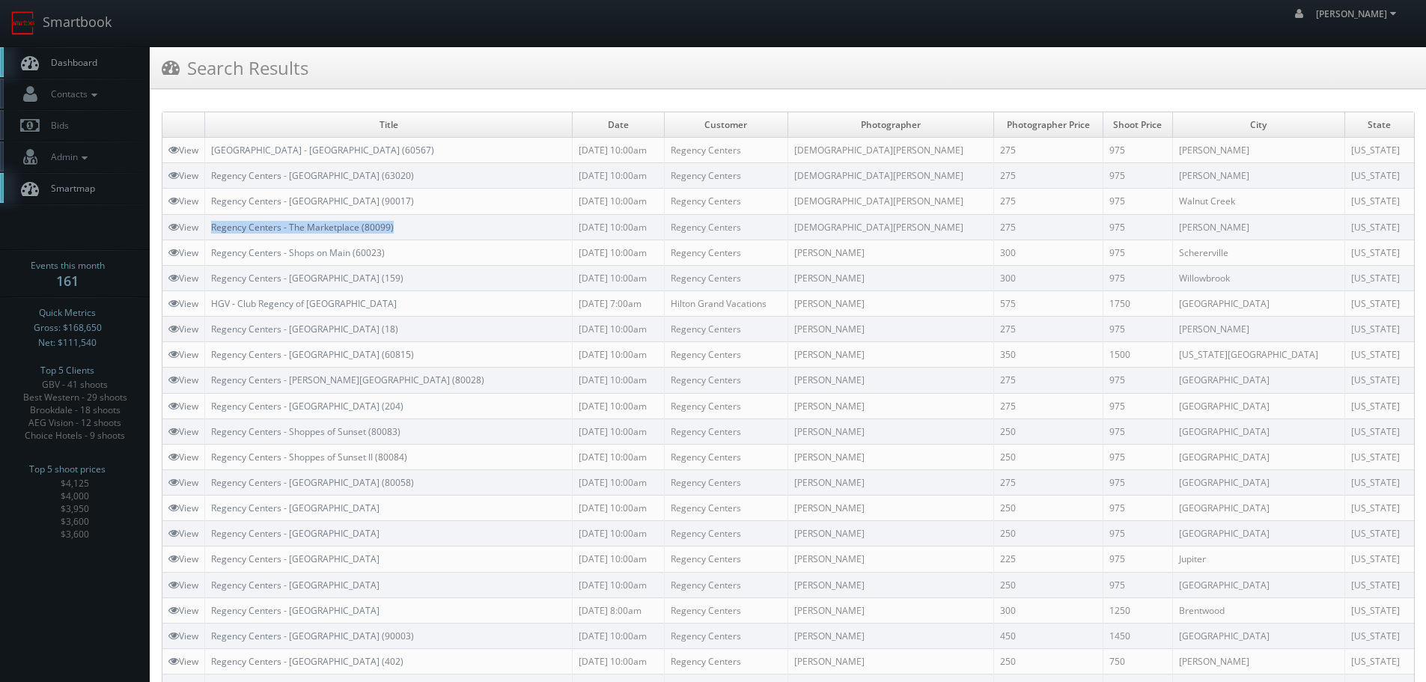
copy link "Regency Centers - The Marketplace (80099)"
drag, startPoint x: 443, startPoint y: 228, endPoint x: 214, endPoint y: 225, distance: 229.1
click at [214, 225] on td "Regency Centers - The Marketplace (80099)" at bounding box center [389, 226] width 368 height 25
copy link "Regency Centers - [GEOGRAPHIC_DATA] (63020)"
drag, startPoint x: 415, startPoint y: 174, endPoint x: 208, endPoint y: 182, distance: 207.5
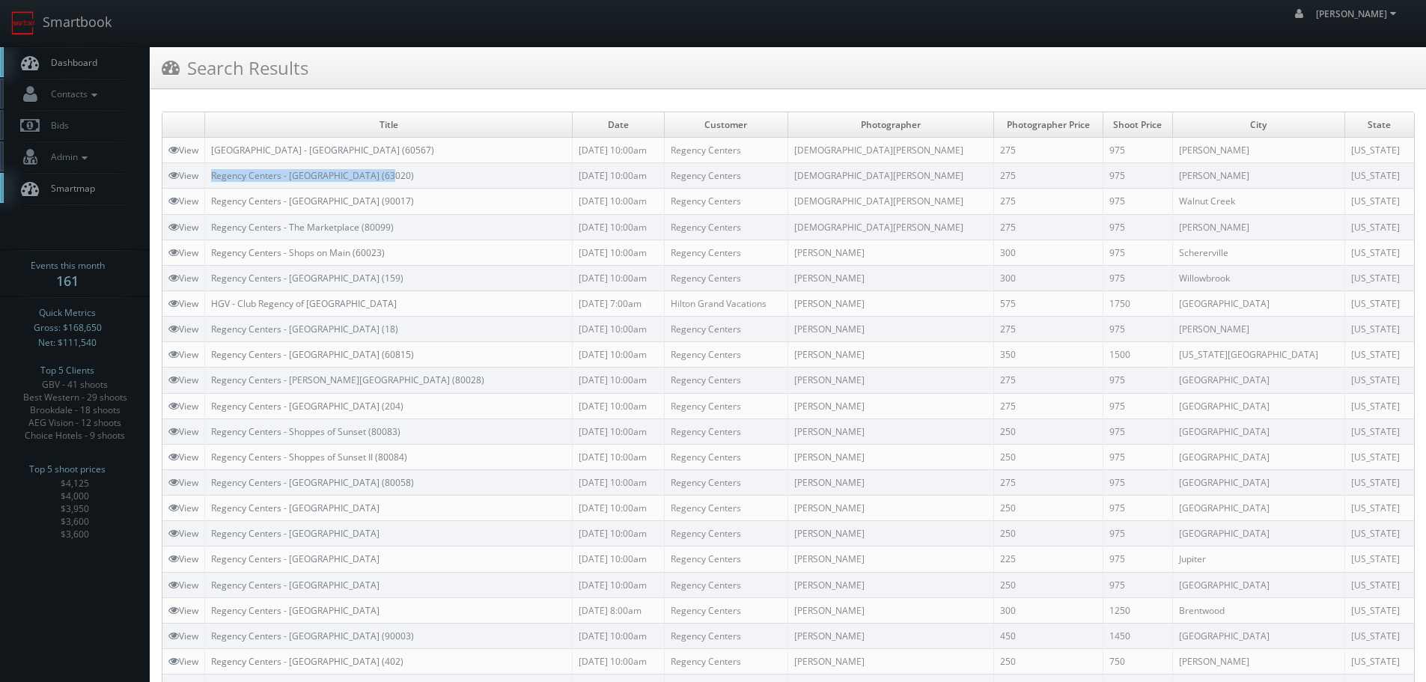
click at [208, 182] on td "Regency Centers - [GEOGRAPHIC_DATA] (63020)" at bounding box center [389, 175] width 368 height 25
click at [113, 35] on link "Smartbook" at bounding box center [61, 23] width 123 height 46
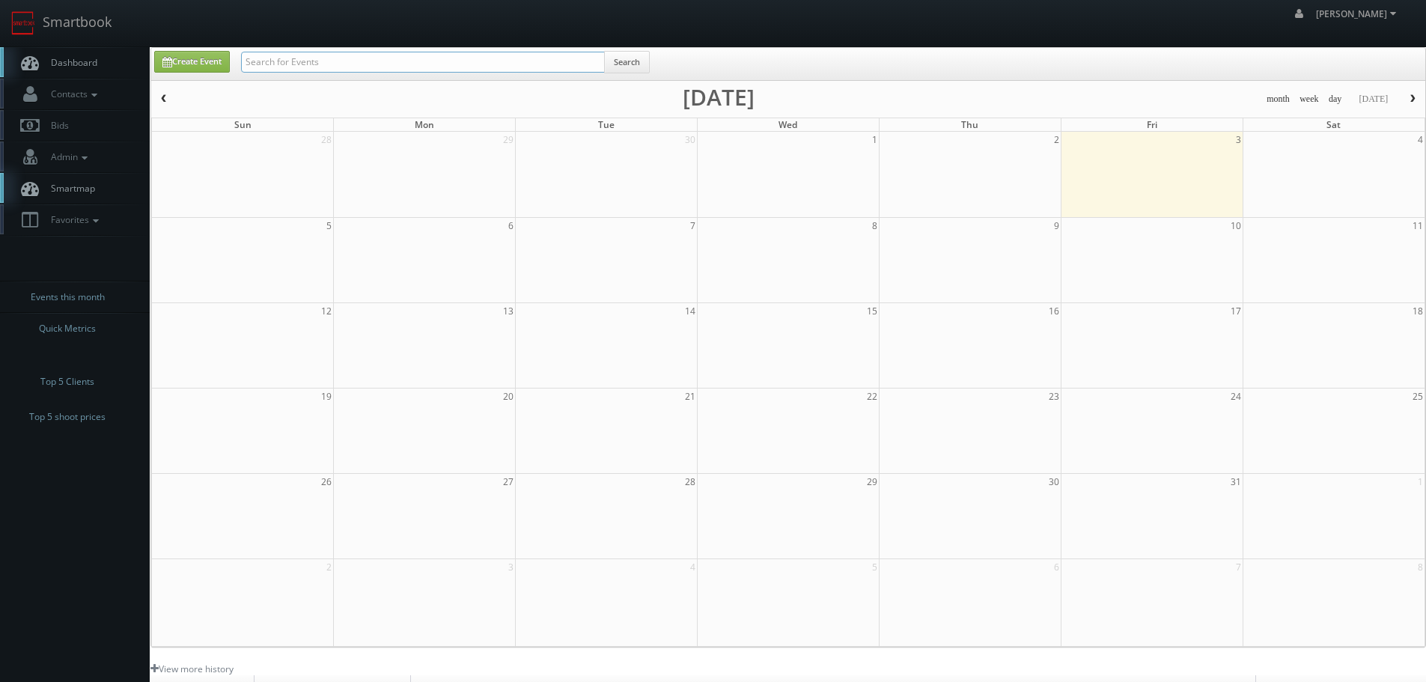
click at [347, 60] on input "text" at bounding box center [423, 62] width 364 height 21
type input "arris"
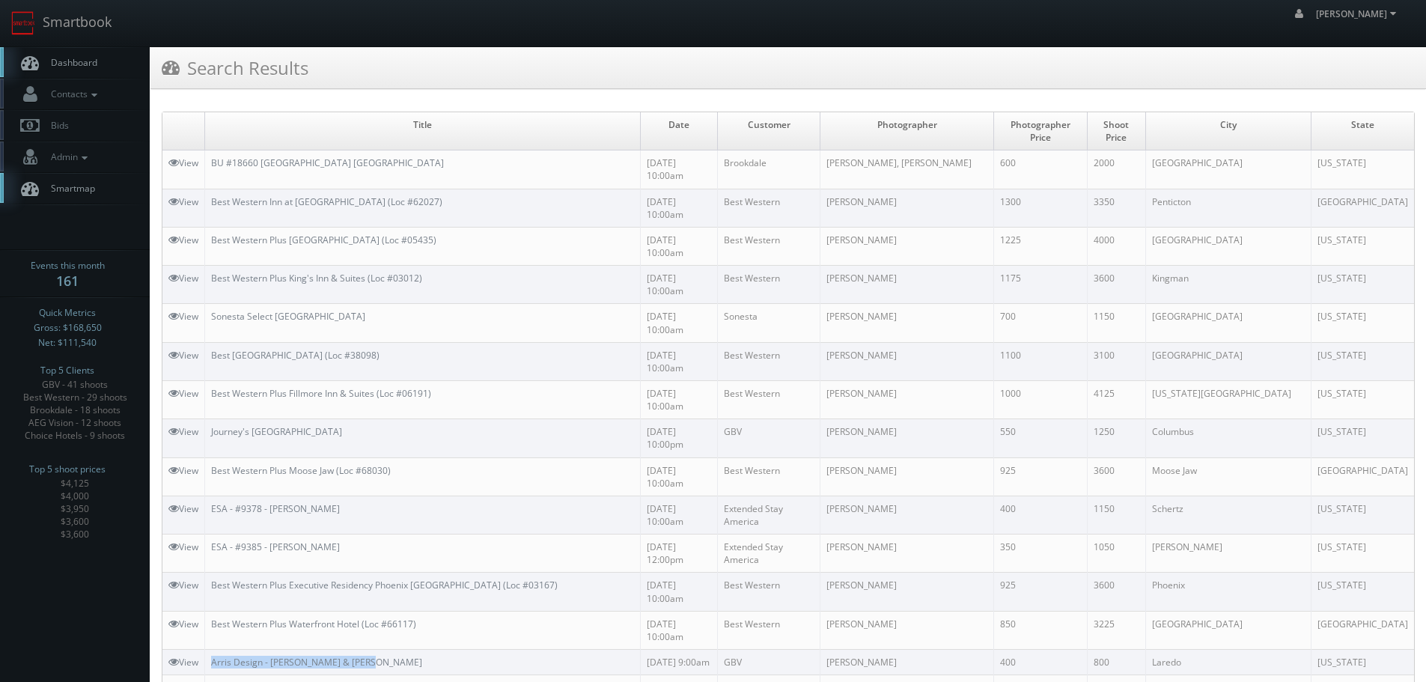
copy link "Arris Design - [PERSON_NAME] & [PERSON_NAME]"
drag, startPoint x: 415, startPoint y: 484, endPoint x: 290, endPoint y: 478, distance: 124.4
click at [207, 649] on td "Arris Design - [PERSON_NAME] & [PERSON_NAME]" at bounding box center [423, 661] width 436 height 25
click at [65, 25] on link "Smartbook" at bounding box center [61, 23] width 123 height 46
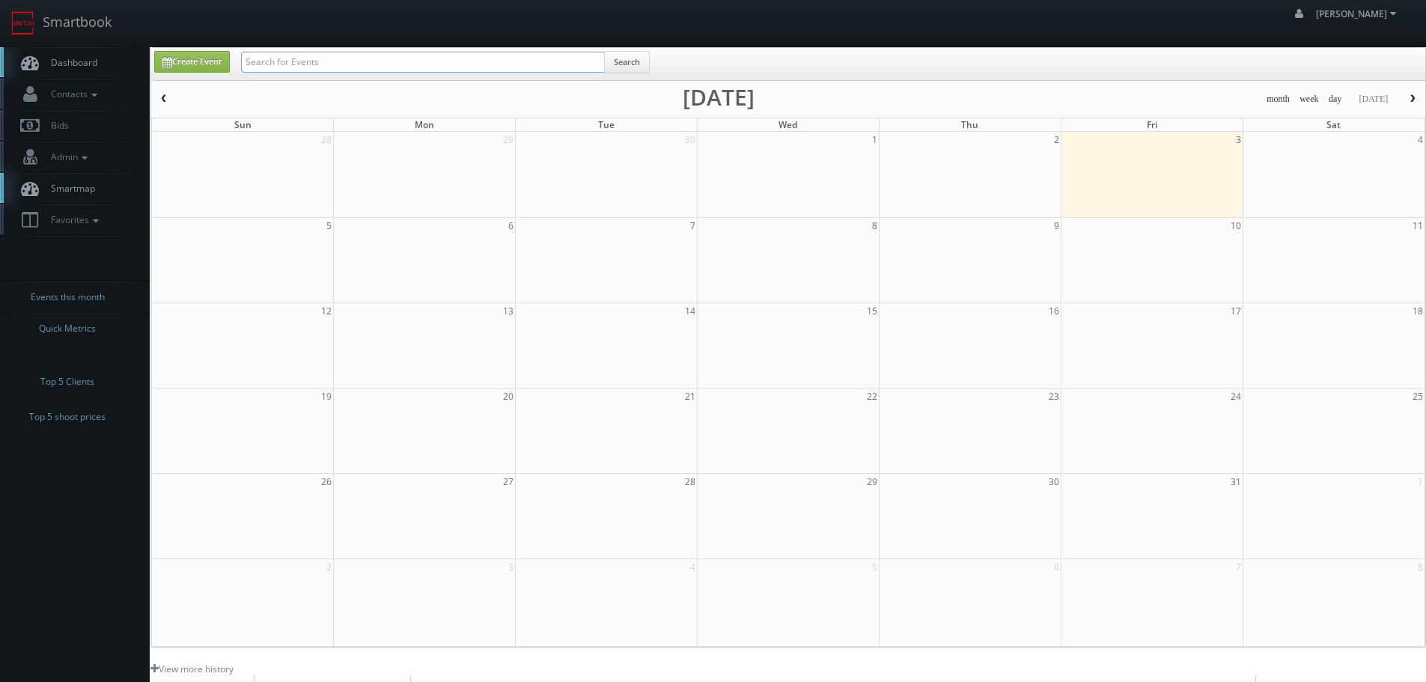
click at [447, 60] on input "text" at bounding box center [423, 62] width 364 height 21
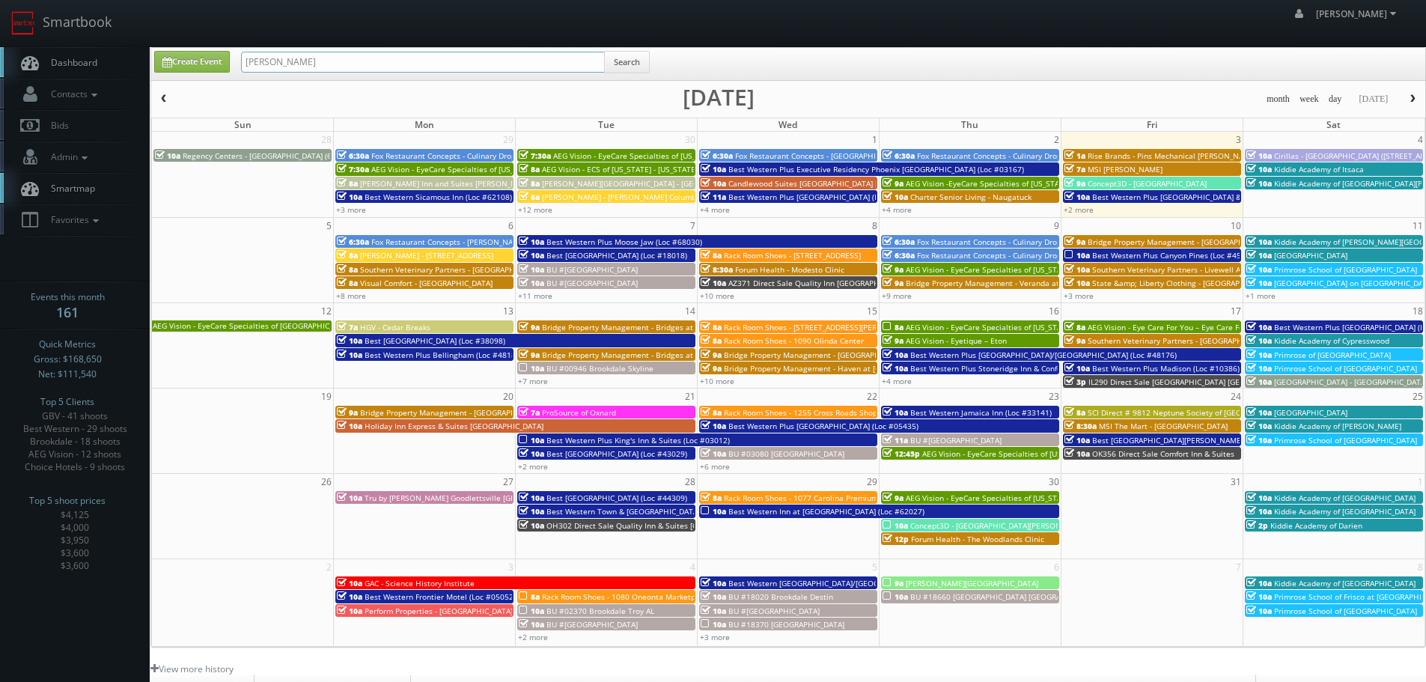
type input "drury"
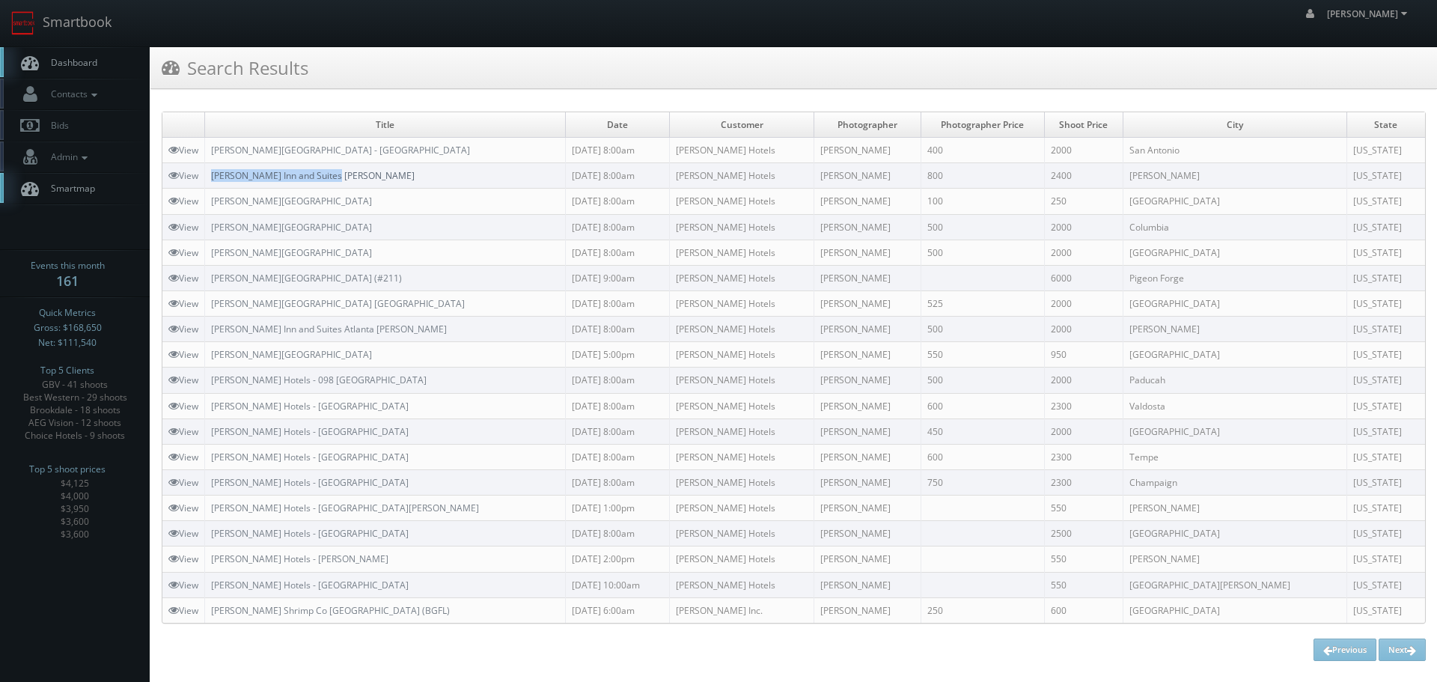
copy link "[PERSON_NAME] Inn and Suites [PERSON_NAME]"
drag, startPoint x: 351, startPoint y: 180, endPoint x: 213, endPoint y: 173, distance: 137.9
click at [213, 173] on td "[PERSON_NAME] Inn and Suites [PERSON_NAME]" at bounding box center [385, 175] width 361 height 25
click at [97, 33] on link "Smartbook" at bounding box center [61, 23] width 123 height 46
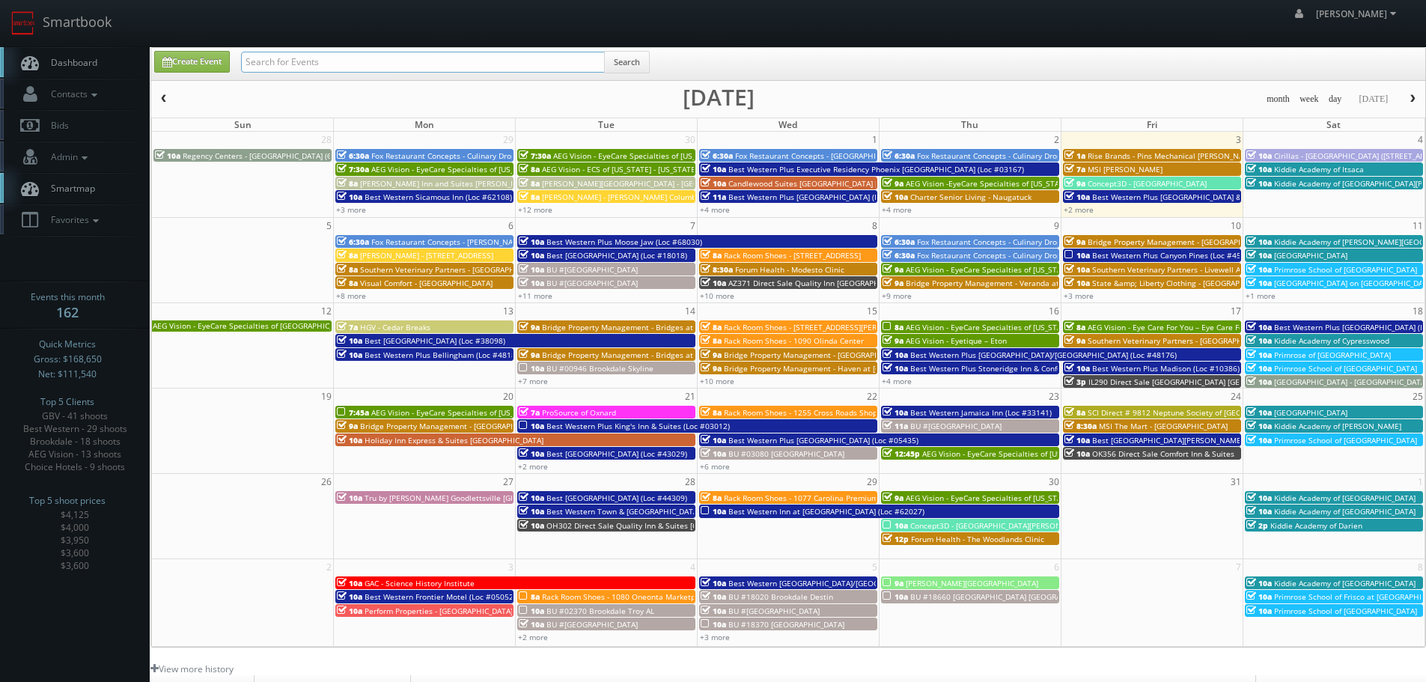
click at [464, 65] on input "text" at bounding box center [423, 62] width 364 height 21
type input "hilton"
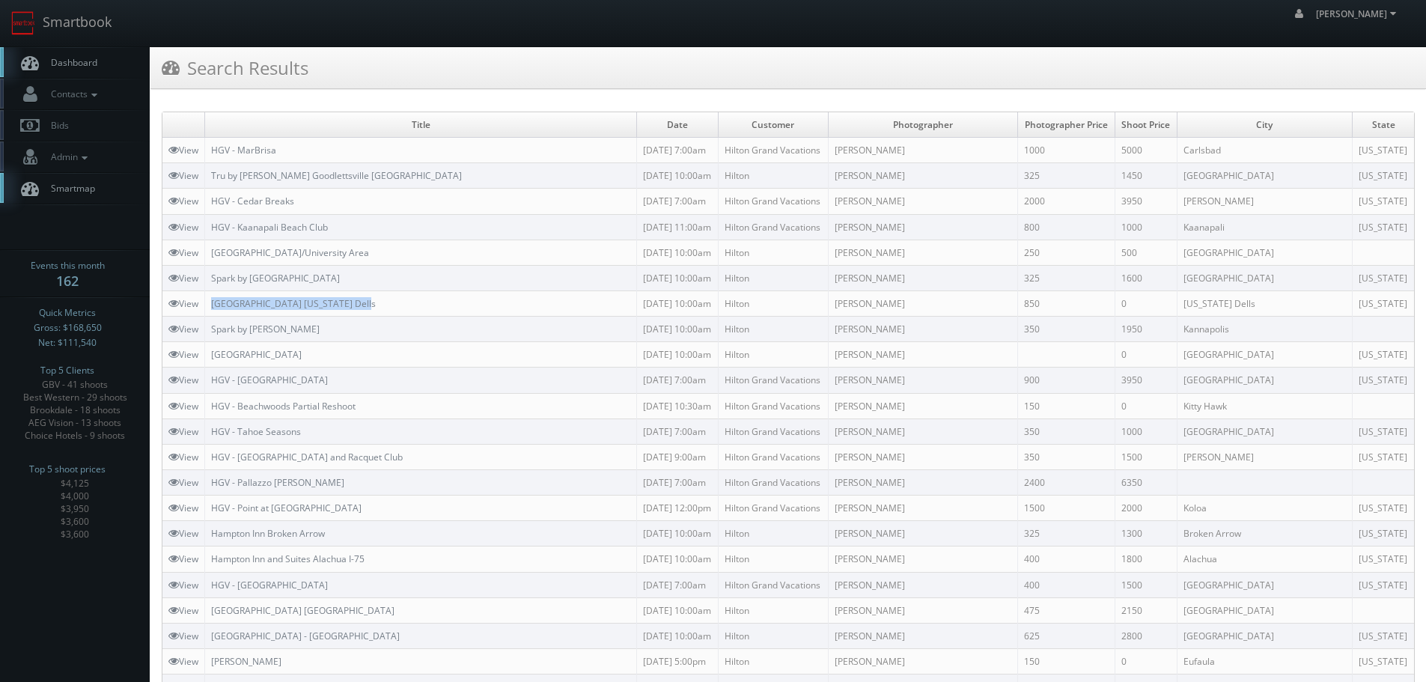
copy tr "[GEOGRAPHIC_DATA] [US_STATE] Dells"
drag, startPoint x: 366, startPoint y: 305, endPoint x: 204, endPoint y: 304, distance: 162.4
click at [204, 304] on tr "View Hilton Garden Inn Wisconsin Dells 09/29/2025 10:00am Hilton Matthew Corsar…" at bounding box center [788, 302] width 1252 height 25
click at [85, 32] on link "Smartbook" at bounding box center [61, 23] width 123 height 46
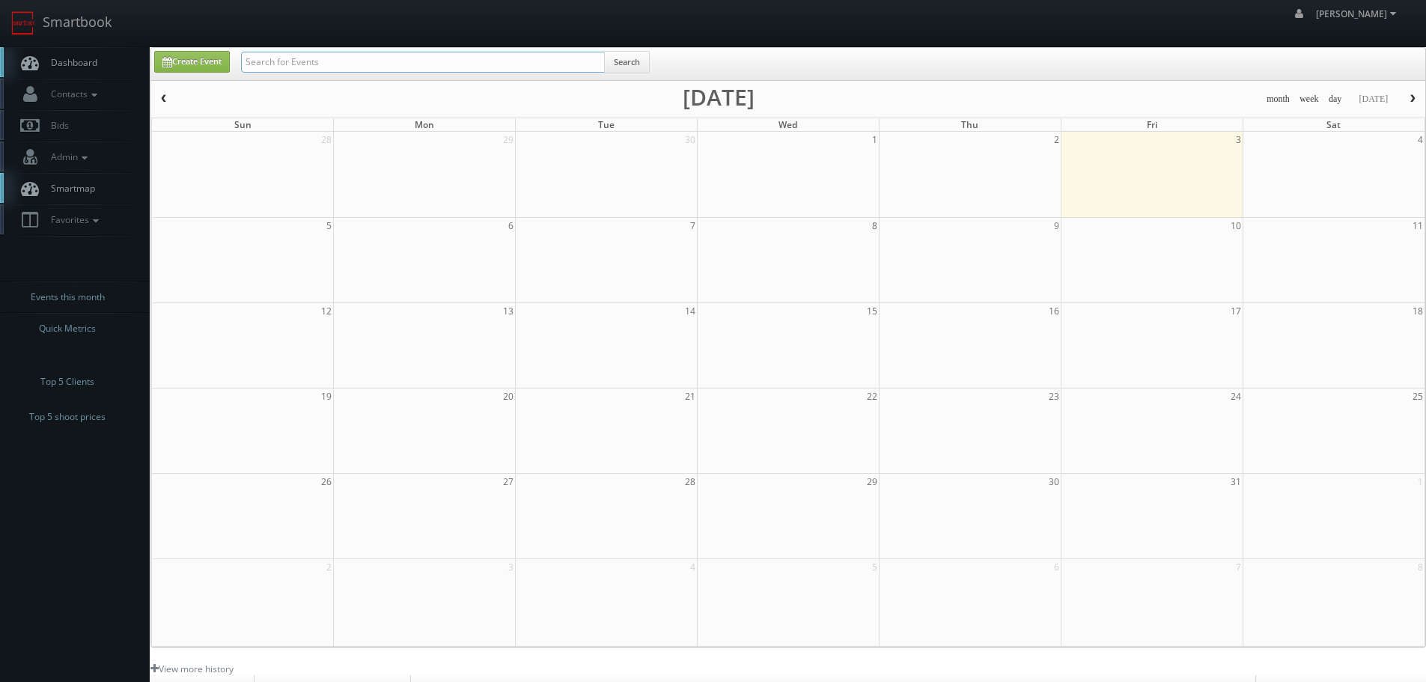
click at [340, 61] on input "text" at bounding box center [423, 62] width 364 height 21
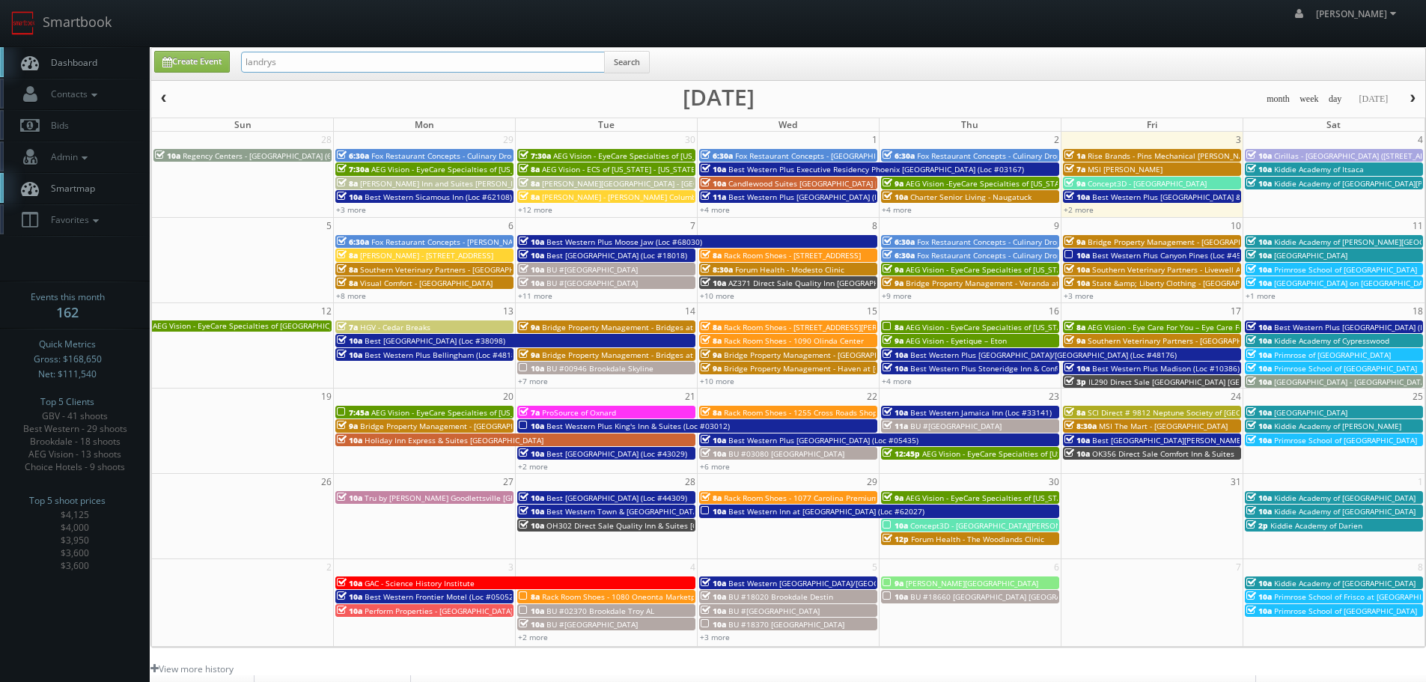
type input "landrys"
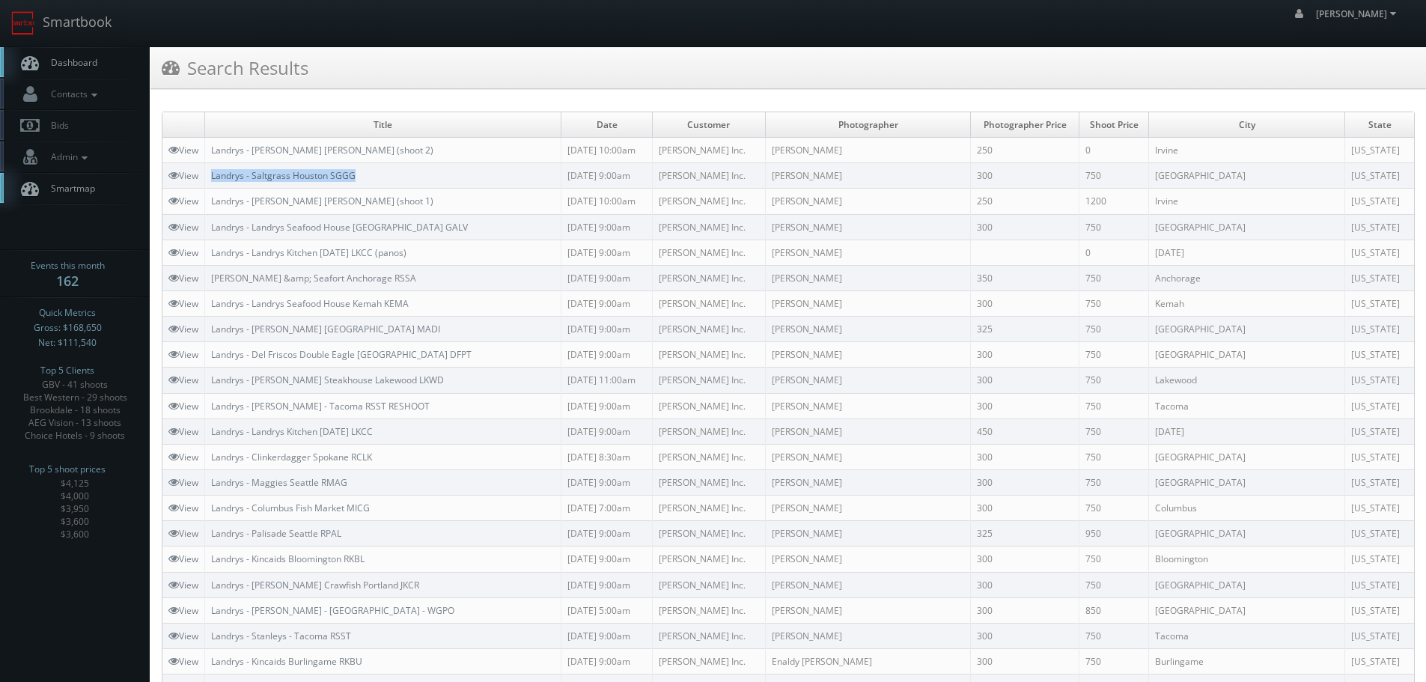
copy link "Landrys - Saltgrass Houston SGGG"
drag, startPoint x: 359, startPoint y: 180, endPoint x: 215, endPoint y: 177, distance: 143.8
click at [215, 177] on td "Landrys - Saltgrass Houston SGGG" at bounding box center [383, 175] width 356 height 25
click at [107, 12] on link "Smartbook" at bounding box center [61, 23] width 123 height 46
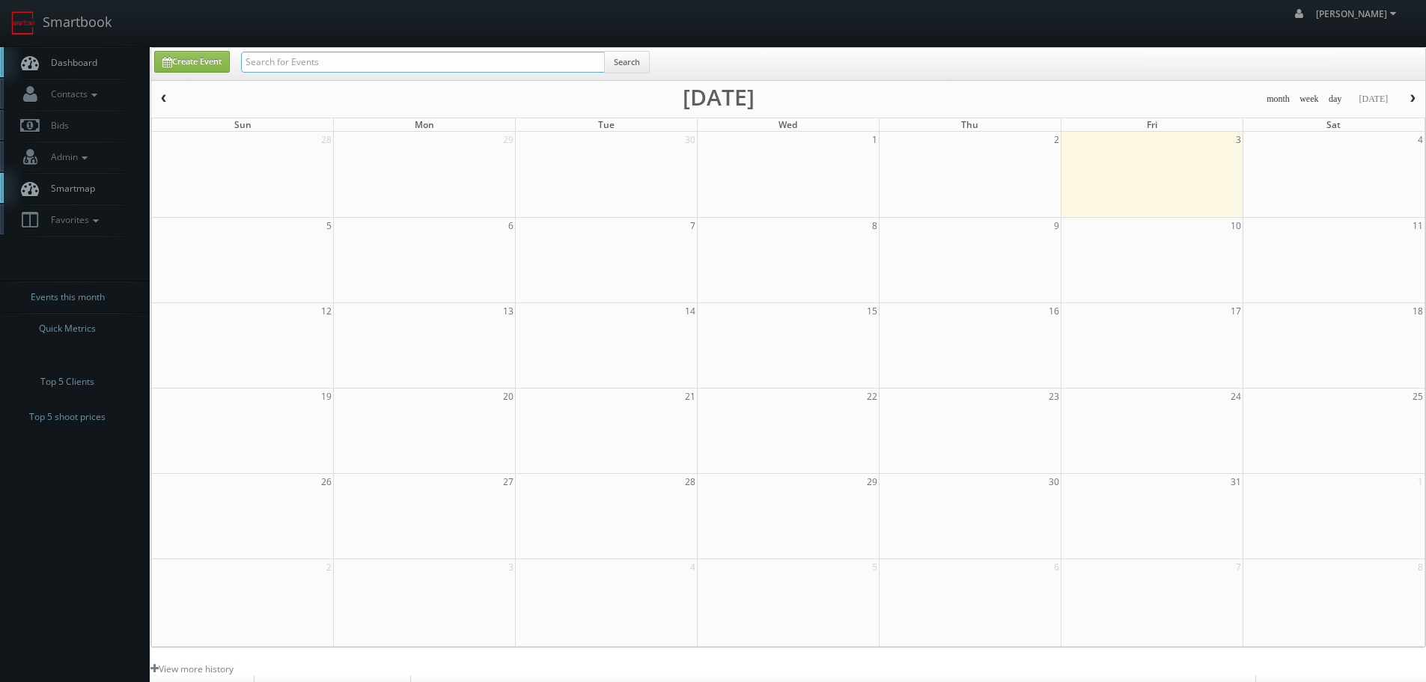
drag, startPoint x: 0, startPoint y: 0, endPoint x: 336, endPoint y: 63, distance: 341.9
click at [336, 63] on input "text" at bounding box center [423, 62] width 364 height 21
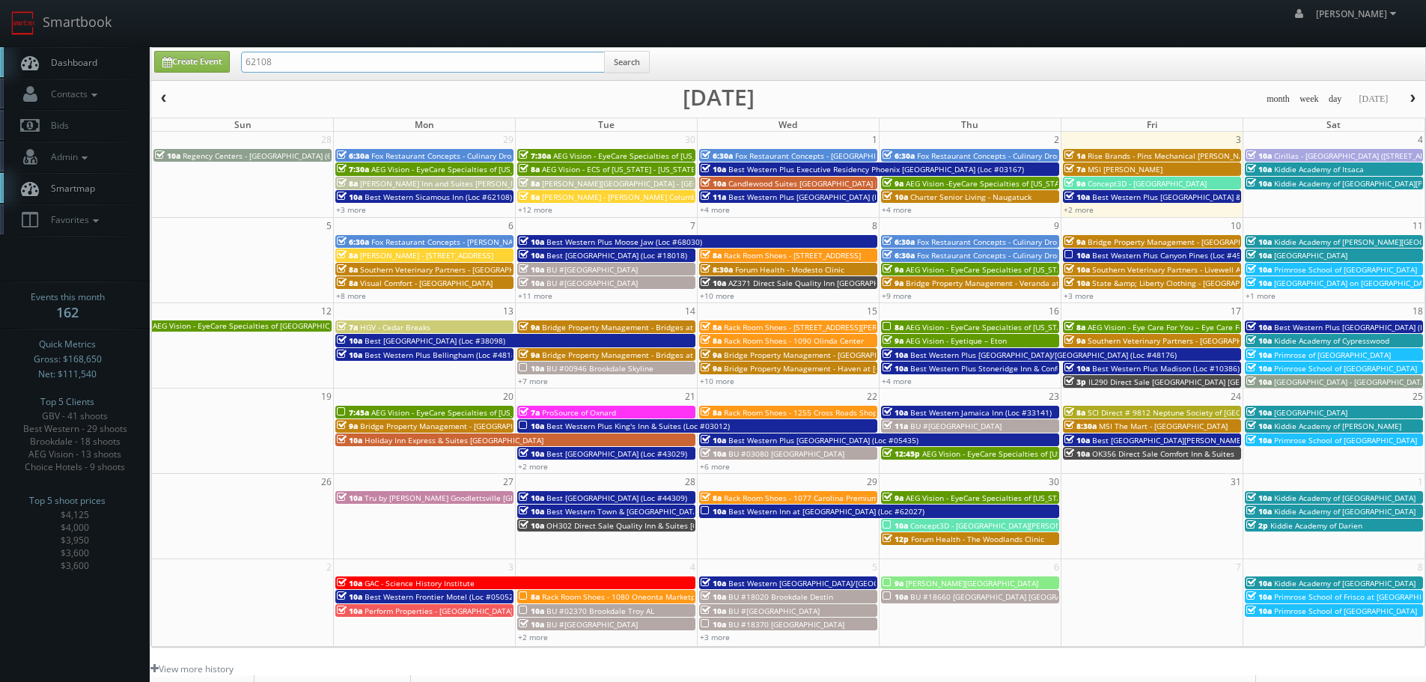
type input "62108"
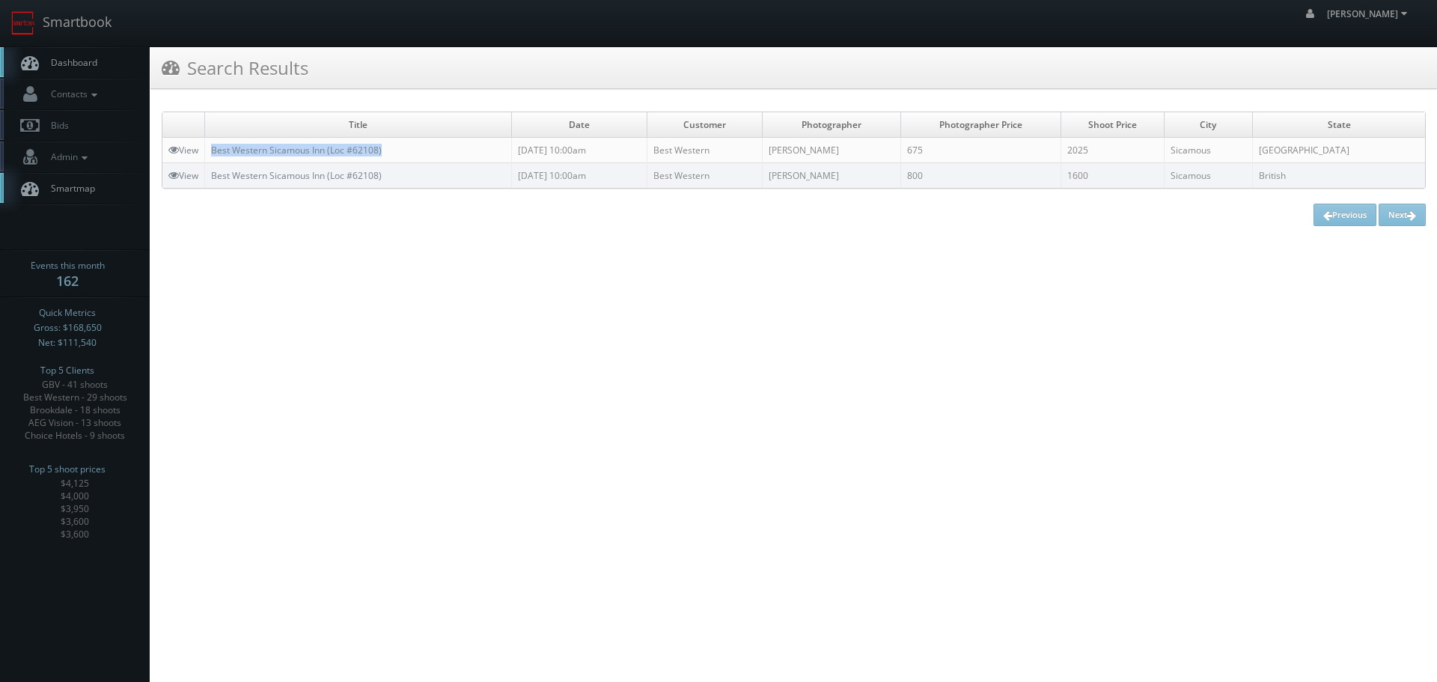
copy link "Best Western Sicamous Inn (Loc #62108)"
drag, startPoint x: 420, startPoint y: 152, endPoint x: 211, endPoint y: 147, distance: 208.9
click at [211, 147] on td "Best Western Sicamous Inn (Loc #62108)" at bounding box center [358, 150] width 307 height 25
click at [180, 146] on link "View" at bounding box center [183, 150] width 30 height 13
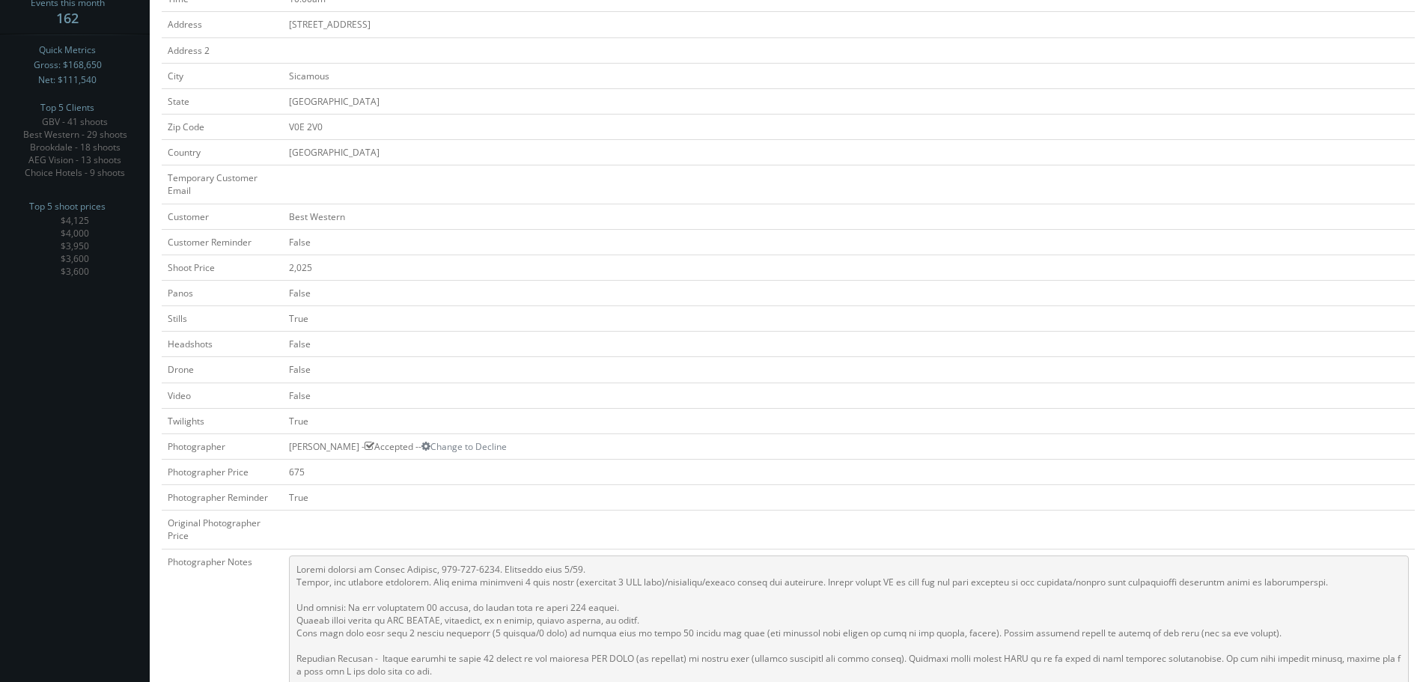
scroll to position [374, 0]
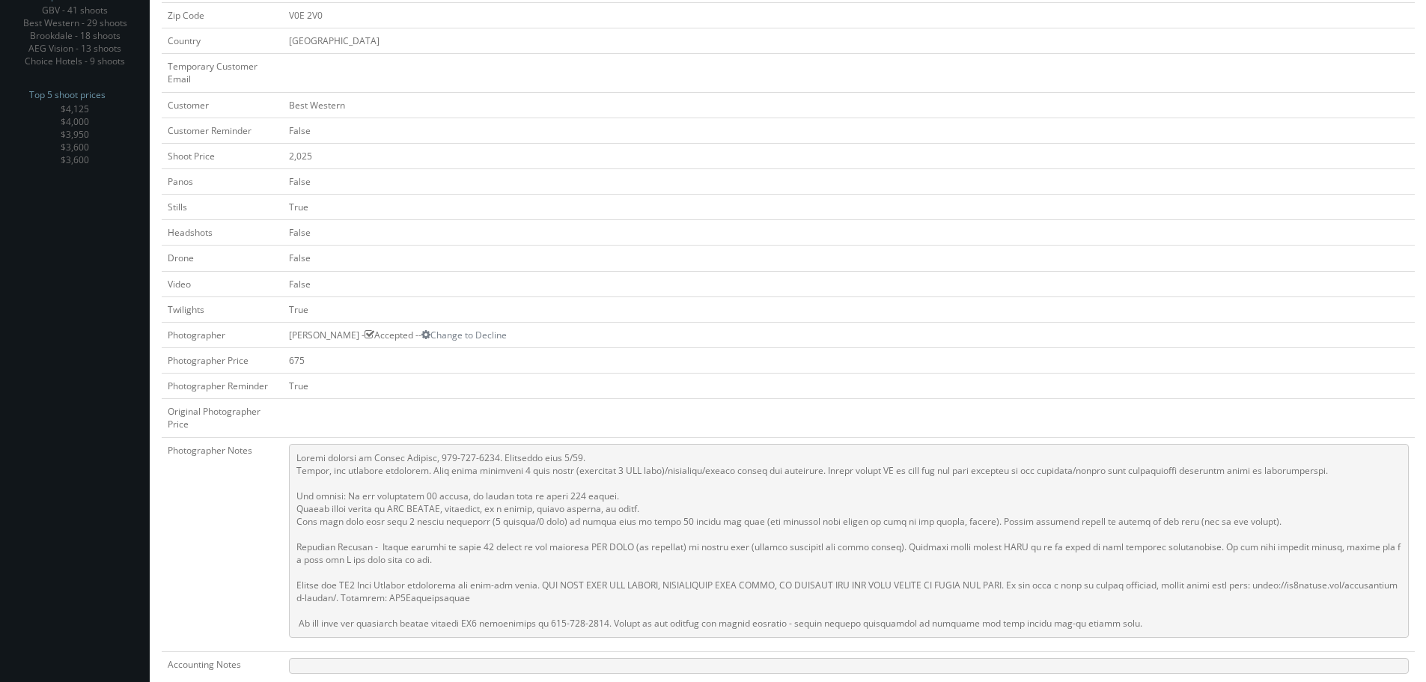
copy td "Peter Olsen"
drag, startPoint x: 284, startPoint y: 337, endPoint x: 336, endPoint y: 343, distance: 52.7
click at [336, 343] on td "Peter Olsen - Accepted -- Change to Decline" at bounding box center [849, 334] width 1132 height 25
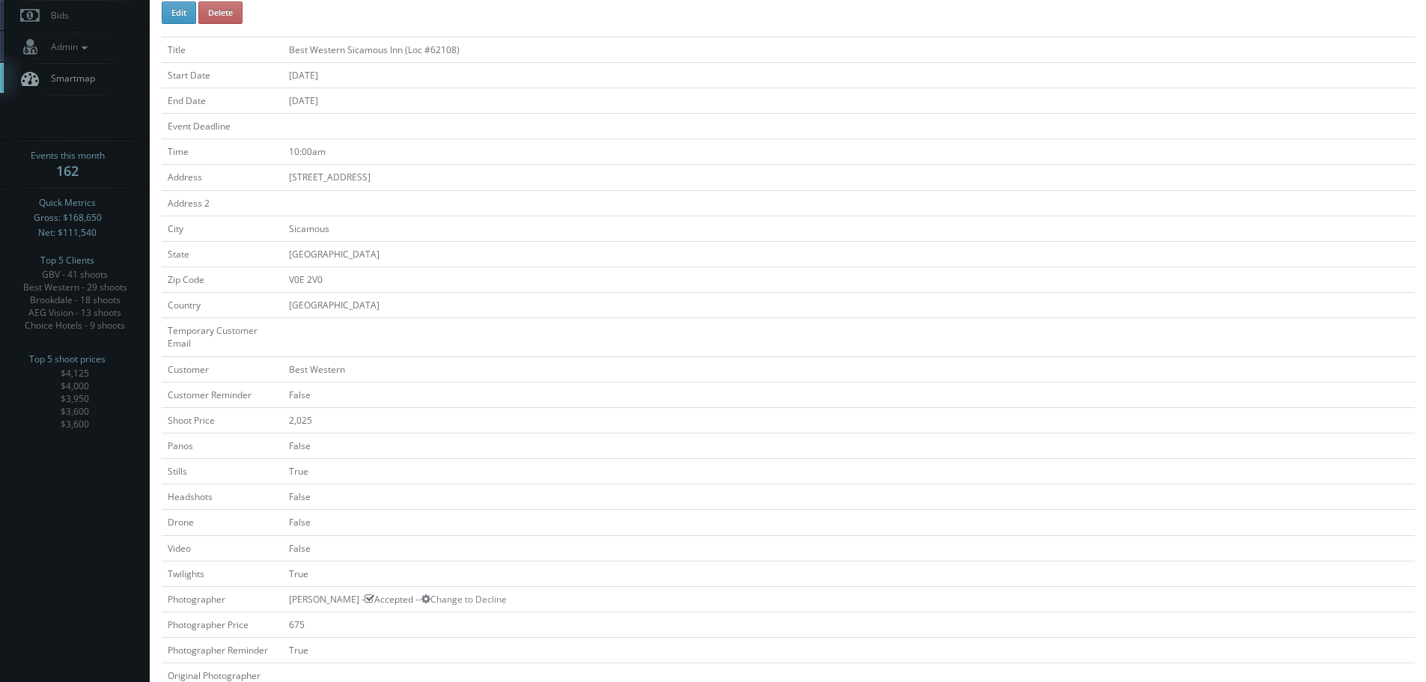
scroll to position [0, 0]
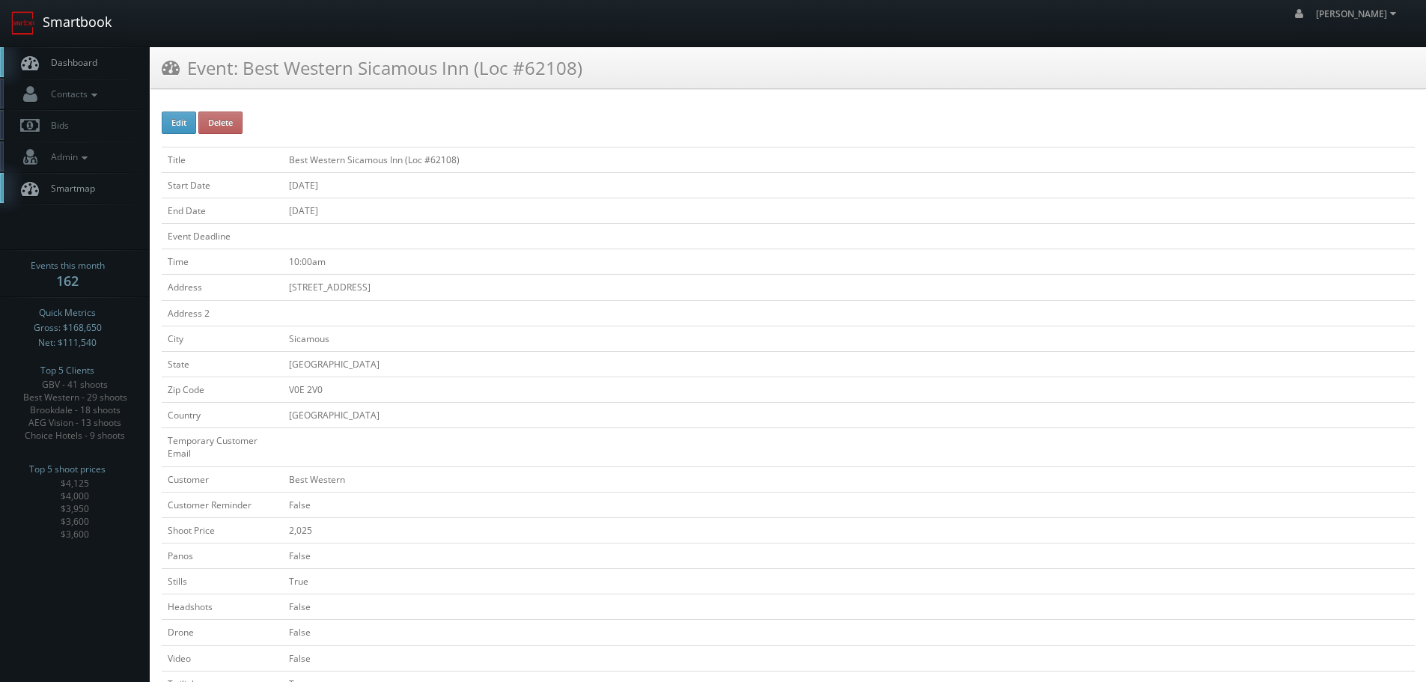
click at [88, 25] on link "Smartbook" at bounding box center [61, 23] width 123 height 46
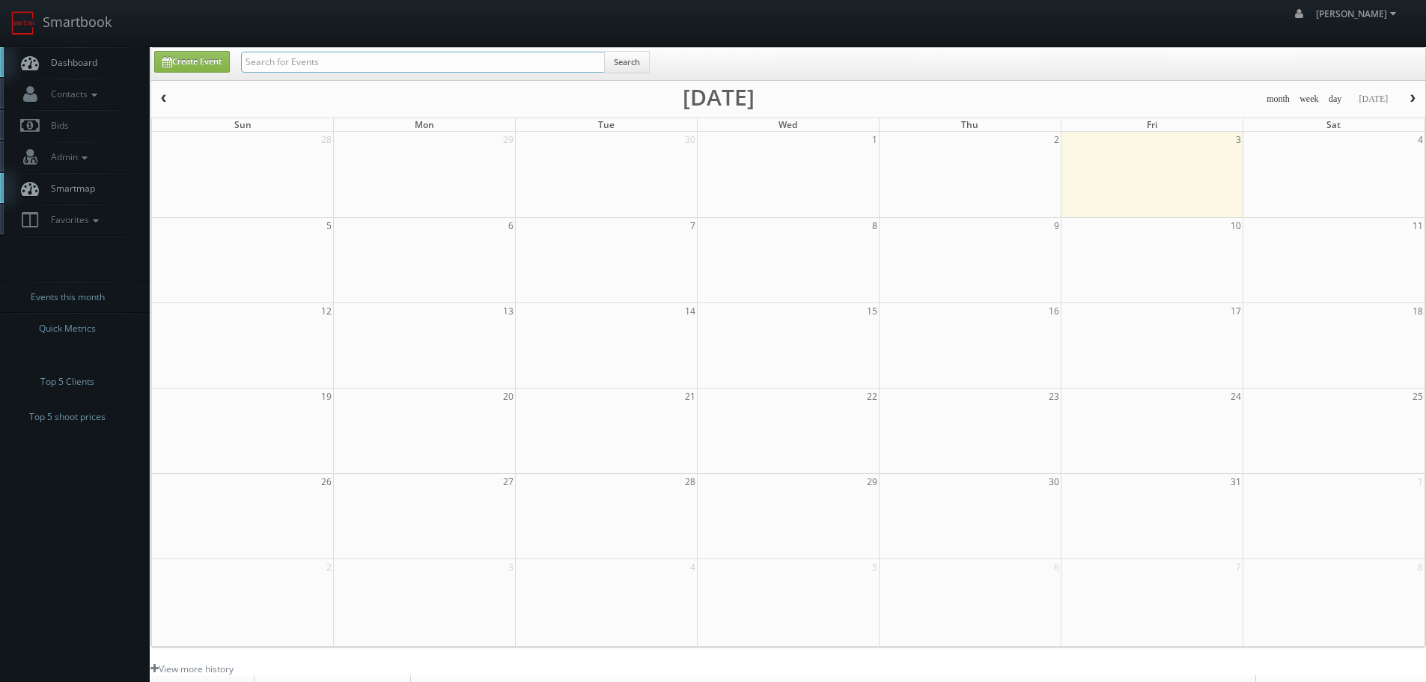
click at [314, 57] on input "text" at bounding box center [423, 62] width 364 height 21
type input "cbre"
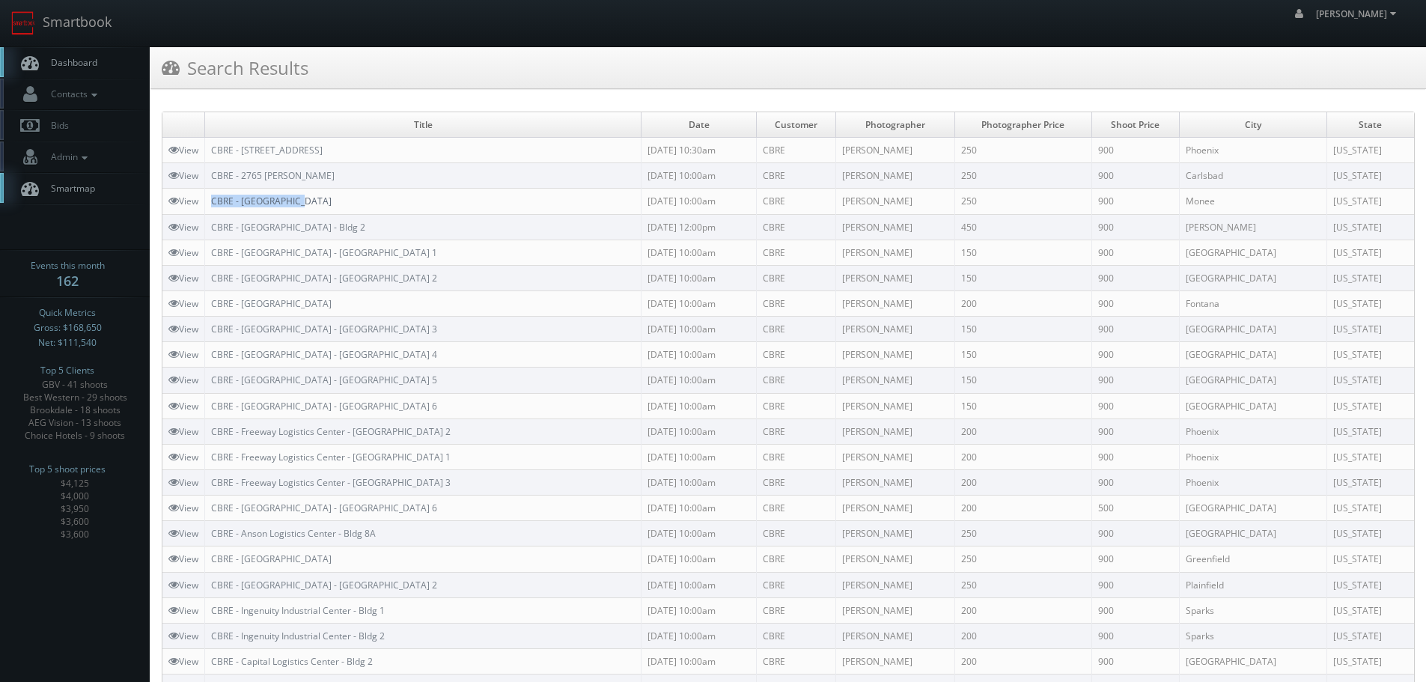
copy link "CBRE - [GEOGRAPHIC_DATA]"
drag, startPoint x: 314, startPoint y: 190, endPoint x: 213, endPoint y: 199, distance: 101.5
click at [213, 199] on td "CBRE - [GEOGRAPHIC_DATA]" at bounding box center [423, 201] width 436 height 25
